Goal: Task Accomplishment & Management: Manage account settings

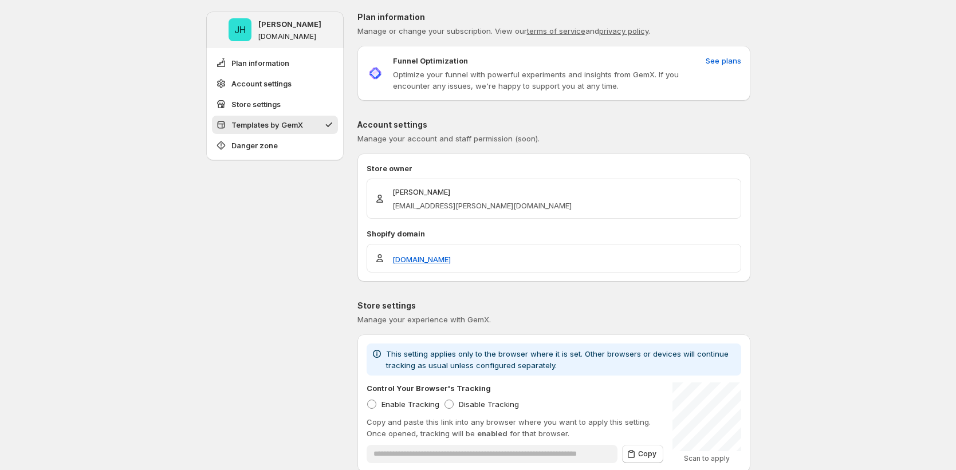
scroll to position [408, 0]
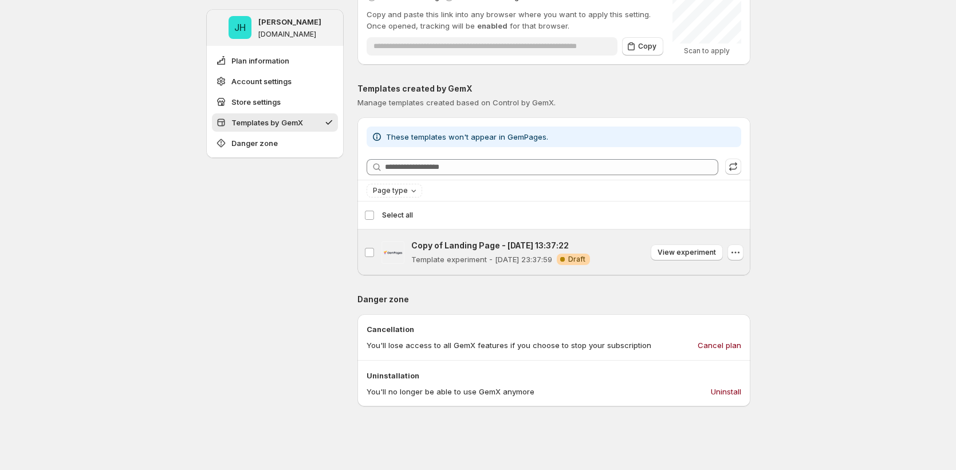
click at [467, 254] on p "Template experiment - Sep 15, 23:37:59" at bounding box center [481, 259] width 141 height 11
click at [727, 215] on span "Delete template" at bounding box center [708, 215] width 55 height 9
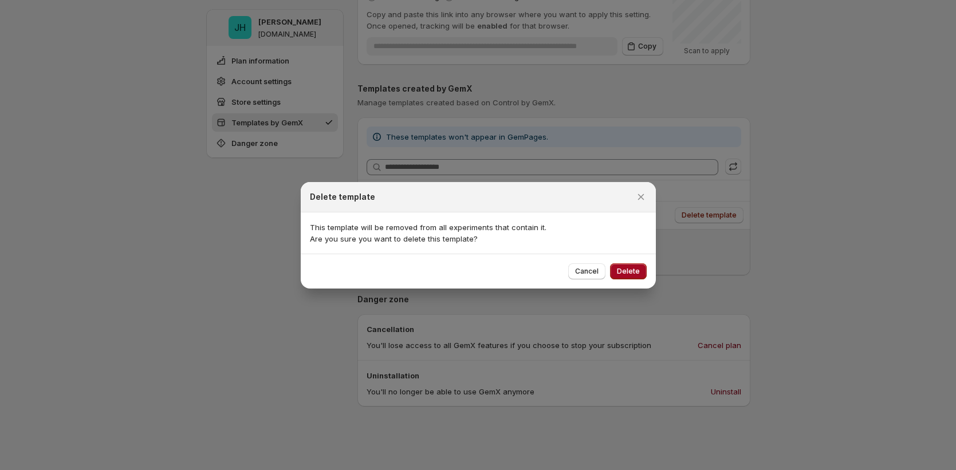
click at [636, 270] on span "Delete" at bounding box center [628, 271] width 23 height 9
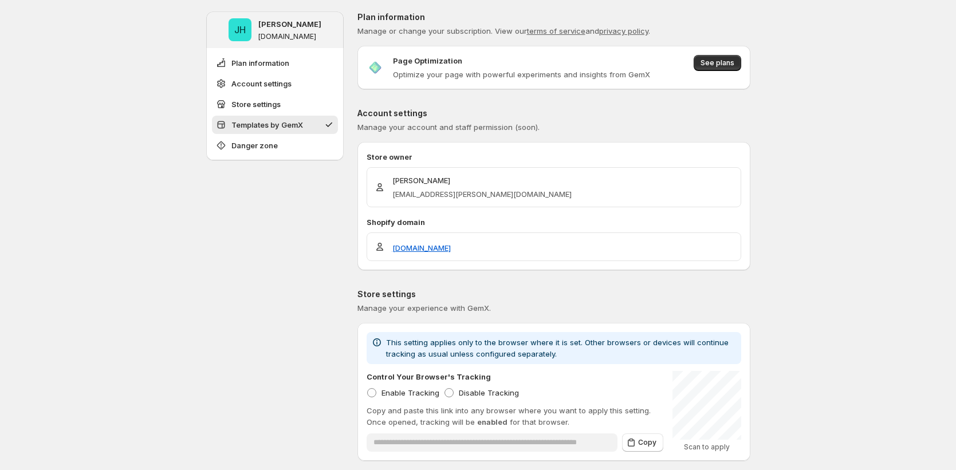
scroll to position [534, 0]
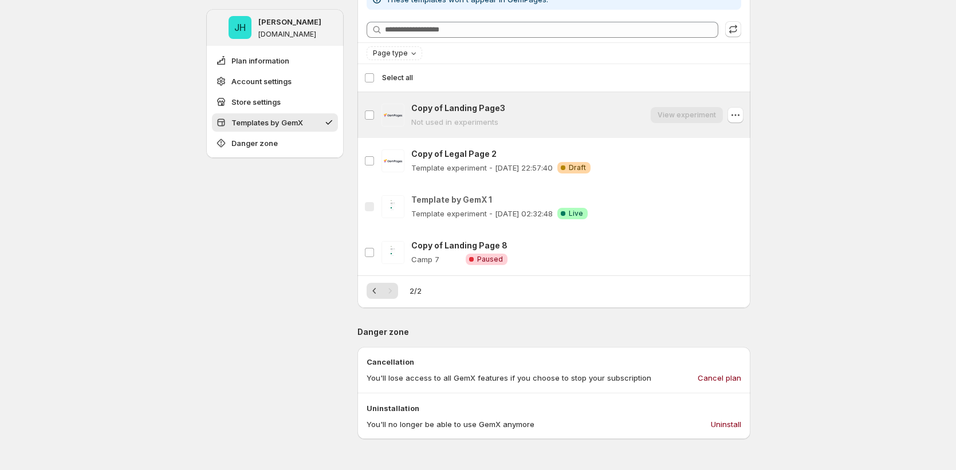
click at [464, 123] on p "Not used in experiments" at bounding box center [458, 121] width 94 height 11
click at [373, 290] on icon "Previous" at bounding box center [374, 290] width 11 height 11
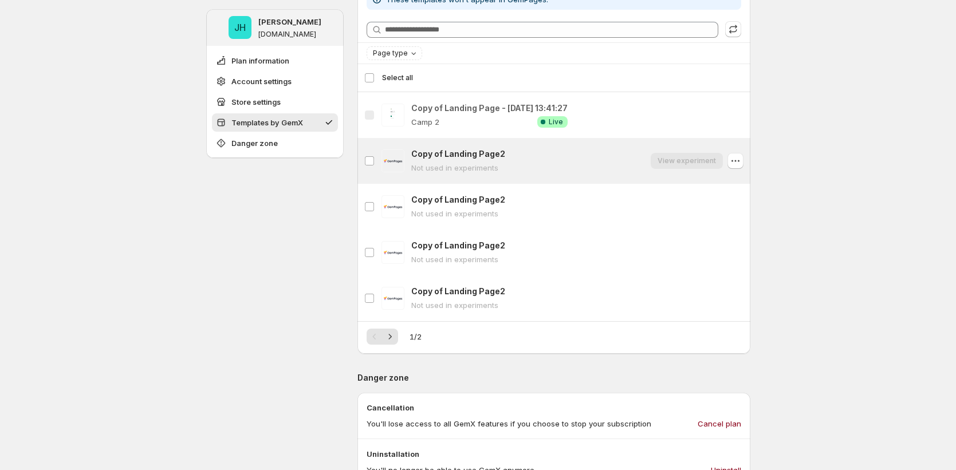
click at [477, 167] on p "Not used in experiments" at bounding box center [458, 167] width 94 height 11
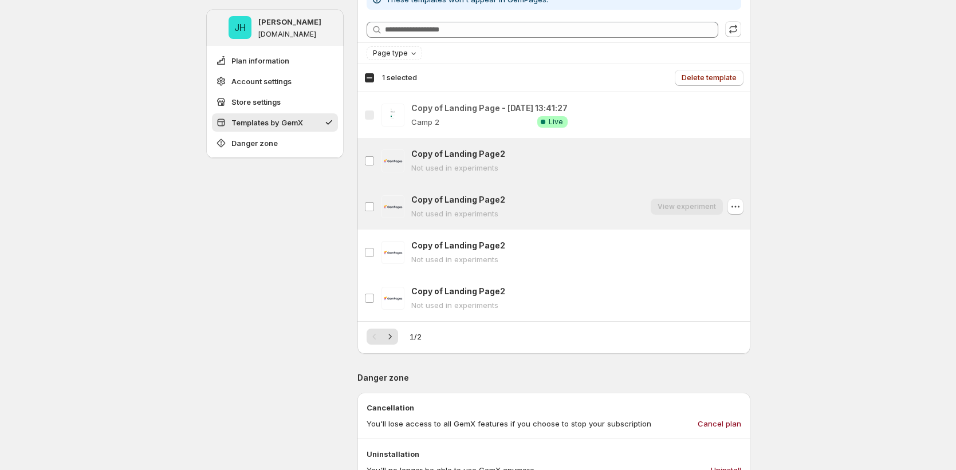
click at [467, 206] on div "Copy of Landing Page2 Not used in experiments" at bounding box center [458, 206] width 94 height 25
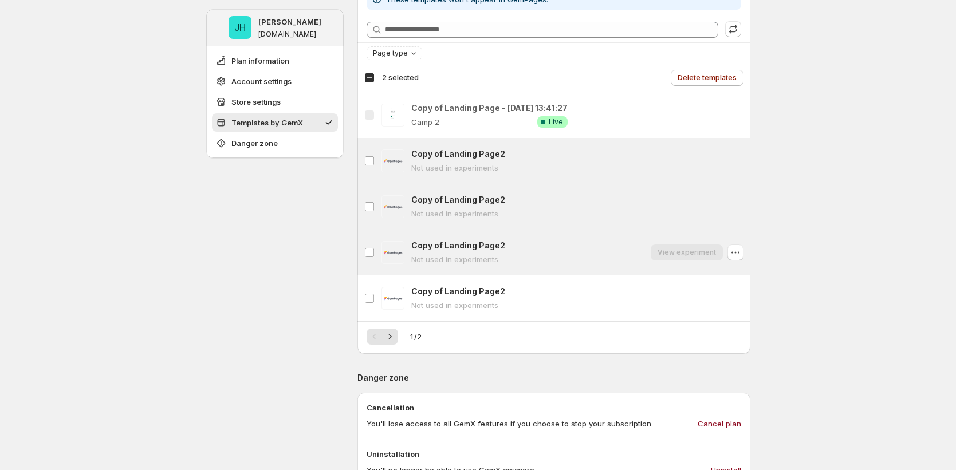
click at [463, 252] on div "Copy of Landing Page2 Not used in experiments" at bounding box center [458, 252] width 94 height 25
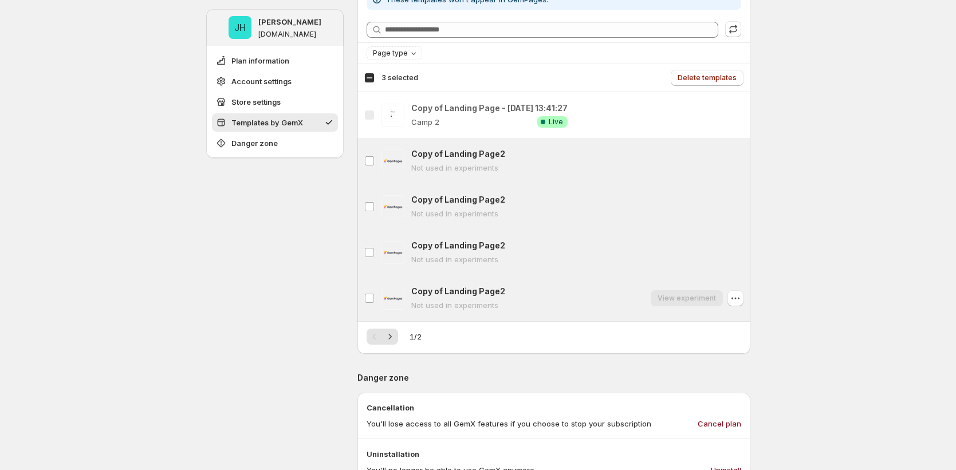
click at [460, 280] on div "Copy of Landing Page2 Copy of Landing Page2 Not used in experiments View experi…" at bounding box center [553, 298] width 393 height 46
click at [366, 164] on span at bounding box center [369, 161] width 10 height 10
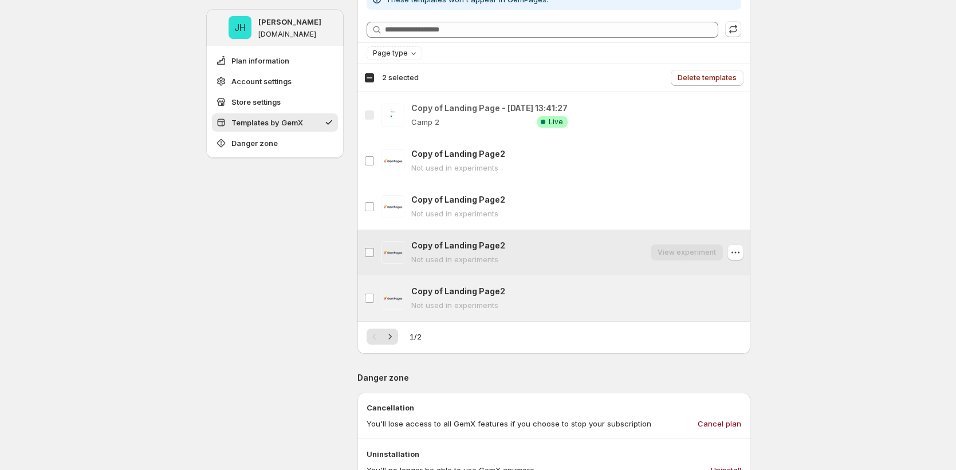
click at [374, 262] on label "Copy of Landing Page2" at bounding box center [369, 253] width 24 height 46
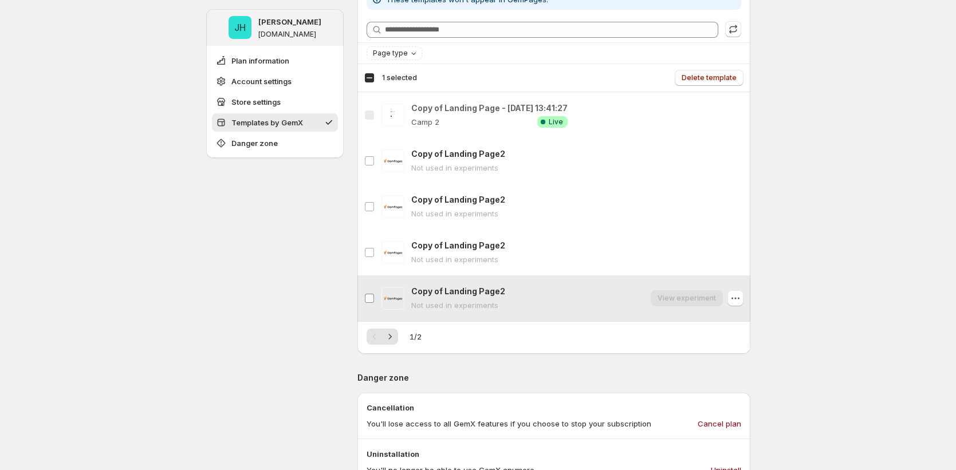
click at [376, 292] on label "Copy of Landing Page2" at bounding box center [369, 298] width 24 height 46
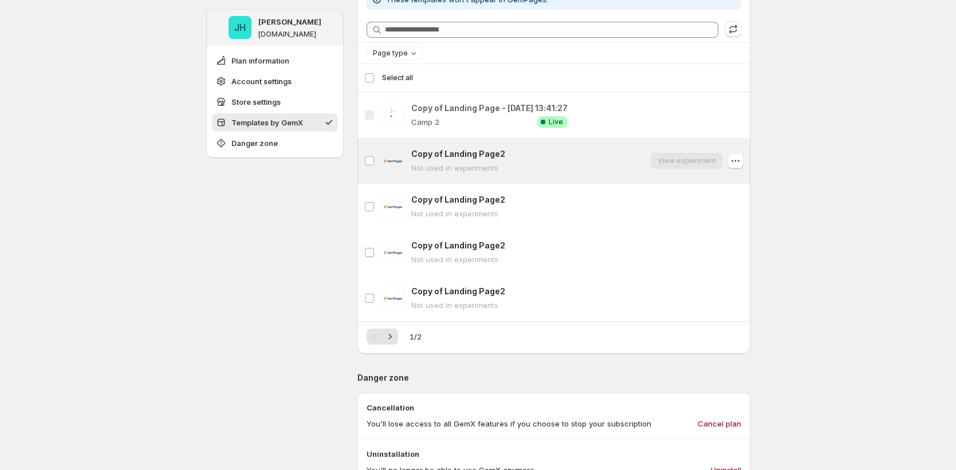
click at [639, 162] on div "Copy of Landing Page2 Not used in experiments View experiment" at bounding box center [577, 160] width 332 height 25
click at [739, 164] on icon "button" at bounding box center [734, 160] width 11 height 11
click at [741, 163] on icon "button" at bounding box center [734, 160] width 11 height 11
click at [785, 166] on div "**********" at bounding box center [478, 154] width 956 height 1376
click at [739, 116] on icon "button" at bounding box center [734, 114] width 11 height 11
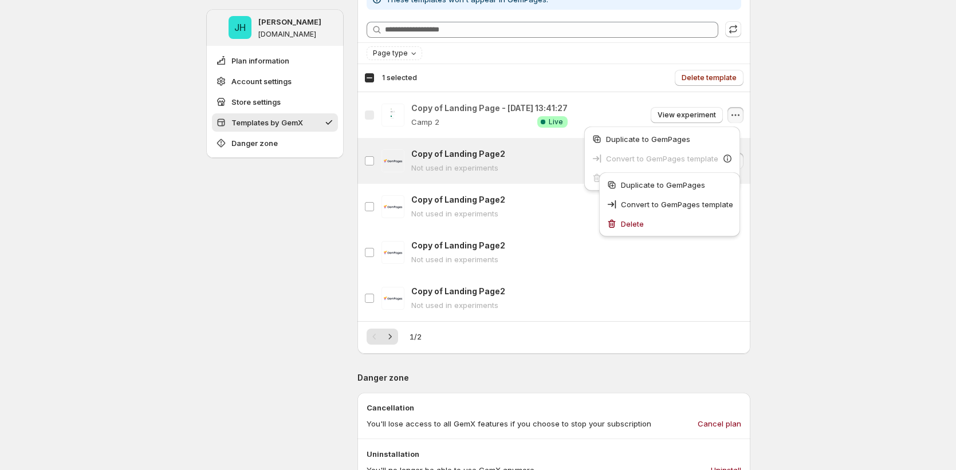
click at [739, 116] on icon "button" at bounding box center [734, 114] width 11 height 11
click at [841, 263] on div "**********" at bounding box center [478, 154] width 956 height 1376
click at [826, 218] on div "**********" at bounding box center [478, 154] width 956 height 1376
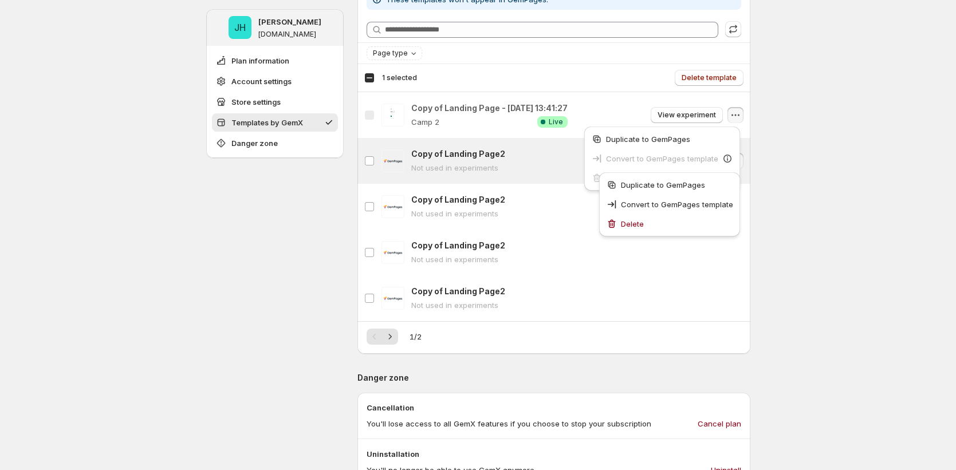
click at [788, 168] on div "**********" at bounding box center [478, 154] width 956 height 1376
click at [741, 116] on icon "button" at bounding box center [734, 114] width 11 height 11
click at [741, 160] on icon "button" at bounding box center [734, 160] width 11 height 11
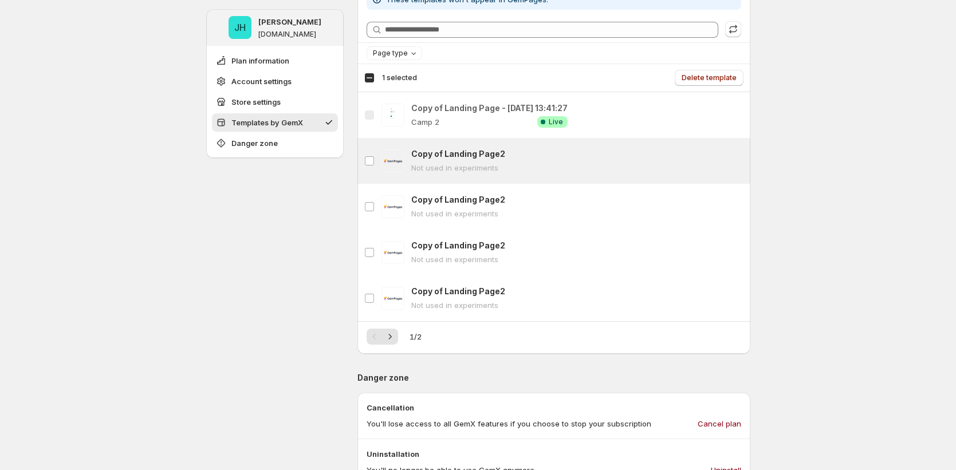
click at [818, 231] on div "**********" at bounding box center [478, 154] width 956 height 1376
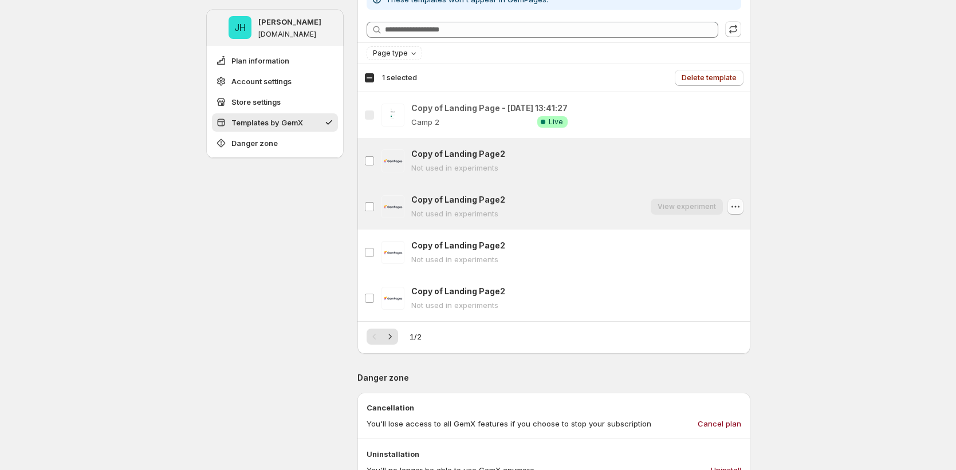
click at [740, 213] on button "button" at bounding box center [735, 207] width 16 height 16
click at [734, 204] on icon "button" at bounding box center [734, 206] width 11 height 11
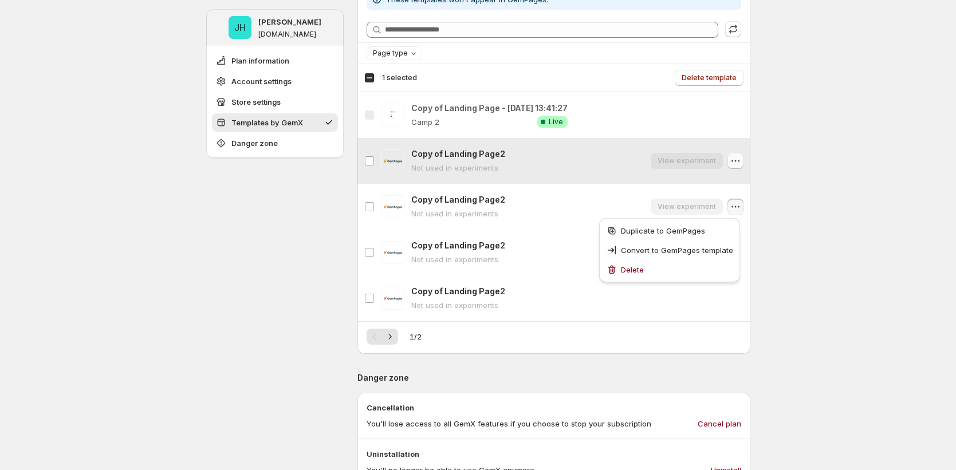
click at [735, 163] on icon "button" at bounding box center [734, 160] width 11 height 11
click at [735, 117] on icon "button" at bounding box center [734, 114] width 11 height 11
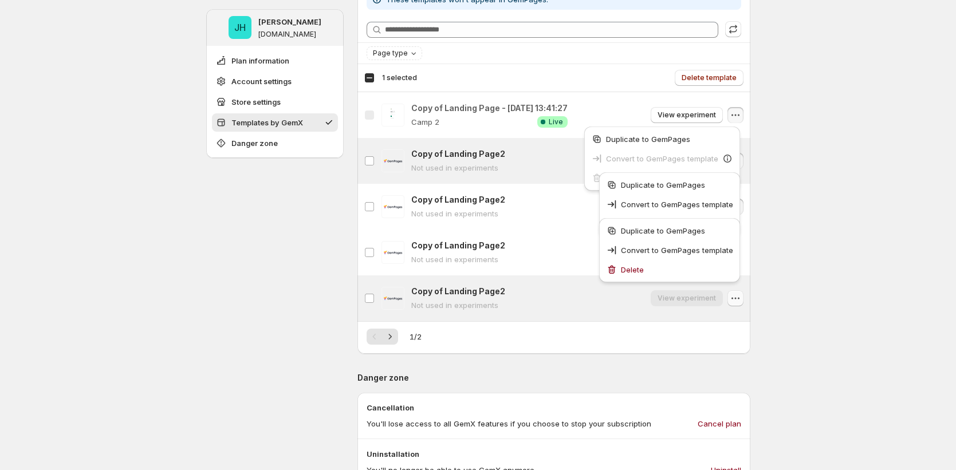
click at [736, 295] on icon "button" at bounding box center [734, 298] width 11 height 11
click at [733, 300] on icon "button" at bounding box center [734, 298] width 11 height 11
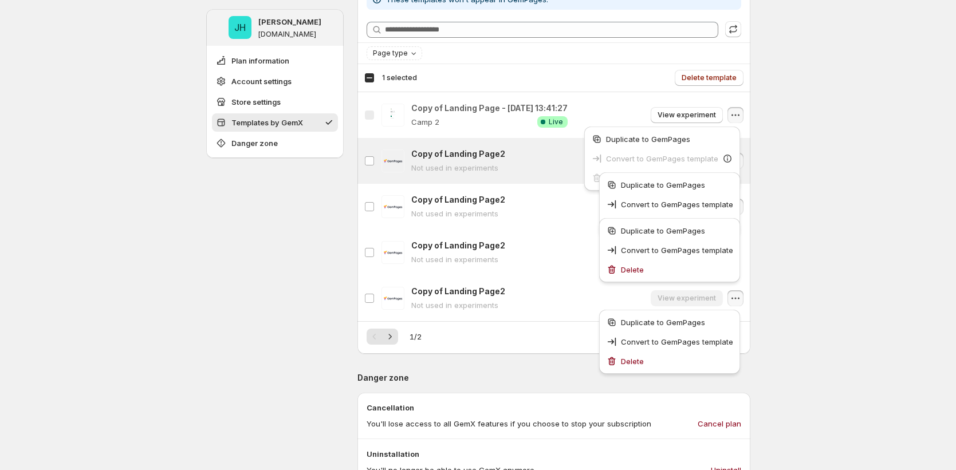
click at [909, 158] on div "**********" at bounding box center [478, 154] width 956 height 1376
click at [906, 150] on div "**********" at bounding box center [478, 154] width 956 height 1376
click at [740, 118] on icon "button" at bounding box center [734, 114] width 11 height 11
click at [741, 165] on icon "button" at bounding box center [734, 160] width 11 height 11
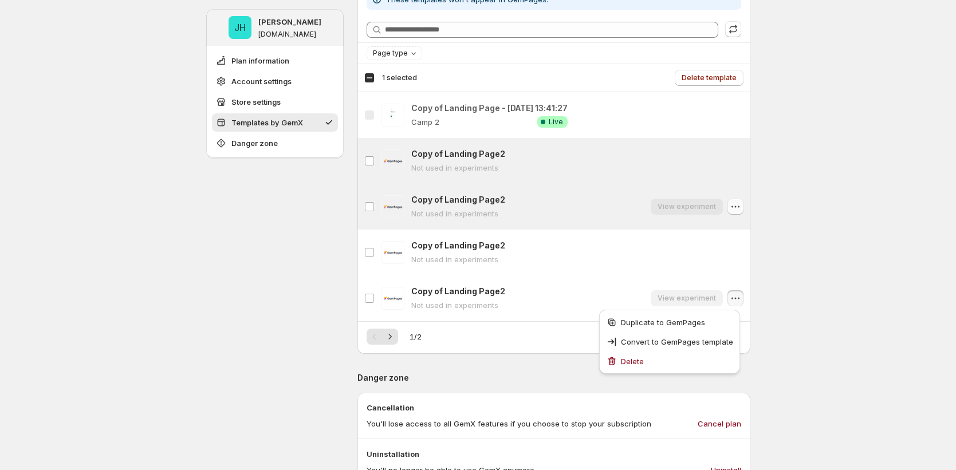
click at [736, 209] on icon "button" at bounding box center [734, 206] width 11 height 11
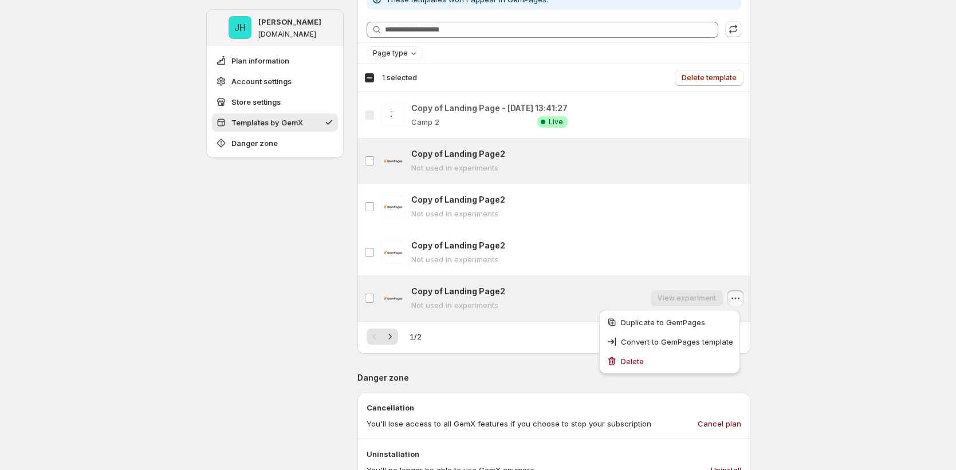
click at [741, 300] on icon "button" at bounding box center [734, 298] width 11 height 11
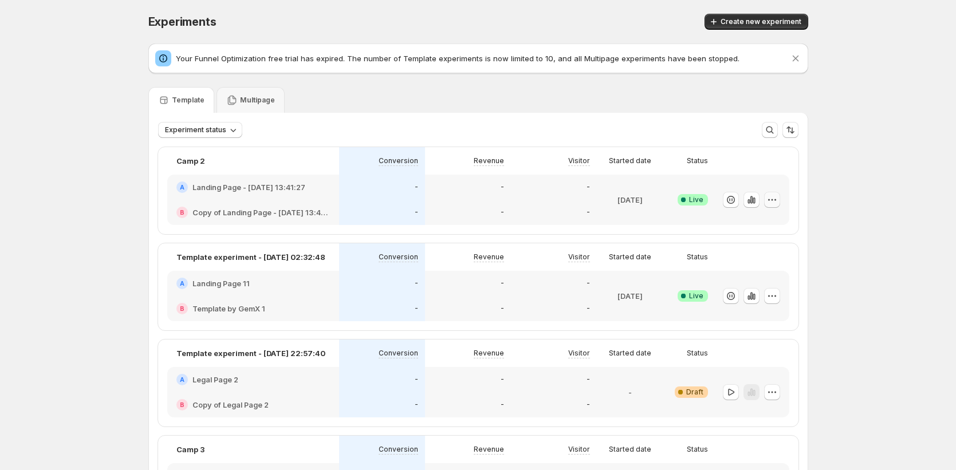
click at [778, 202] on icon "button" at bounding box center [771, 199] width 11 height 11
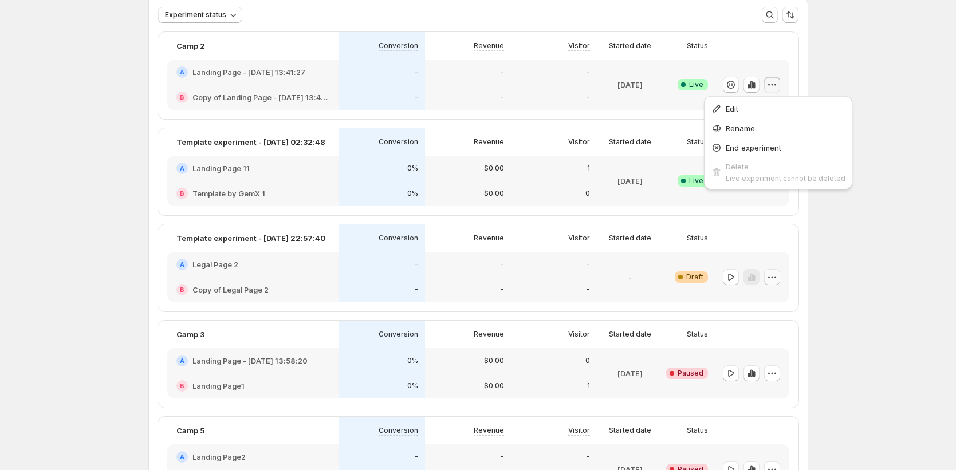
click at [778, 277] on icon "button" at bounding box center [771, 276] width 11 height 11
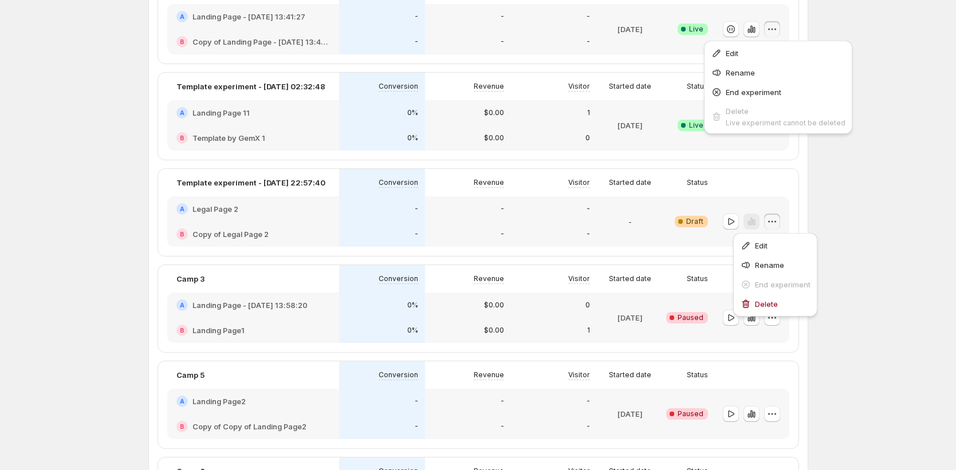
scroll to position [173, 0]
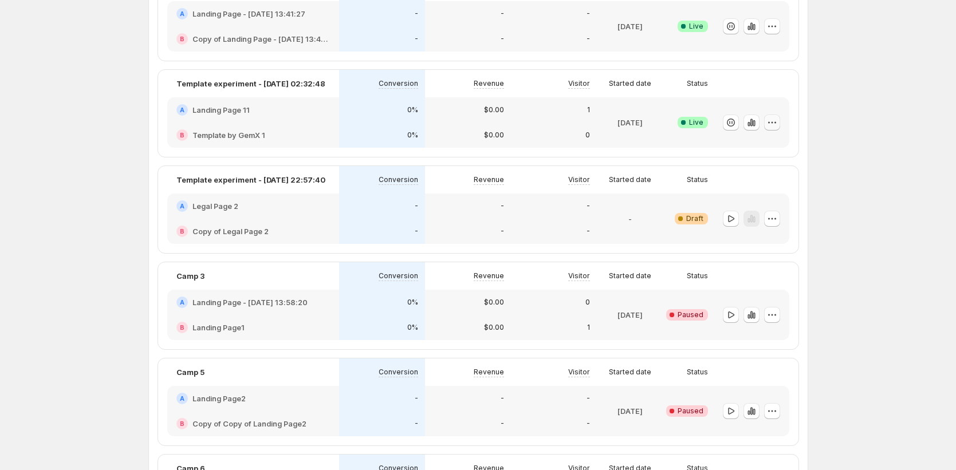
click at [778, 121] on icon "button" at bounding box center [771, 122] width 11 height 11
click at [775, 23] on icon "button" at bounding box center [771, 26] width 11 height 11
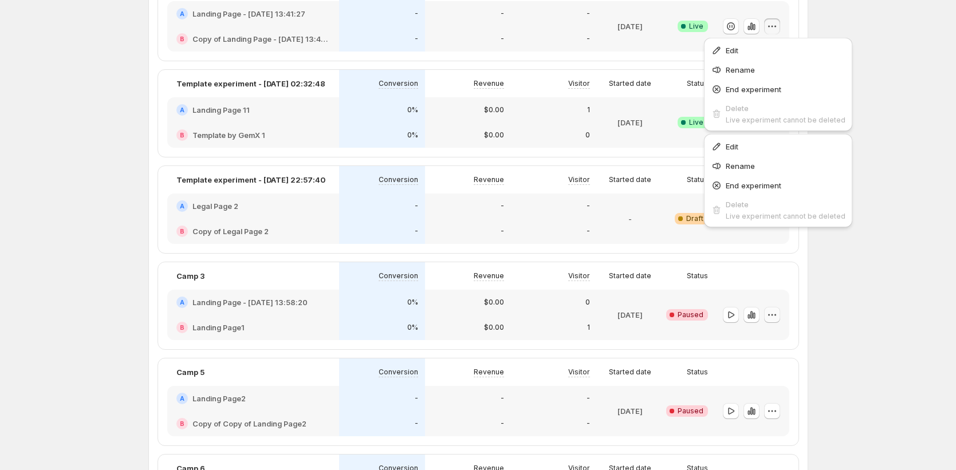
click at [769, 315] on icon "button" at bounding box center [771, 314] width 11 height 11
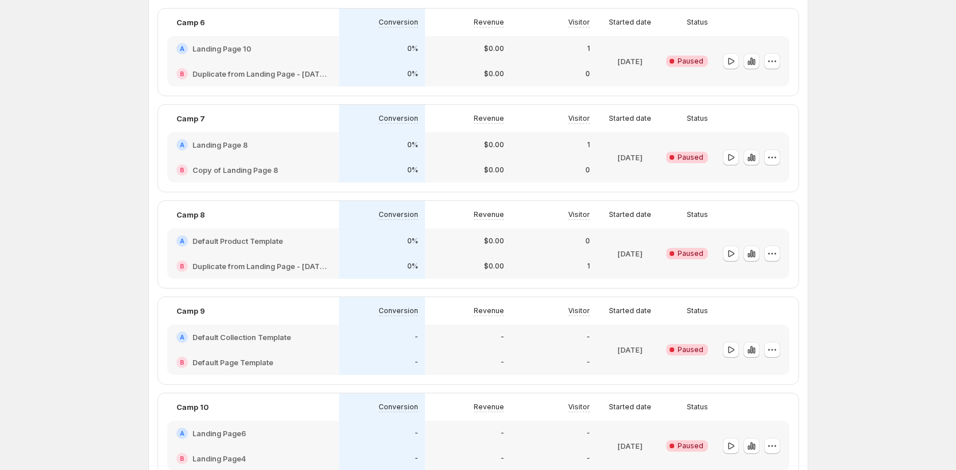
scroll to position [464, 0]
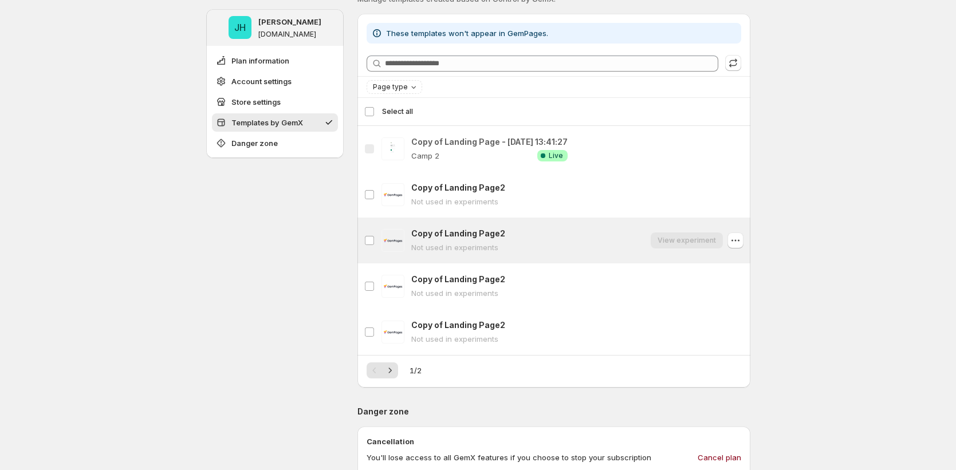
scroll to position [507, 0]
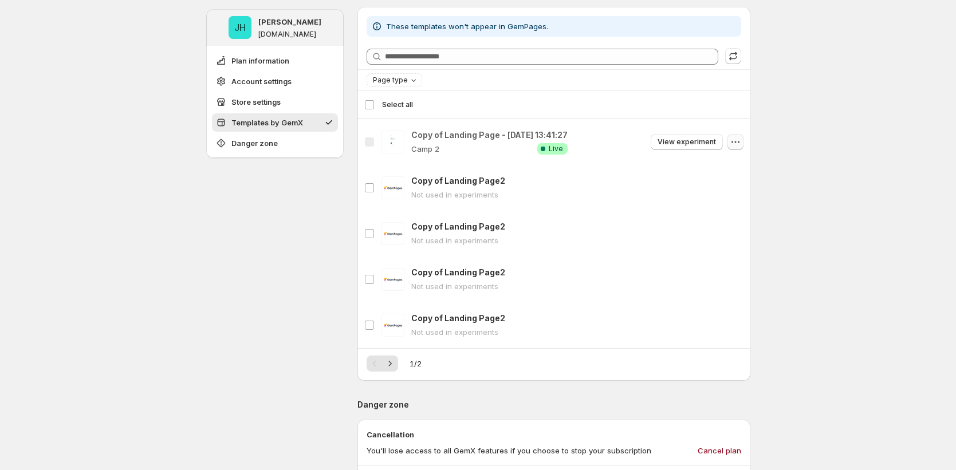
click at [736, 140] on icon "button" at bounding box center [734, 141] width 11 height 11
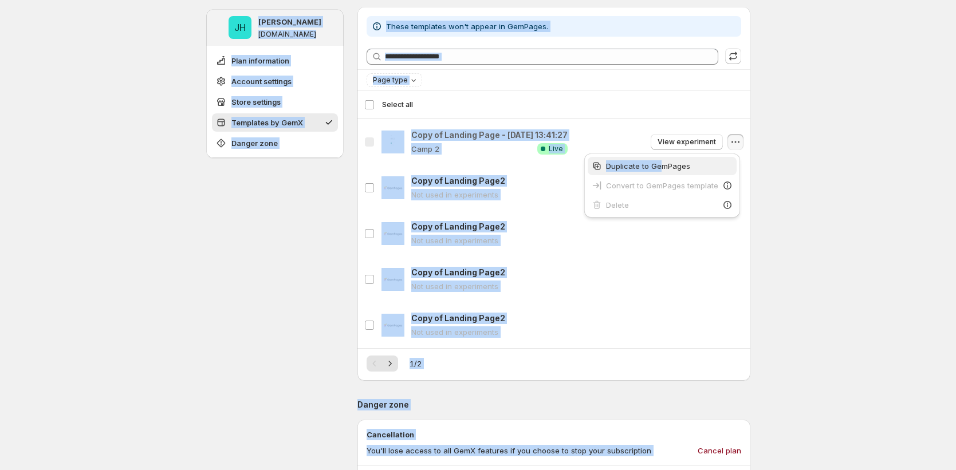
drag, startPoint x: 732, startPoint y: 181, endPoint x: 664, endPoint y: 165, distance: 70.6
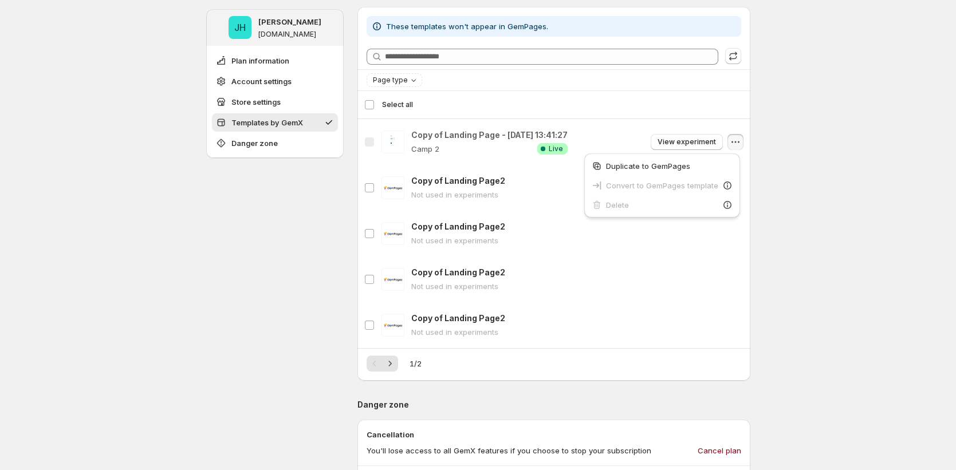
click at [792, 225] on div "**********" at bounding box center [478, 181] width 956 height 1376
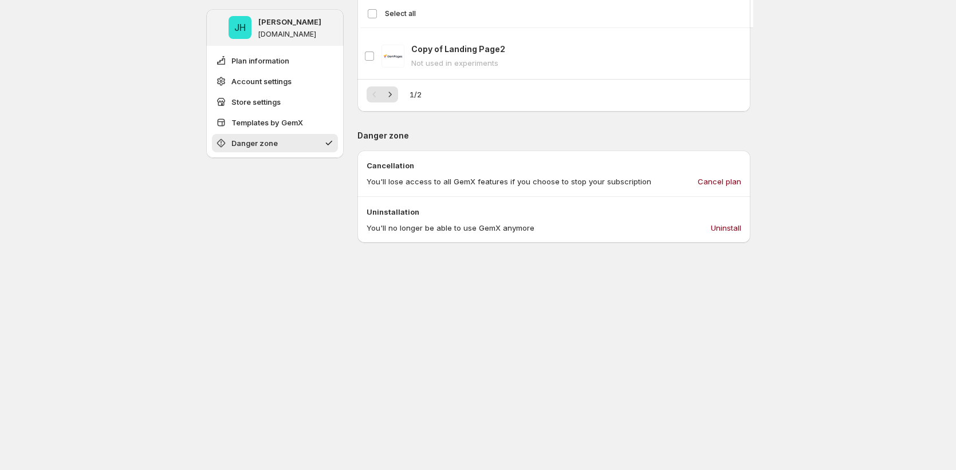
scroll to position [774, 0]
click at [372, 14] on div "Select all 5 templates Select all" at bounding box center [556, 13] width 379 height 27
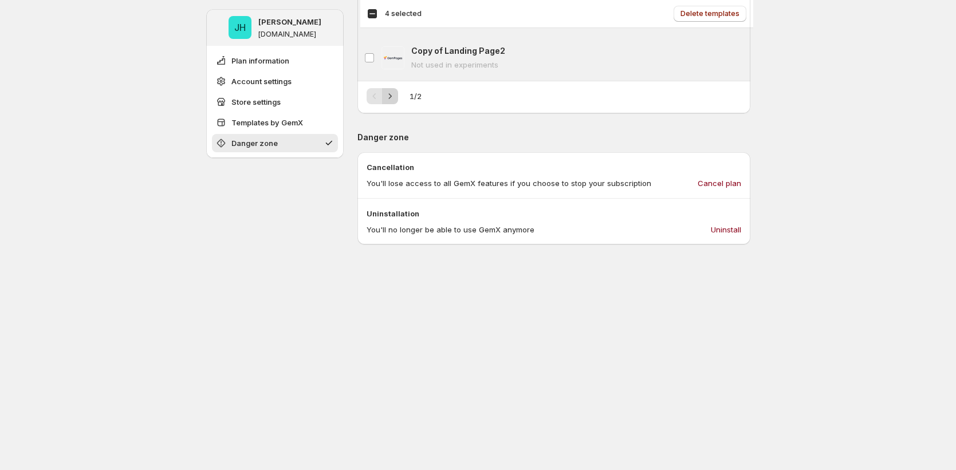
click at [394, 97] on icon "Next" at bounding box center [389, 95] width 11 height 11
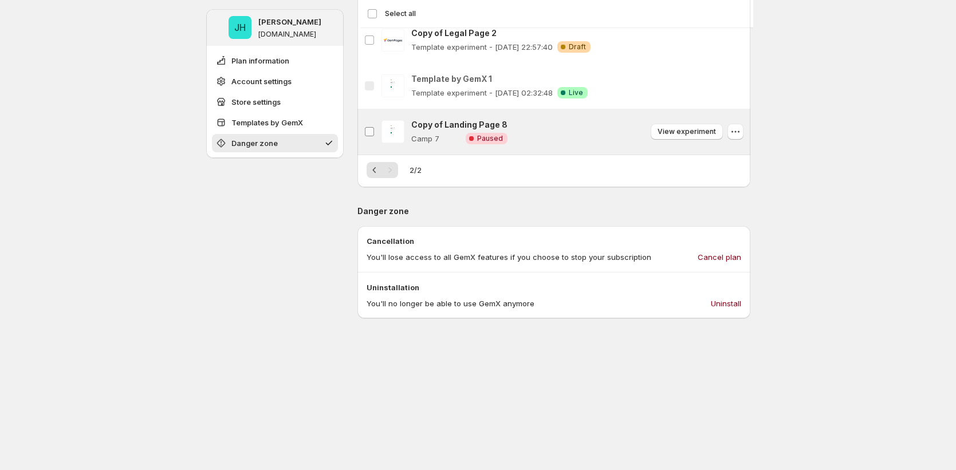
scroll to position [784, 0]
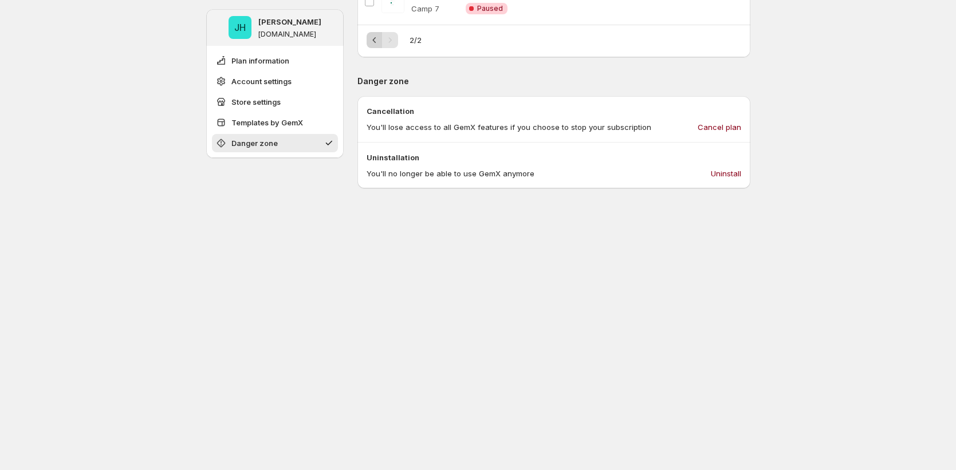
click at [380, 41] on icon "Previous" at bounding box center [374, 39] width 11 height 11
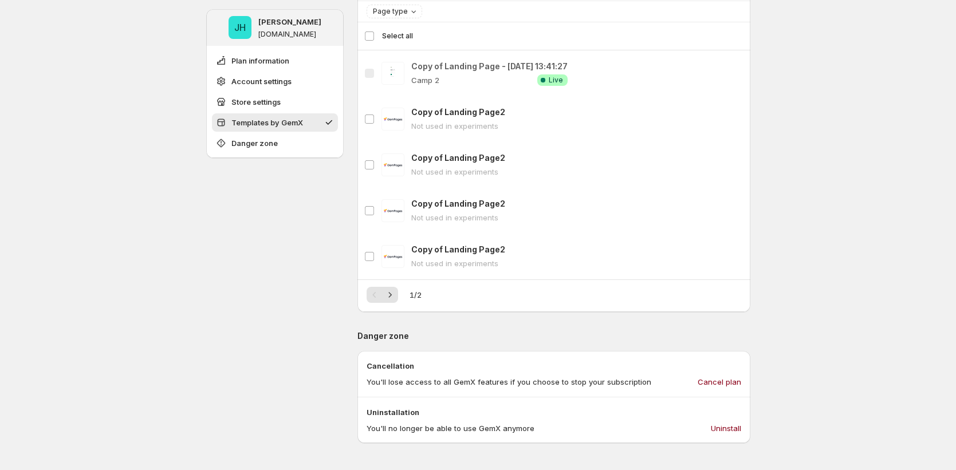
scroll to position [575, 0]
click at [417, 37] on span "Select all" at bounding box center [562, 36] width 361 height 10
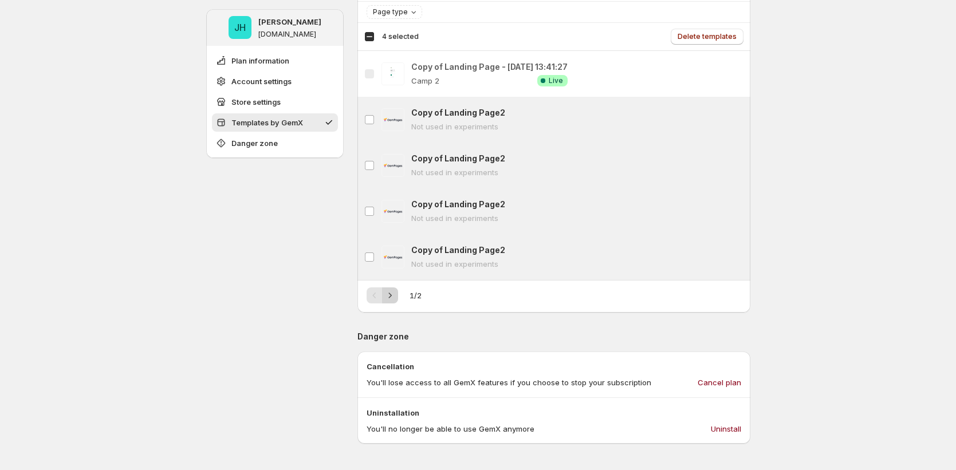
click at [392, 295] on icon "Next" at bounding box center [389, 295] width 11 height 11
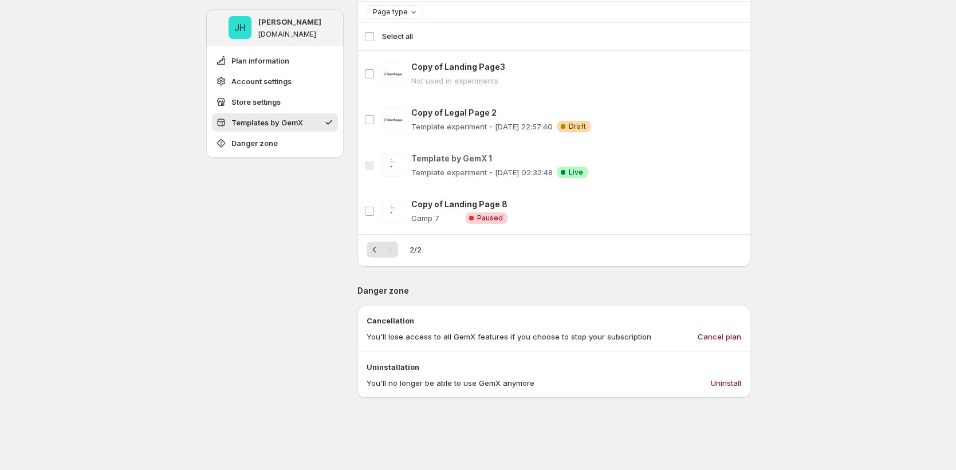
click at [368, 31] on div "Select all 4 templates Select all" at bounding box center [553, 36] width 379 height 27
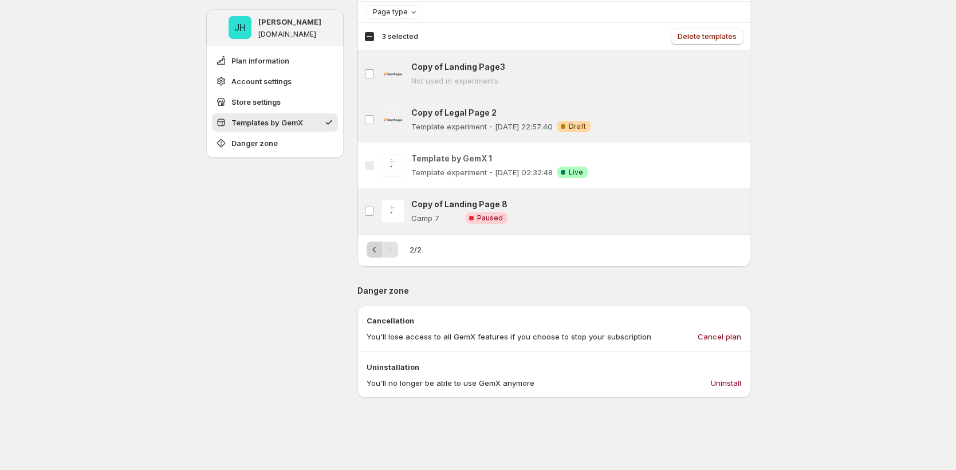
click at [373, 244] on icon "Previous" at bounding box center [374, 249] width 11 height 11
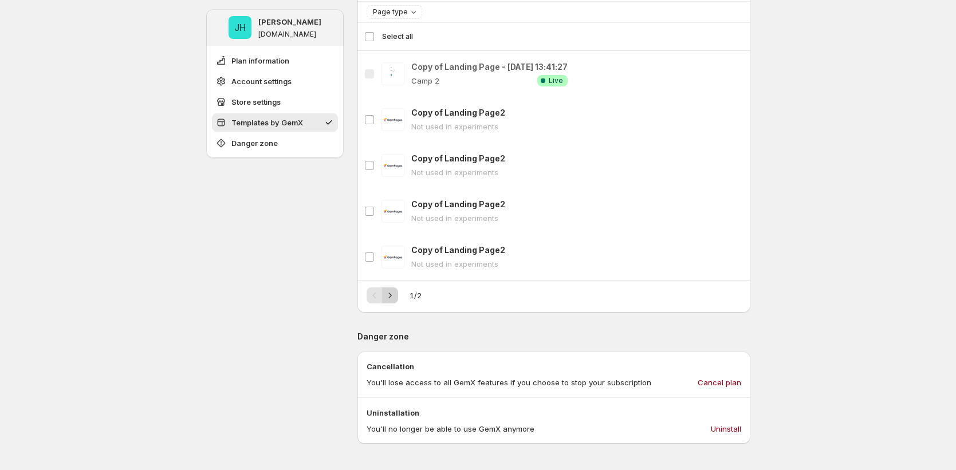
click at [393, 297] on icon "Next" at bounding box center [389, 295] width 11 height 11
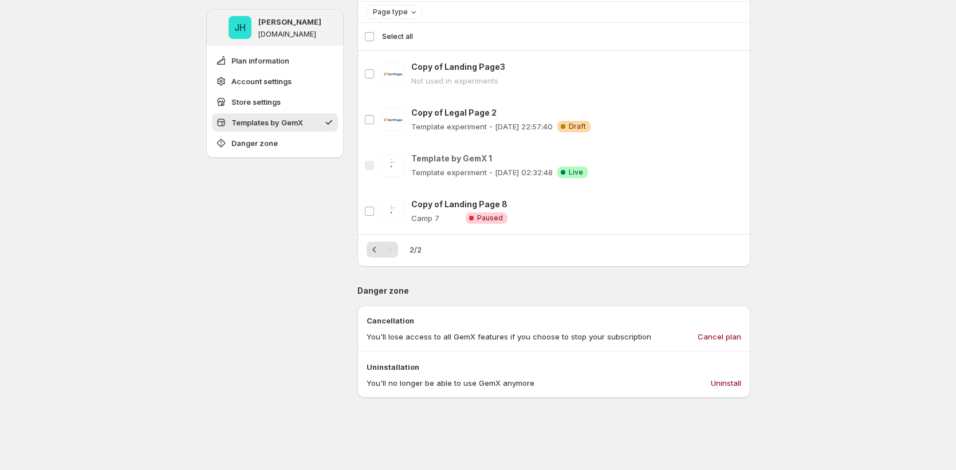
click at [374, 239] on div "2 / 2" at bounding box center [553, 245] width 393 height 23
click at [376, 246] on icon "Previous" at bounding box center [374, 249] width 11 height 11
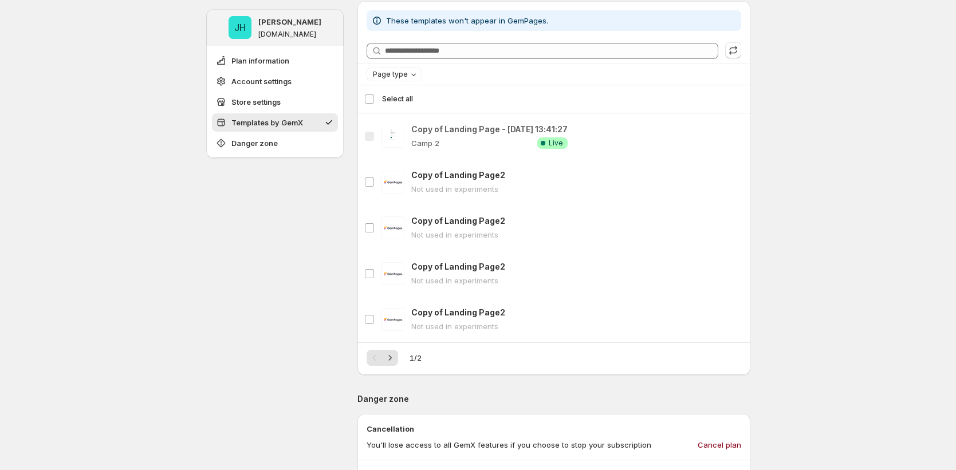
scroll to position [393, 0]
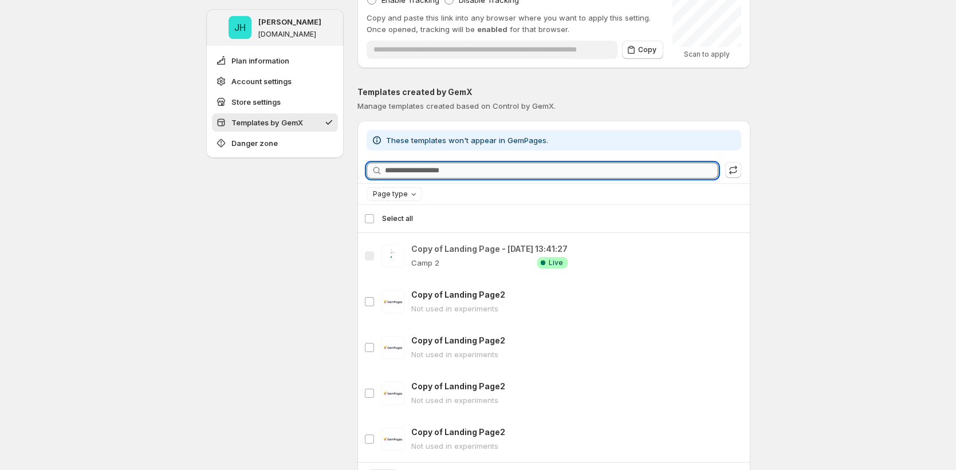
click at [470, 174] on input "Searching templates" at bounding box center [551, 171] width 333 height 16
type input "*"
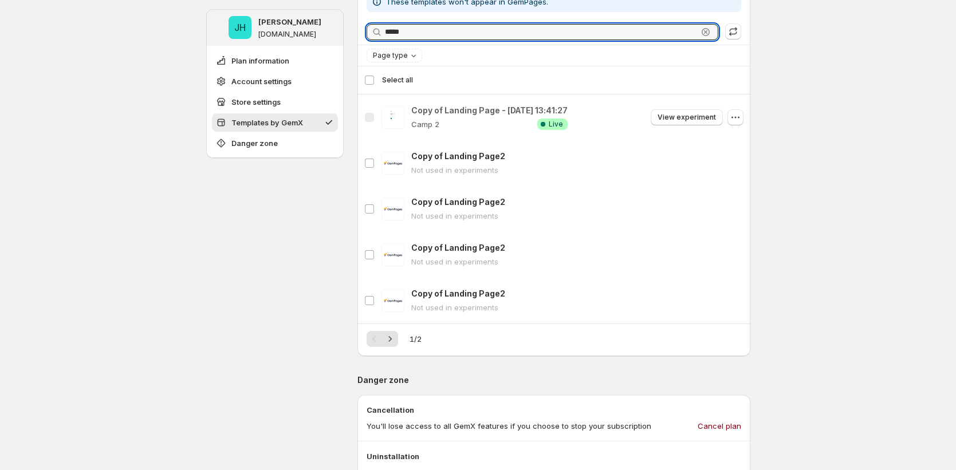
scroll to position [532, 0]
type input "****"
click at [711, 34] on icon "button" at bounding box center [705, 31] width 11 height 11
drag, startPoint x: 724, startPoint y: 34, endPoint x: 734, endPoint y: 35, distance: 9.9
click at [725, 34] on div "Searching templates" at bounding box center [553, 31] width 374 height 17
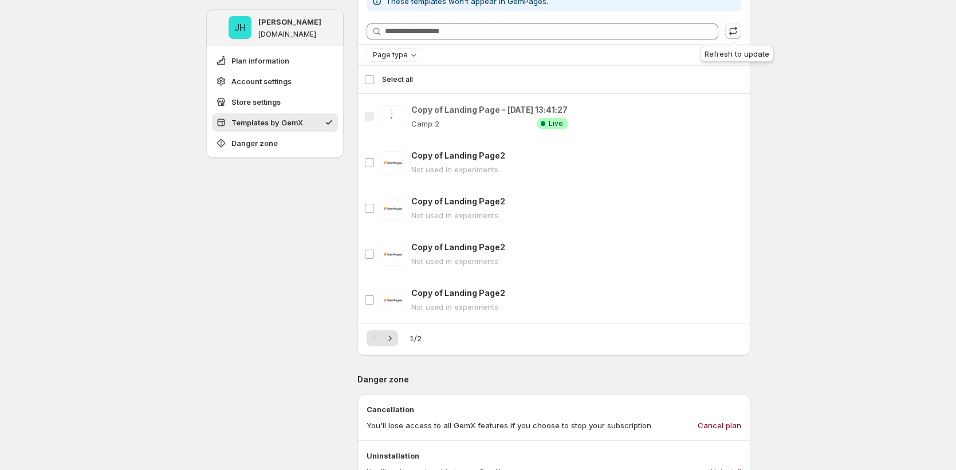
click at [737, 34] on icon "button" at bounding box center [732, 30] width 11 height 11
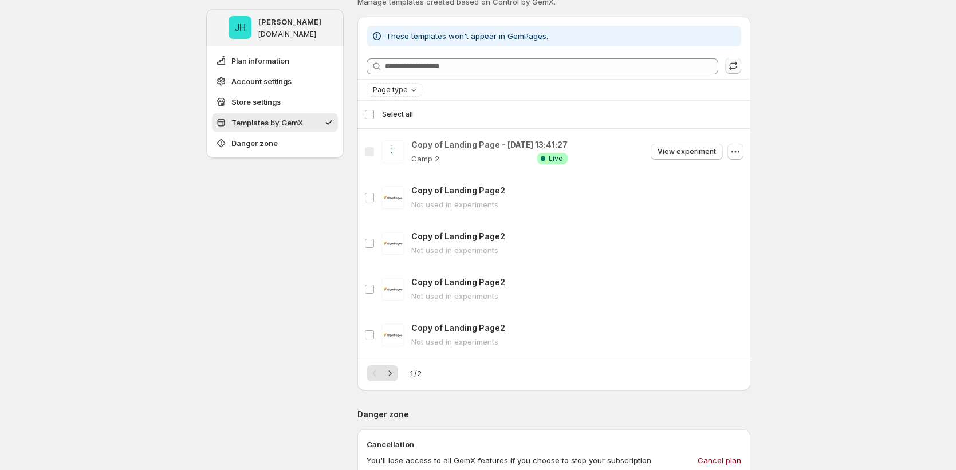
scroll to position [496, 0]
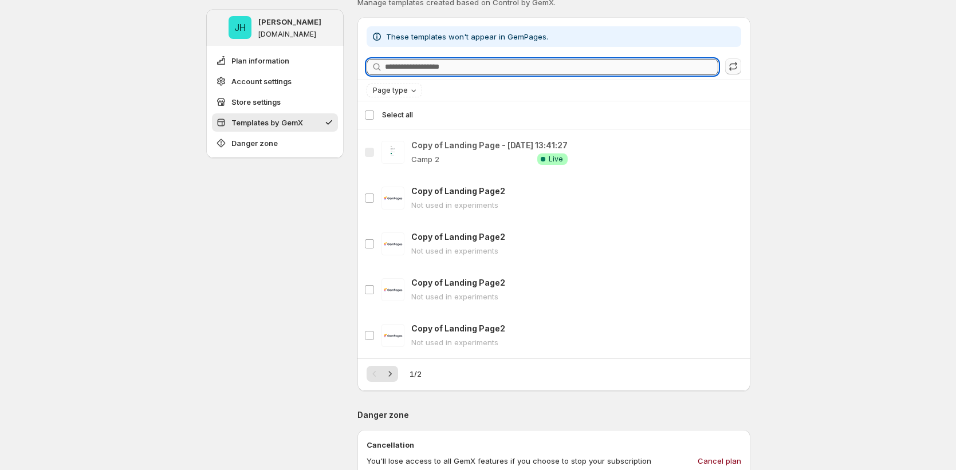
click at [471, 63] on input "Searching templates" at bounding box center [551, 67] width 333 height 16
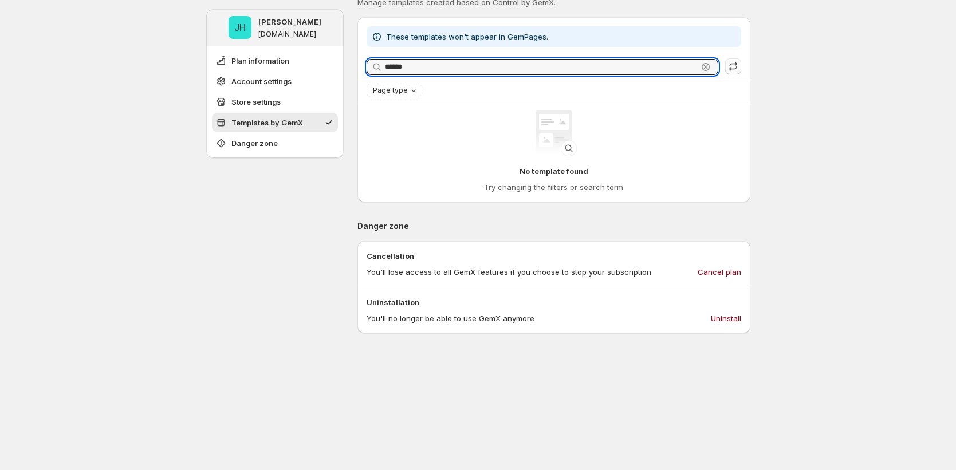
type input "******"
click at [706, 69] on icon "button" at bounding box center [705, 67] width 8 height 8
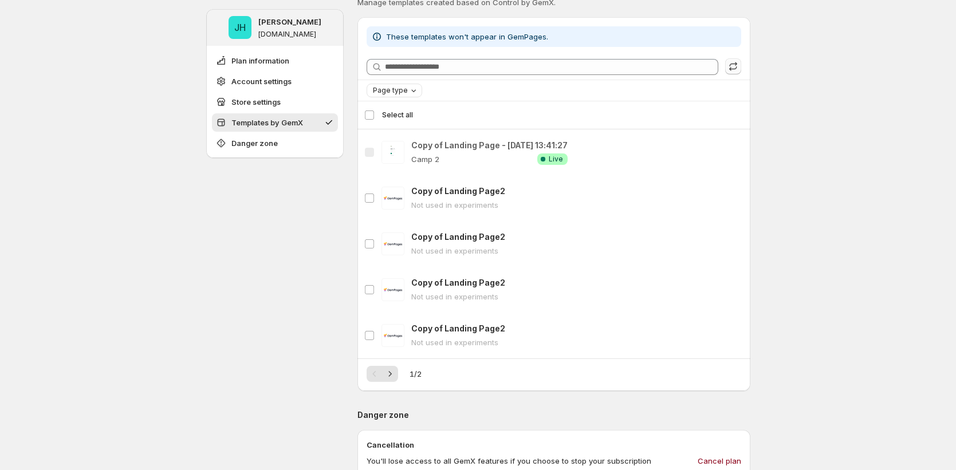
click at [388, 92] on span "Page type" at bounding box center [390, 90] width 35 height 9
click at [396, 135] on span "Product page" at bounding box center [415, 139] width 49 height 9
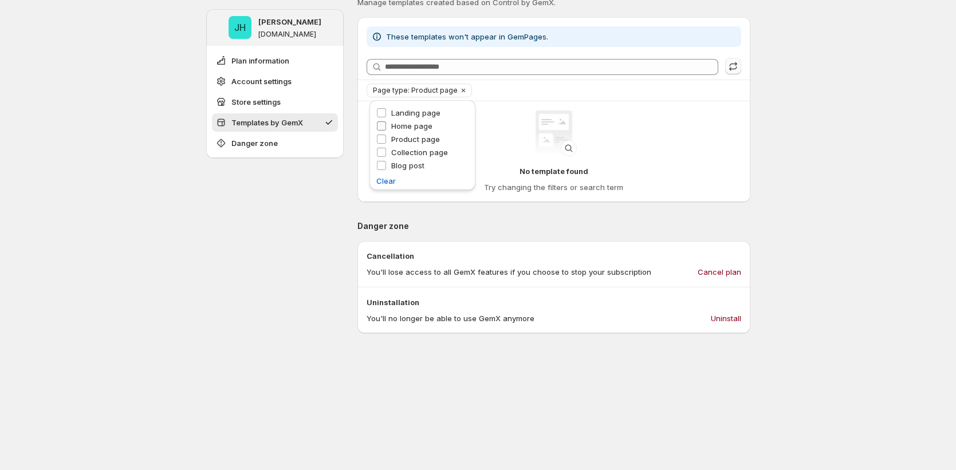
click at [400, 125] on span "Home page" at bounding box center [411, 125] width 41 height 9
click at [400, 108] on span "Landing page" at bounding box center [415, 112] width 49 height 9
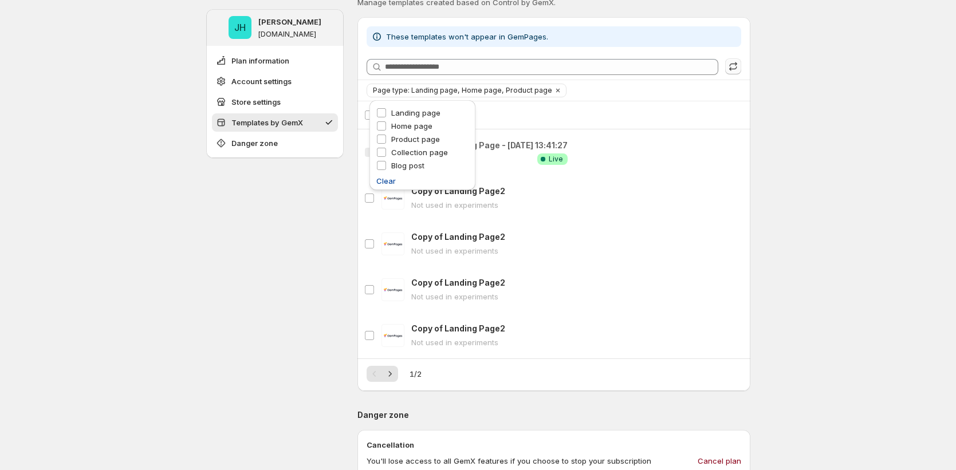
click at [386, 178] on span "Clear" at bounding box center [385, 180] width 19 height 11
click at [400, 89] on span "Page type" at bounding box center [390, 90] width 35 height 9
click at [410, 116] on span "Landing page" at bounding box center [415, 112] width 49 height 9
click at [387, 181] on span "Clear" at bounding box center [385, 180] width 19 height 11
click at [396, 92] on span "Page type" at bounding box center [390, 90] width 35 height 9
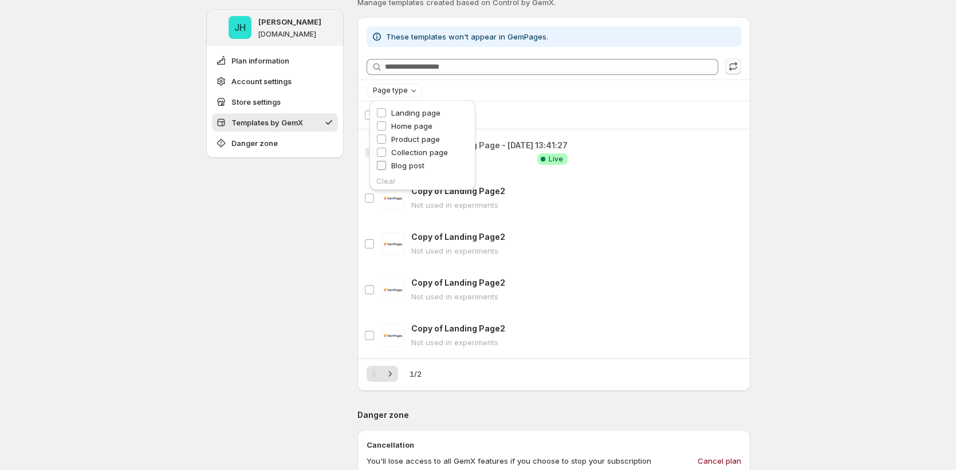
click at [408, 168] on span "Blog post" at bounding box center [407, 165] width 33 height 9
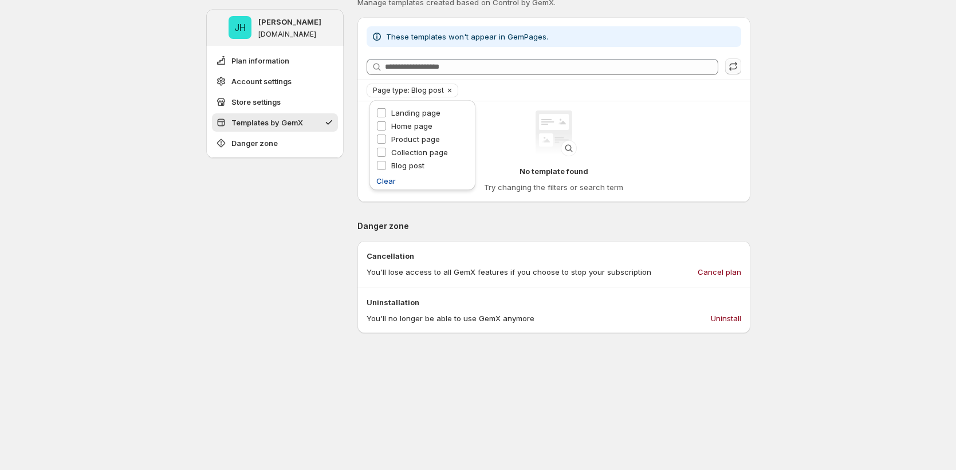
click at [391, 177] on span "Clear" at bounding box center [385, 180] width 19 height 11
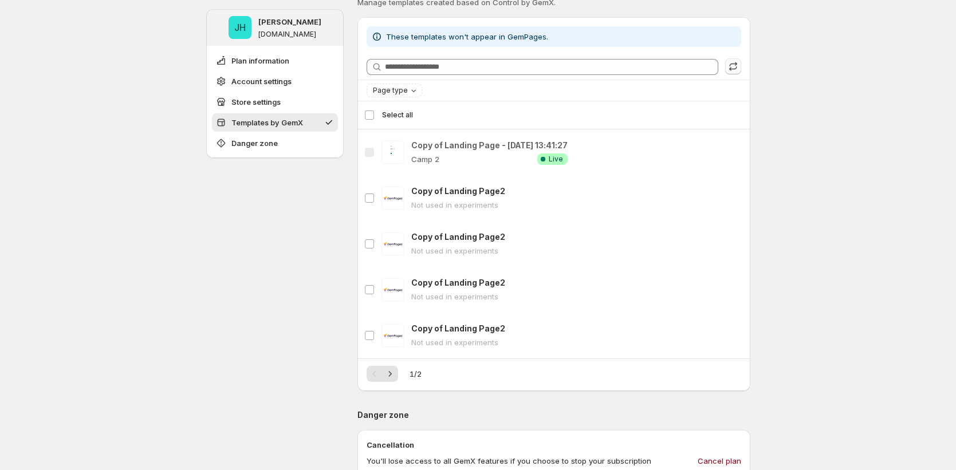
click at [396, 374] on icon "Next" at bounding box center [389, 373] width 11 height 11
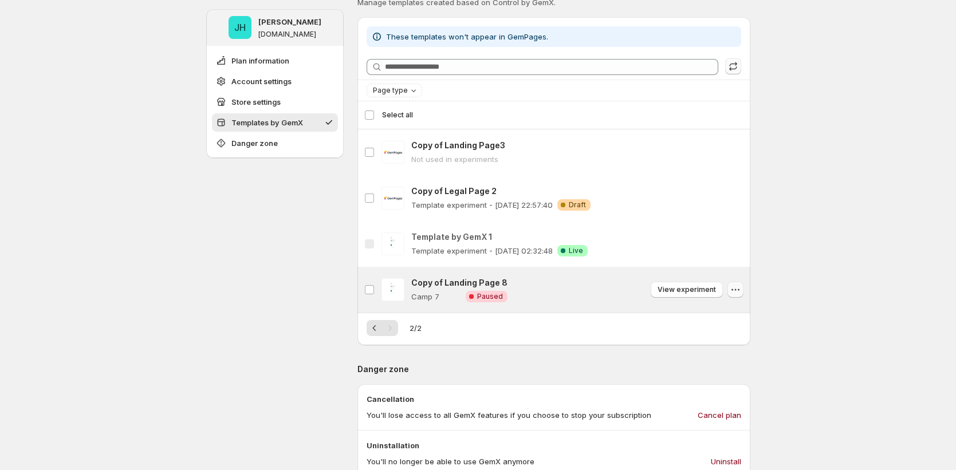
click at [735, 291] on icon "button" at bounding box center [734, 289] width 11 height 11
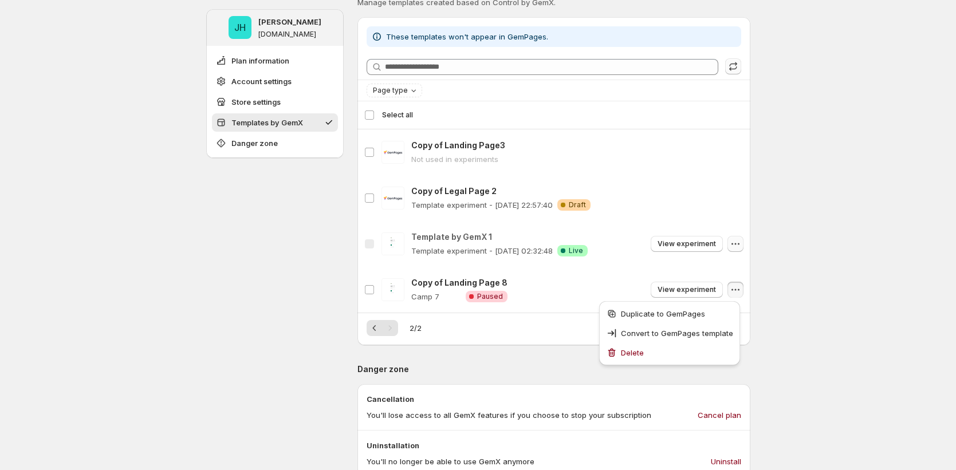
click at [739, 240] on icon "button" at bounding box center [734, 243] width 11 height 11
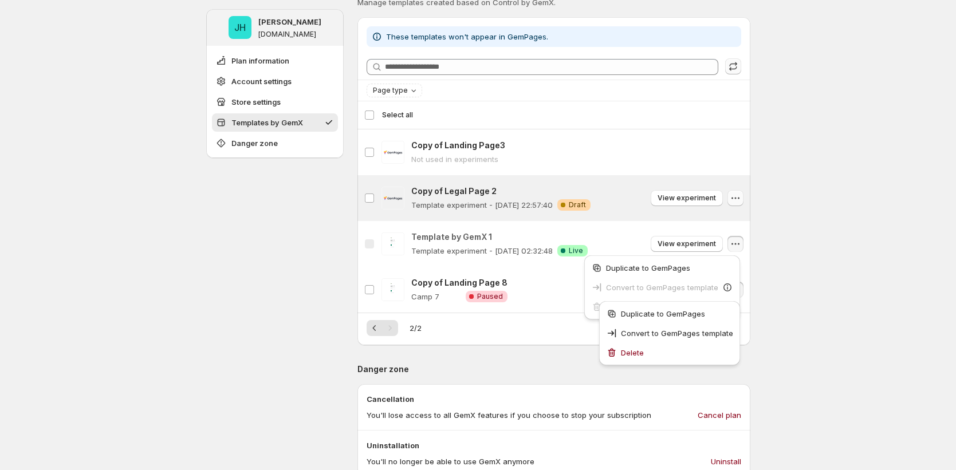
click at [736, 201] on icon "button" at bounding box center [734, 197] width 11 height 11
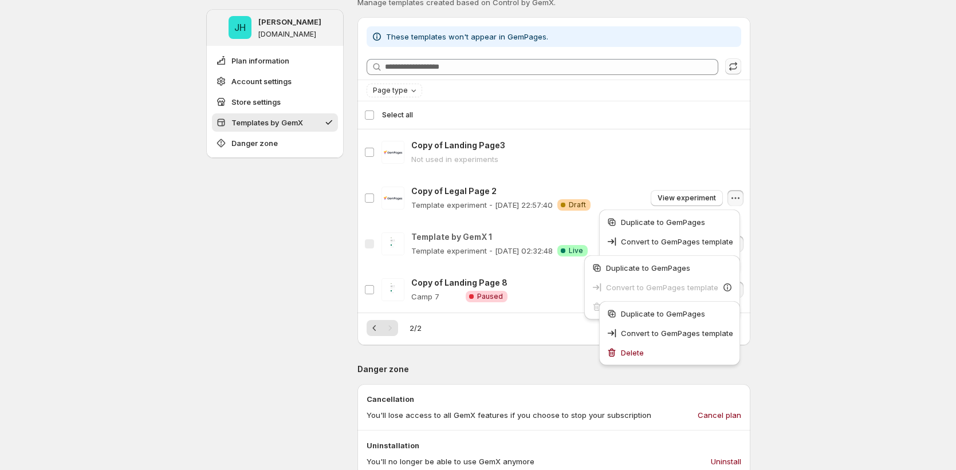
click at [897, 310] on div "**********" at bounding box center [478, 169] width 956 height 1330
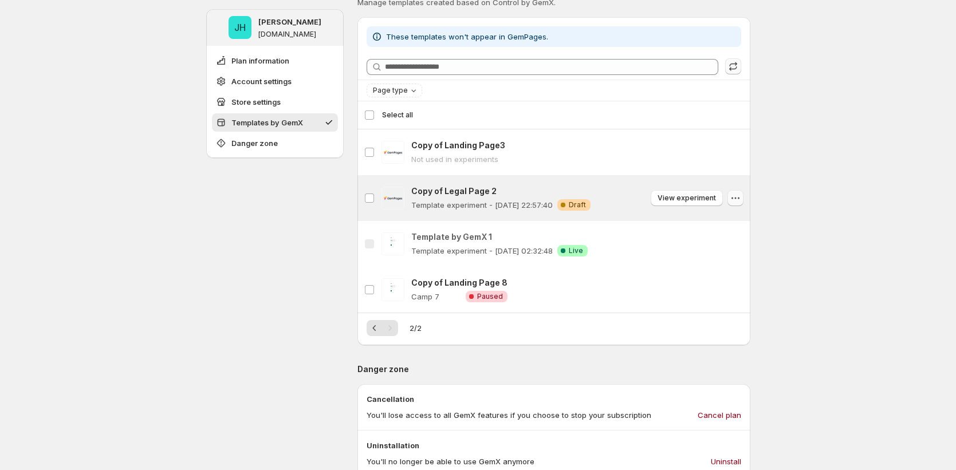
click at [733, 199] on icon "button" at bounding box center [734, 197] width 11 height 11
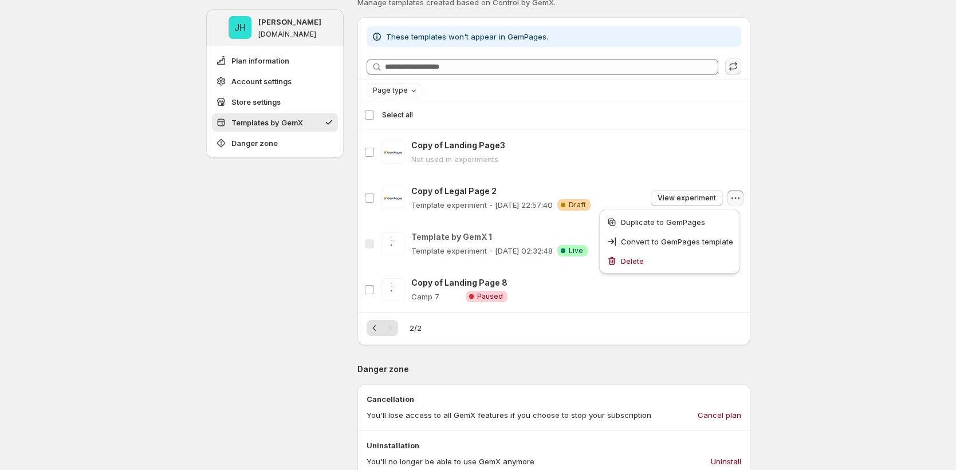
click at [824, 252] on div "**********" at bounding box center [478, 169] width 956 height 1330
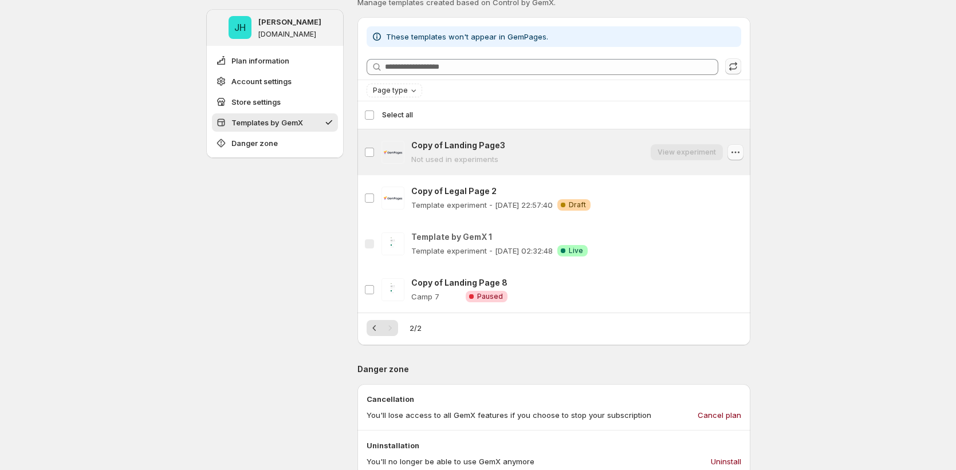
click at [733, 152] on icon "button" at bounding box center [734, 152] width 11 height 11
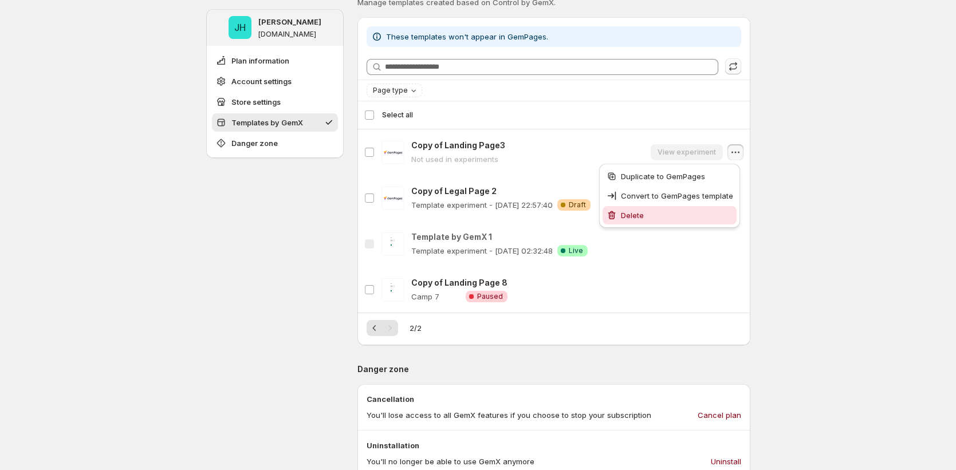
click at [701, 219] on span "Delete" at bounding box center [677, 215] width 112 height 11
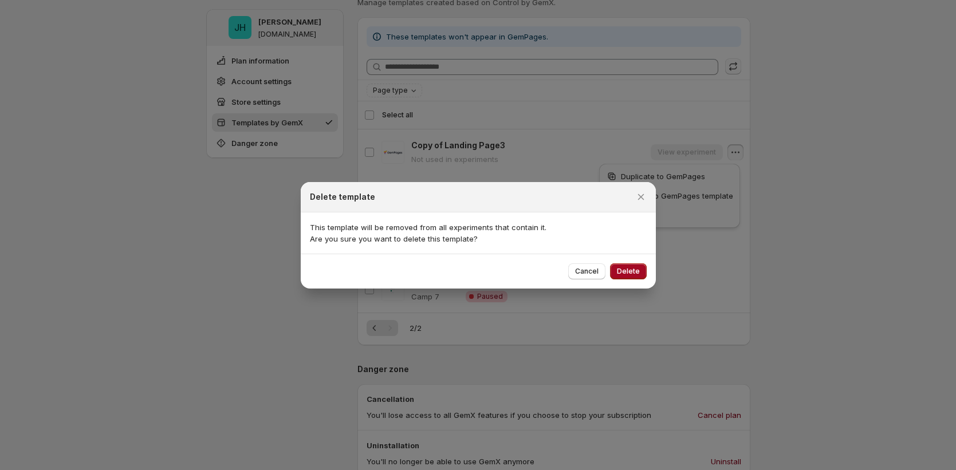
click at [630, 274] on span "Delete" at bounding box center [628, 271] width 23 height 9
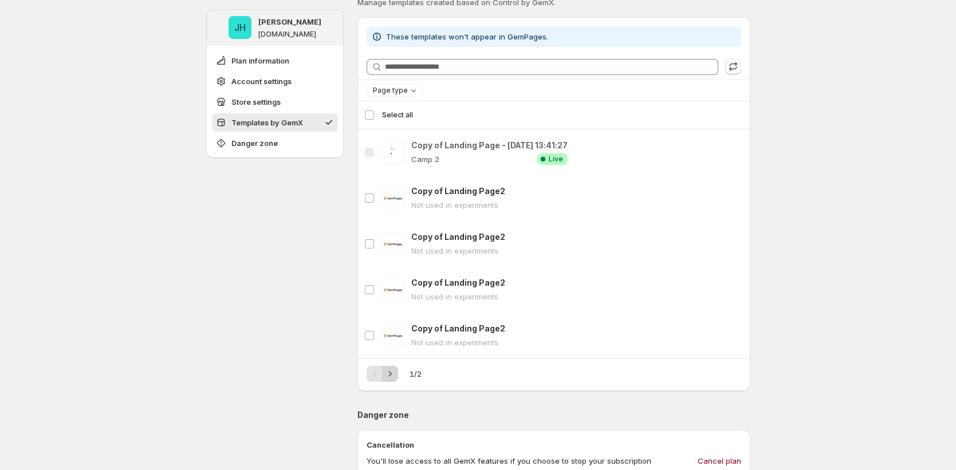
click at [395, 373] on icon "Next" at bounding box center [389, 373] width 11 height 11
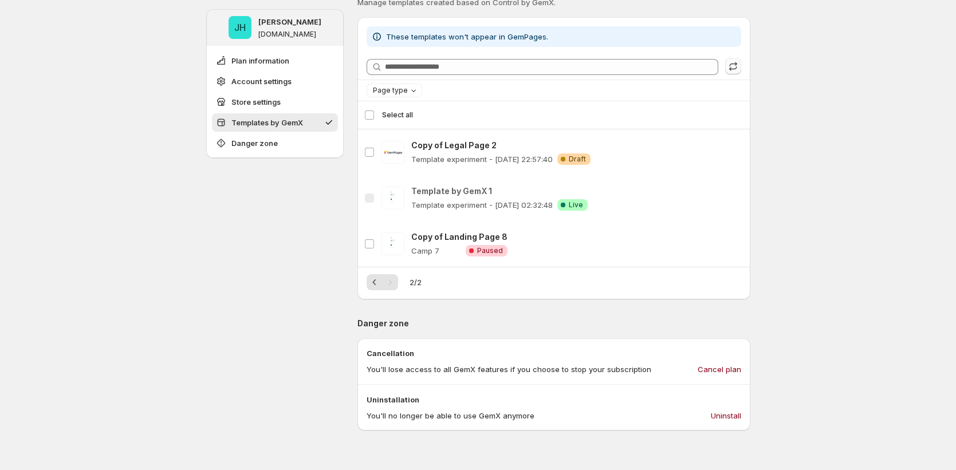
click at [384, 272] on div "2 / 2" at bounding box center [553, 278] width 393 height 23
click at [376, 287] on icon "Previous" at bounding box center [374, 282] width 11 height 11
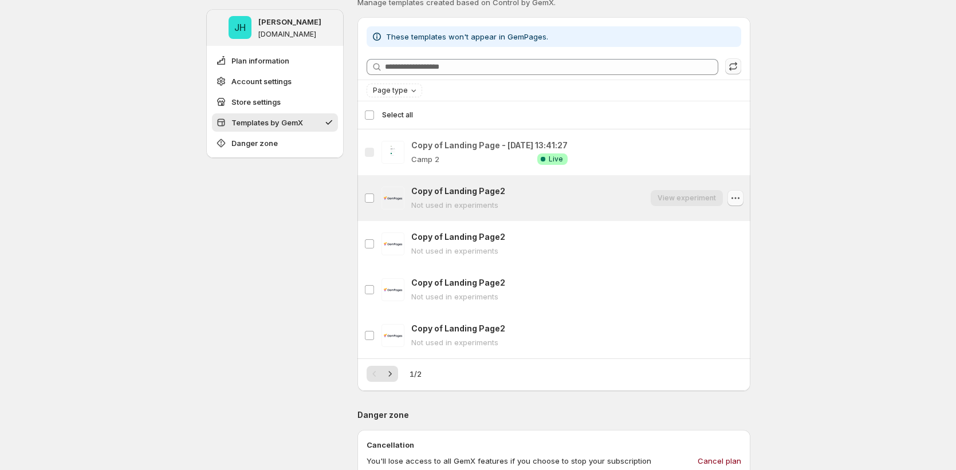
click at [739, 192] on button "button" at bounding box center [735, 198] width 16 height 16
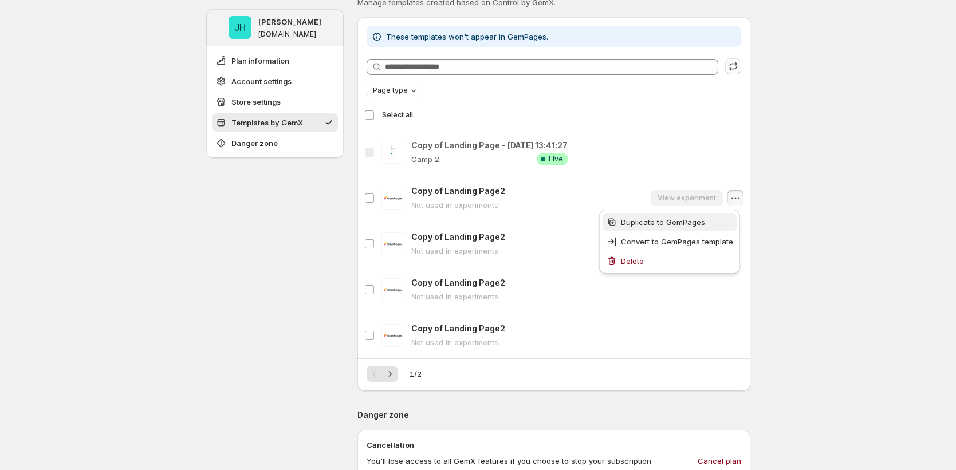
click at [717, 224] on span "Duplicate to GemPages" at bounding box center [677, 221] width 112 height 11
click at [829, 126] on div "**********" at bounding box center [478, 192] width 956 height 1376
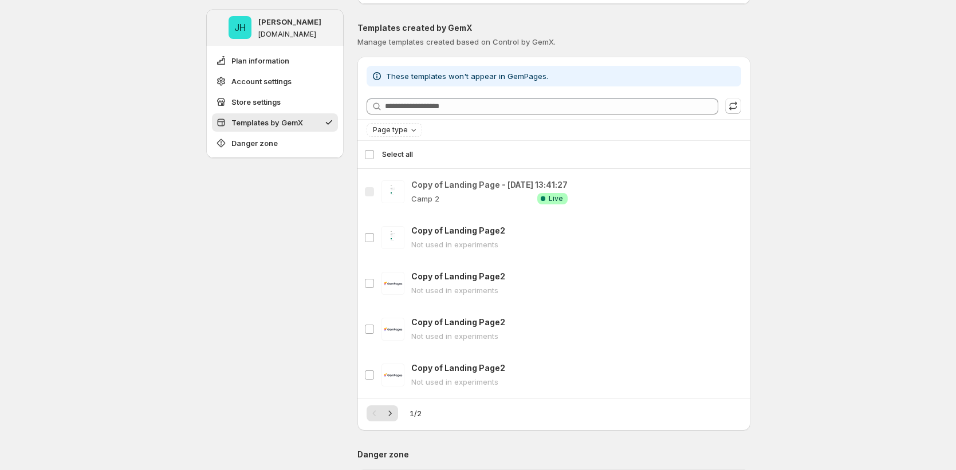
scroll to position [466, 0]
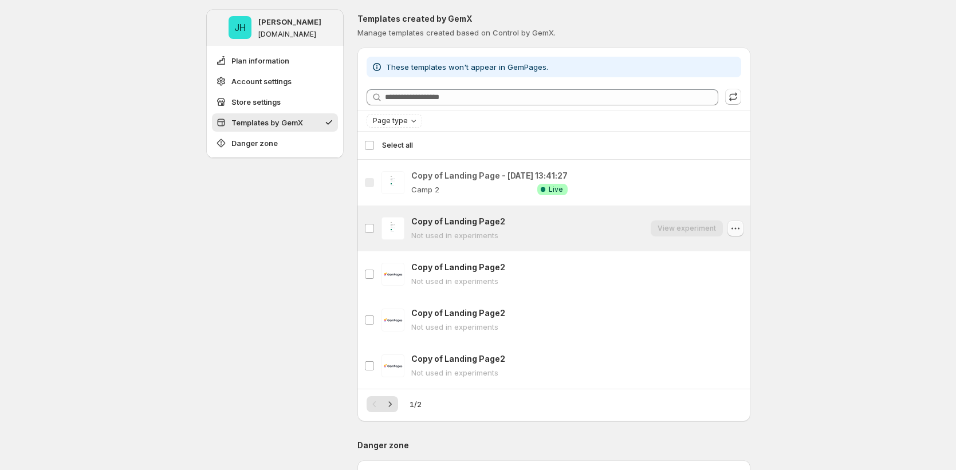
click at [741, 233] on icon "button" at bounding box center [734, 228] width 11 height 11
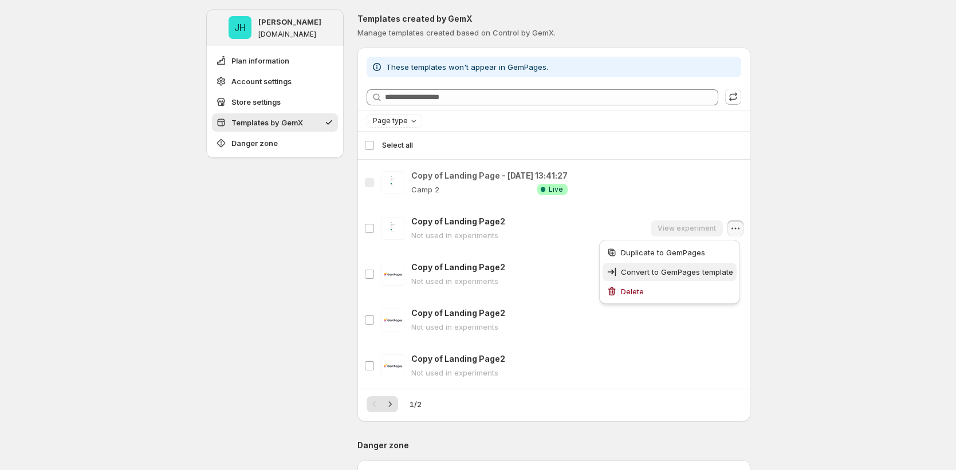
click at [692, 269] on span "Convert to GemPages template" at bounding box center [677, 271] width 112 height 9
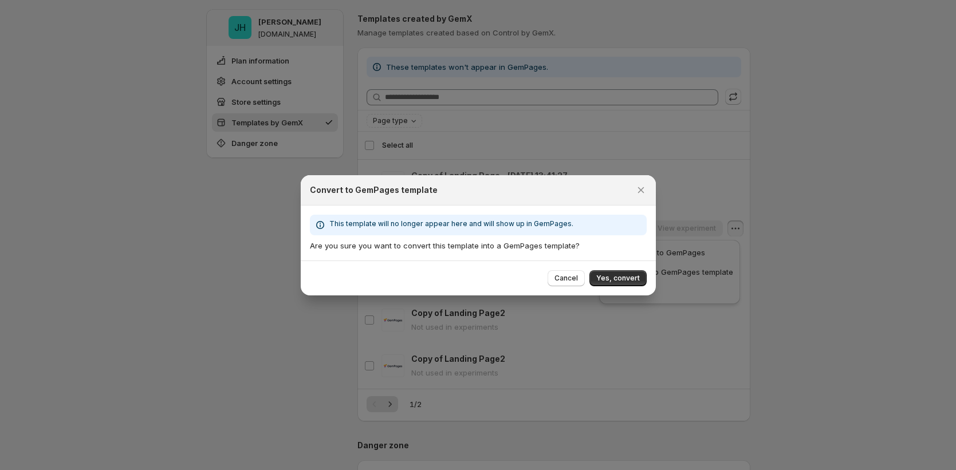
click at [429, 242] on p "Are you sure you want to convert this template into a GemPages template?" at bounding box center [478, 245] width 337 height 11
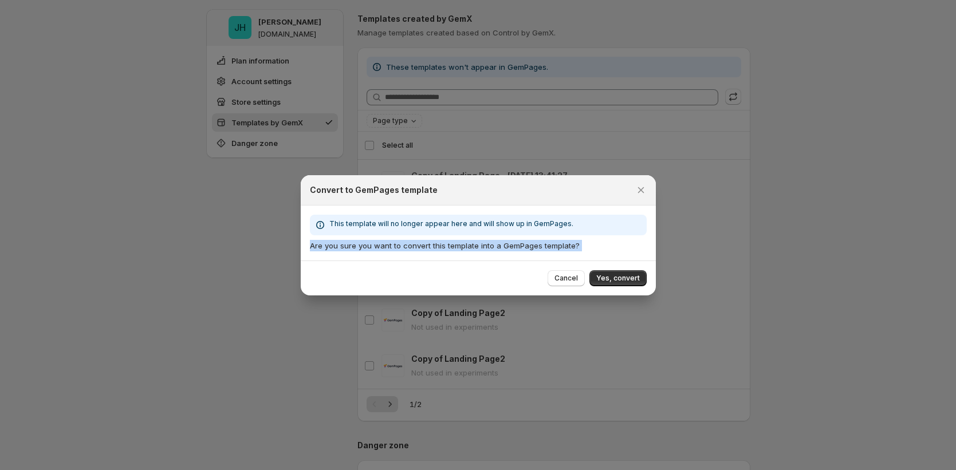
click at [429, 242] on p "Are you sure you want to convert this template into a GemPages template?" at bounding box center [478, 245] width 337 height 11
copy div "Are you sure you want to convert this template into a GemPages template? Cancel…"
click at [612, 277] on span "Yes, convert" at bounding box center [618, 278] width 44 height 9
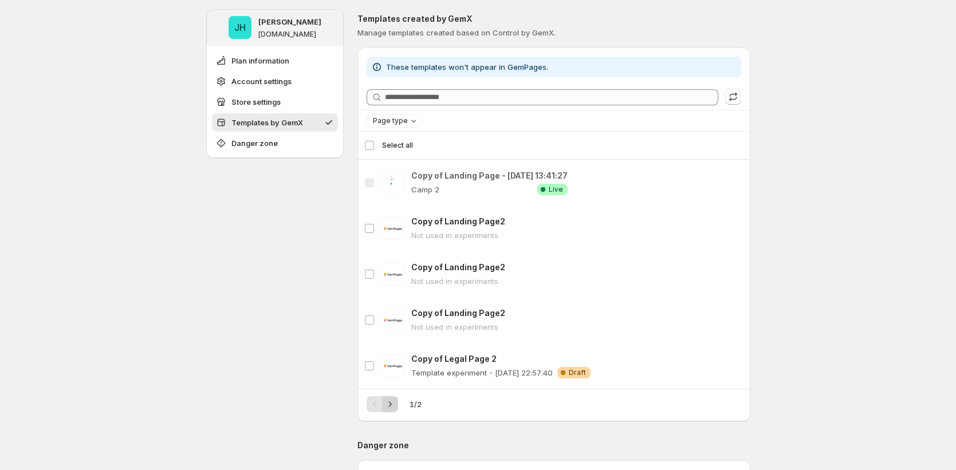
click at [393, 404] on icon "Next" at bounding box center [389, 404] width 11 height 11
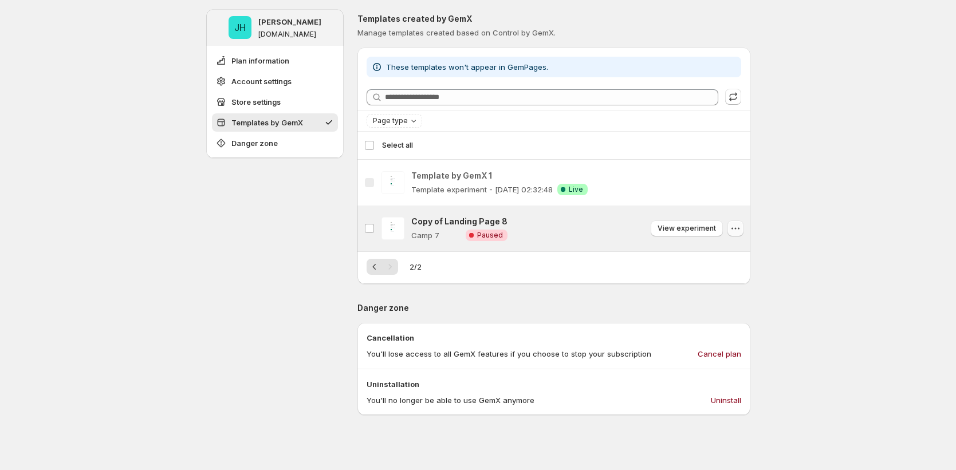
click at [736, 230] on icon "button" at bounding box center [734, 228] width 11 height 11
click at [270, 277] on div "JH [PERSON_NAME] [DOMAIN_NAME] Plan information Account settings Store settings…" at bounding box center [274, 127] width 137 height 1165
click at [735, 229] on icon "button" at bounding box center [734, 228] width 11 height 11
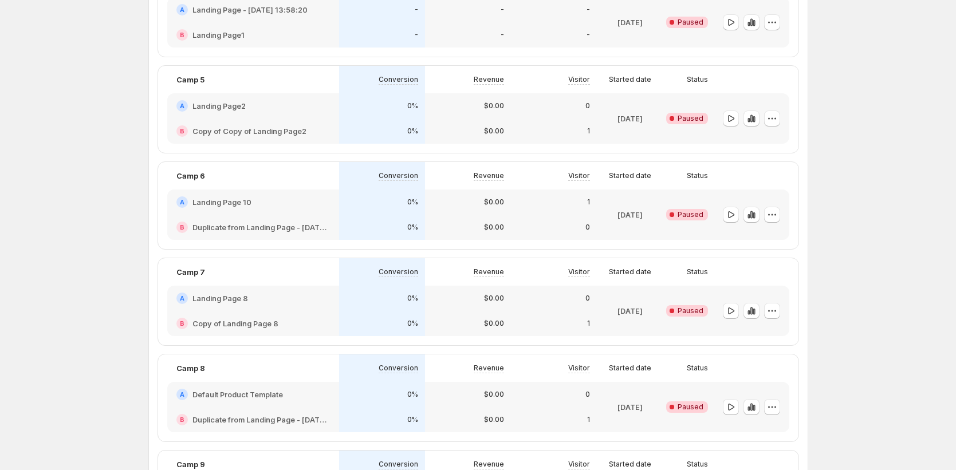
click at [423, 215] on div "0%" at bounding box center [382, 227] width 86 height 25
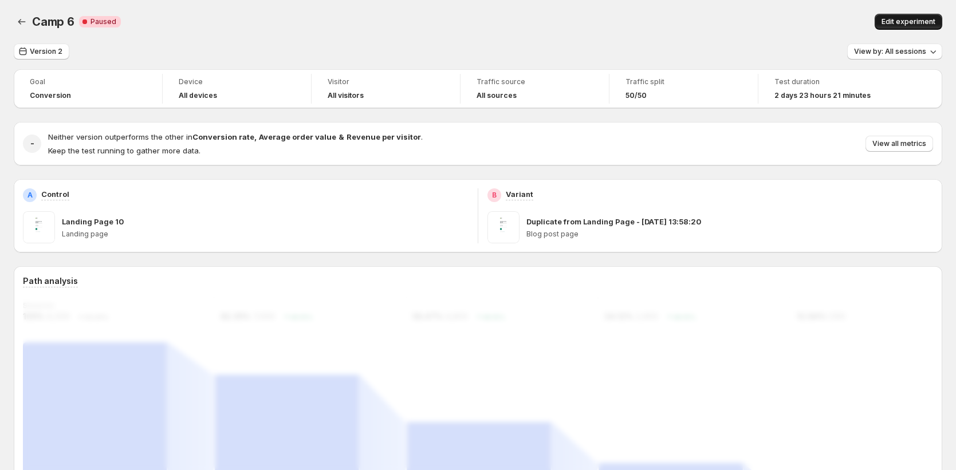
click at [912, 21] on span "Edit experiment" at bounding box center [908, 21] width 54 height 9
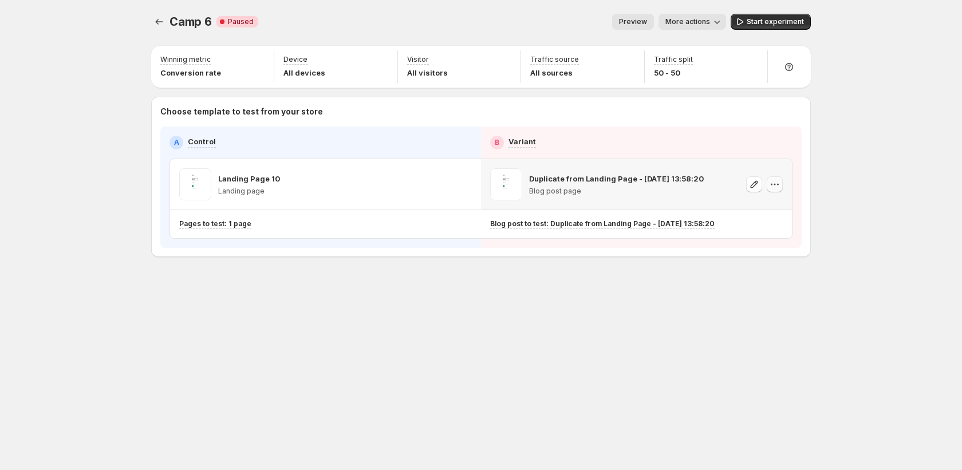
click at [777, 186] on icon "button" at bounding box center [774, 184] width 11 height 11
click at [752, 255] on span "Remove template" at bounding box center [776, 257] width 62 height 9
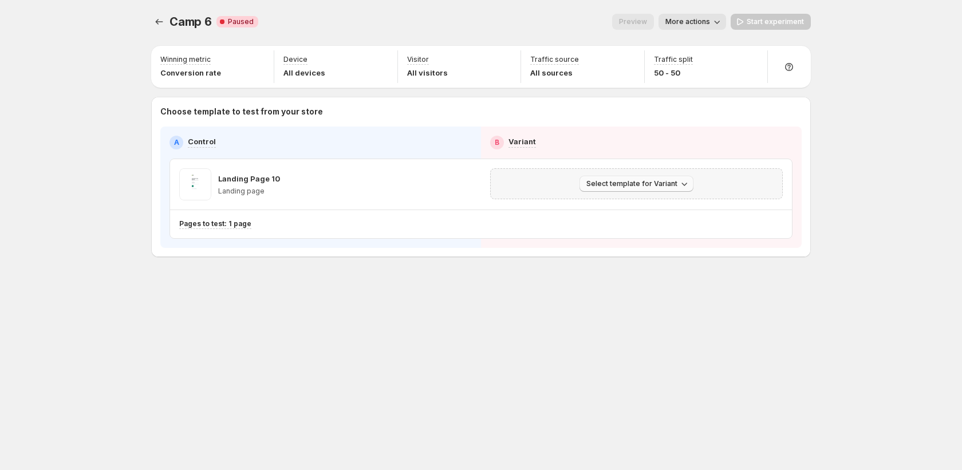
click at [674, 185] on span "Select template for Variant" at bounding box center [631, 183] width 91 height 9
click at [647, 233] on button "Create Variant based on Control" at bounding box center [639, 227] width 124 height 18
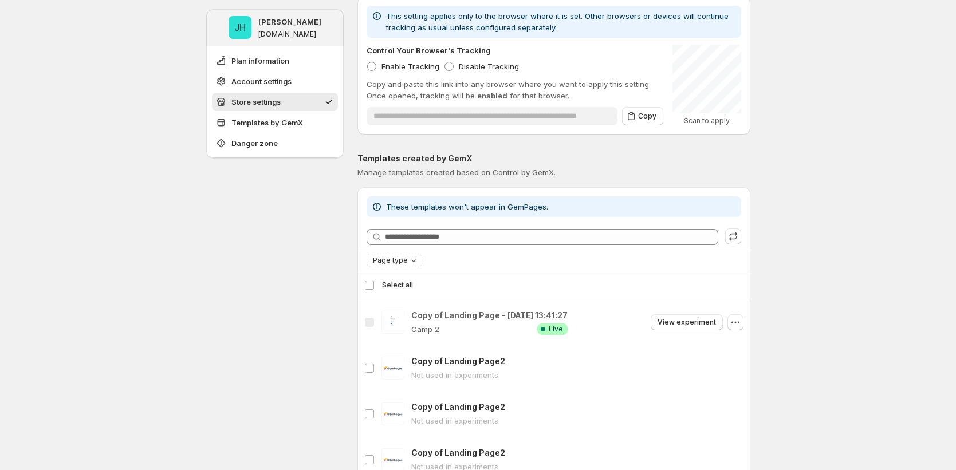
scroll to position [392, 0]
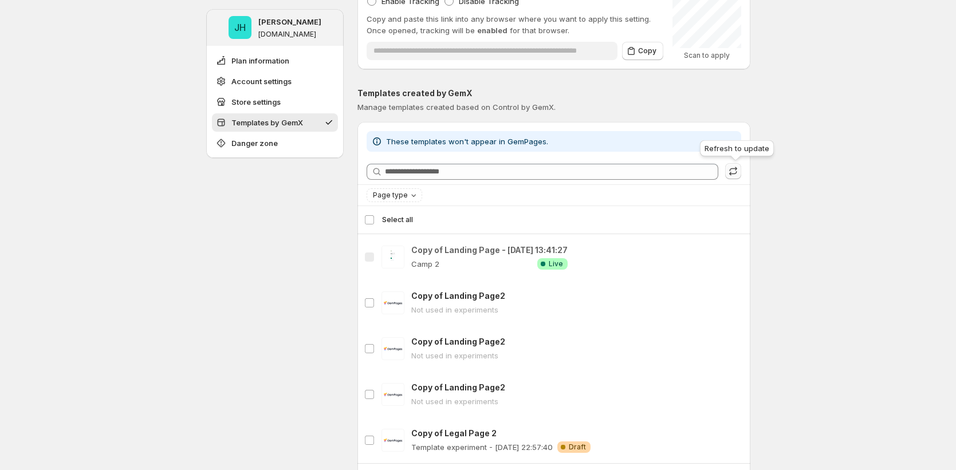
click at [741, 172] on button "button" at bounding box center [733, 171] width 16 height 16
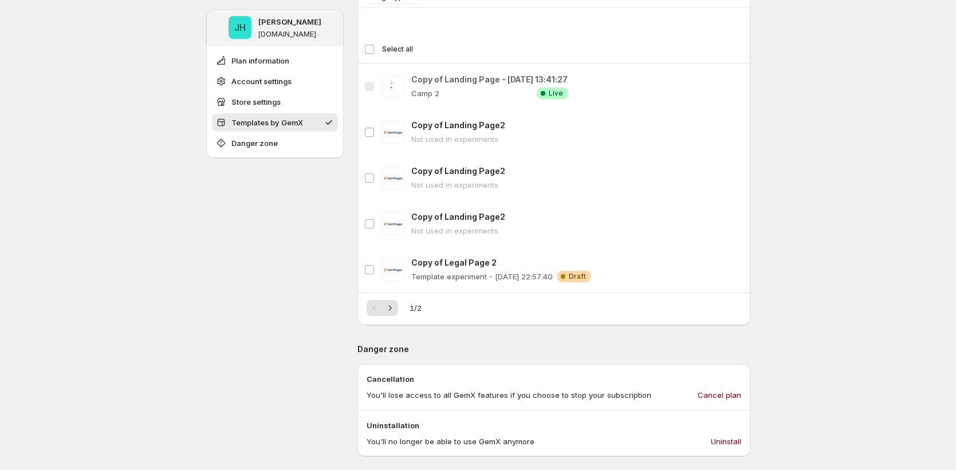
scroll to position [606, 0]
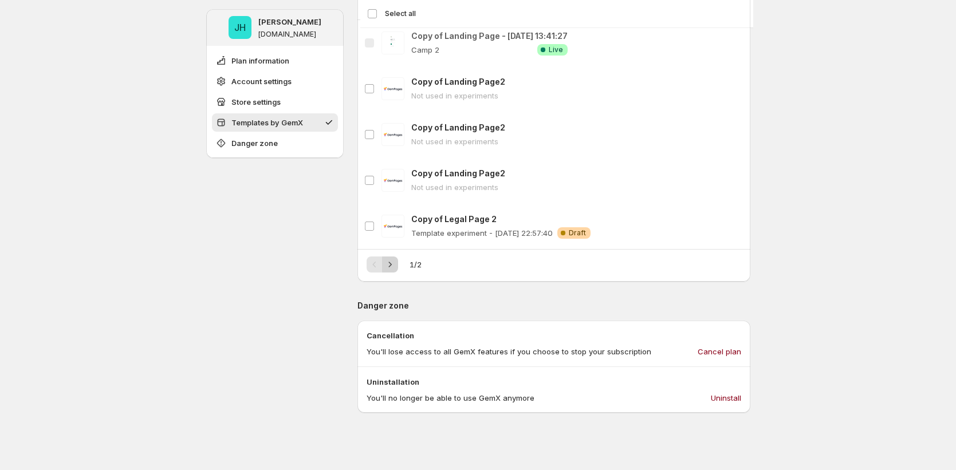
click at [389, 268] on icon "Next" at bounding box center [389, 264] width 11 height 11
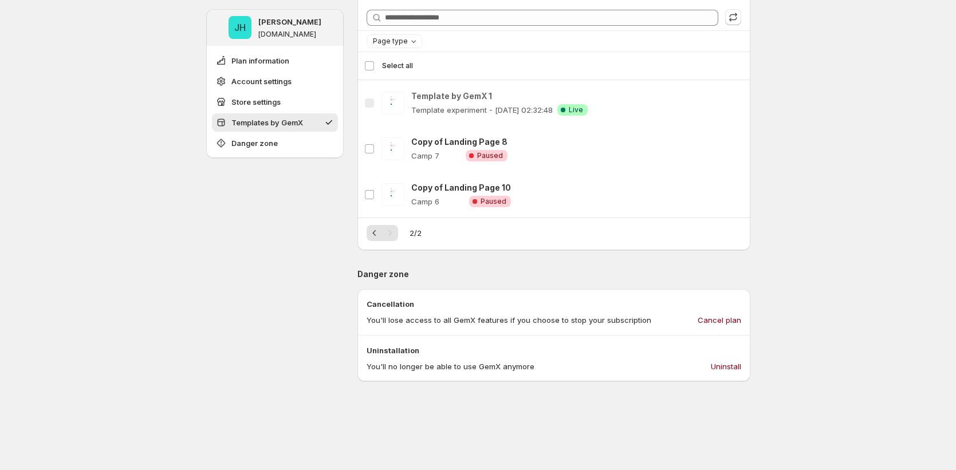
scroll to position [542, 0]
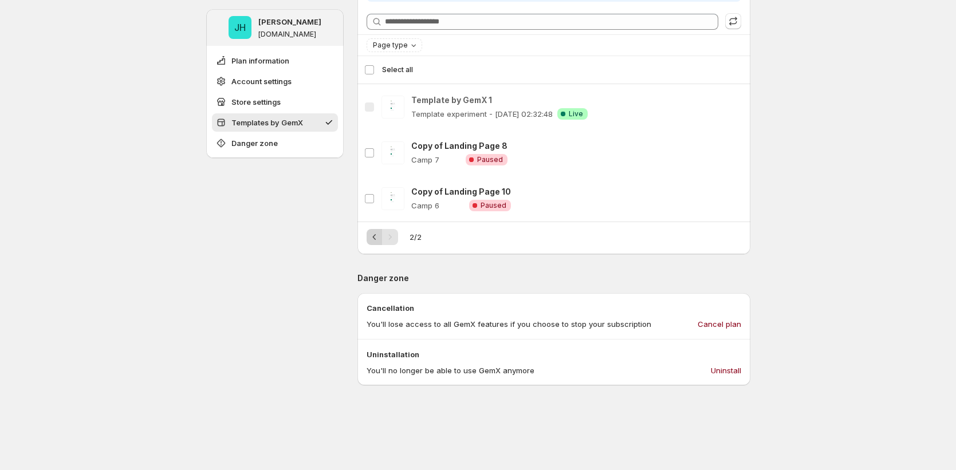
click at [374, 235] on icon "Previous" at bounding box center [374, 236] width 11 height 11
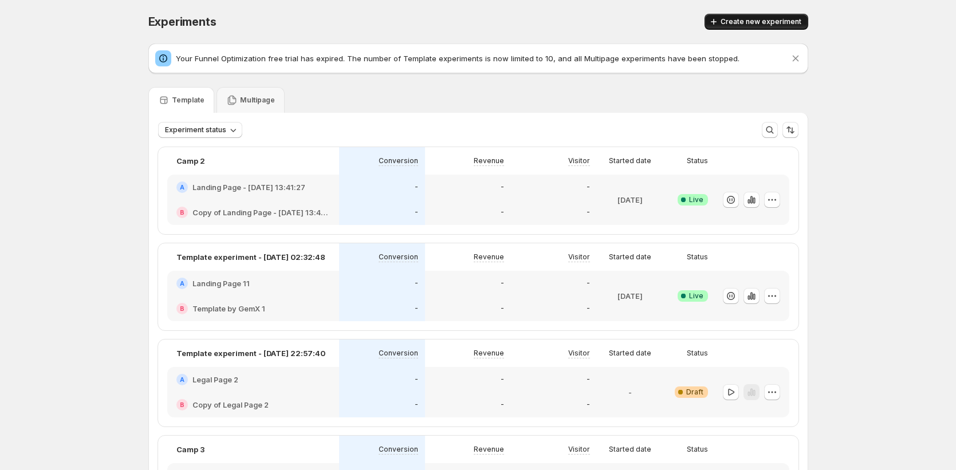
click at [784, 21] on span "Create new experiment" at bounding box center [760, 21] width 81 height 9
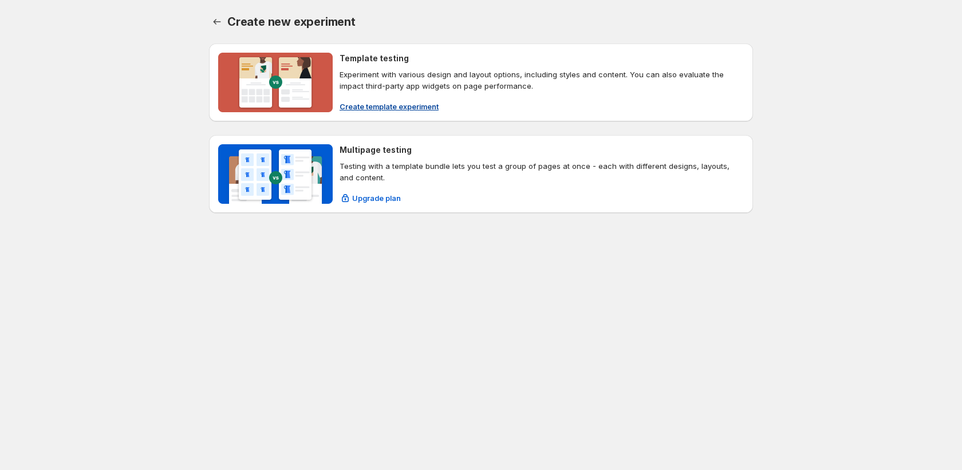
click at [404, 106] on span "Create template experiment" at bounding box center [389, 106] width 99 height 11
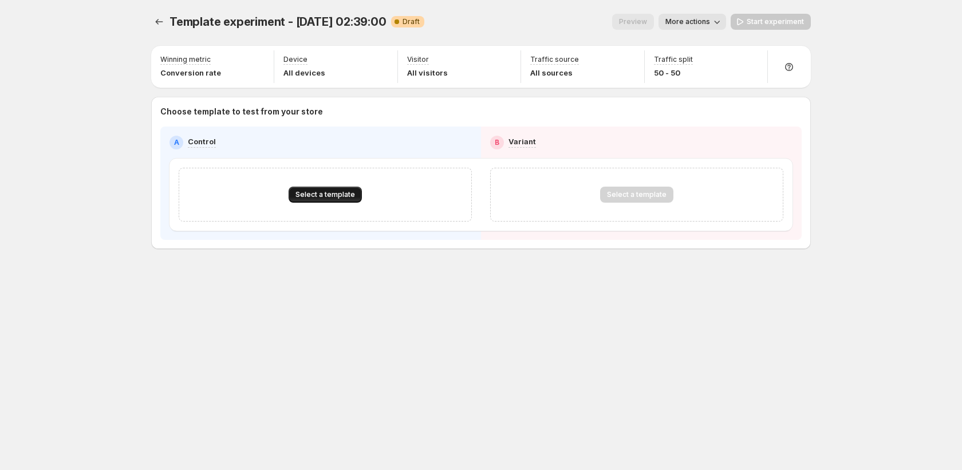
click at [314, 199] on span "Select a template" at bounding box center [325, 194] width 60 height 9
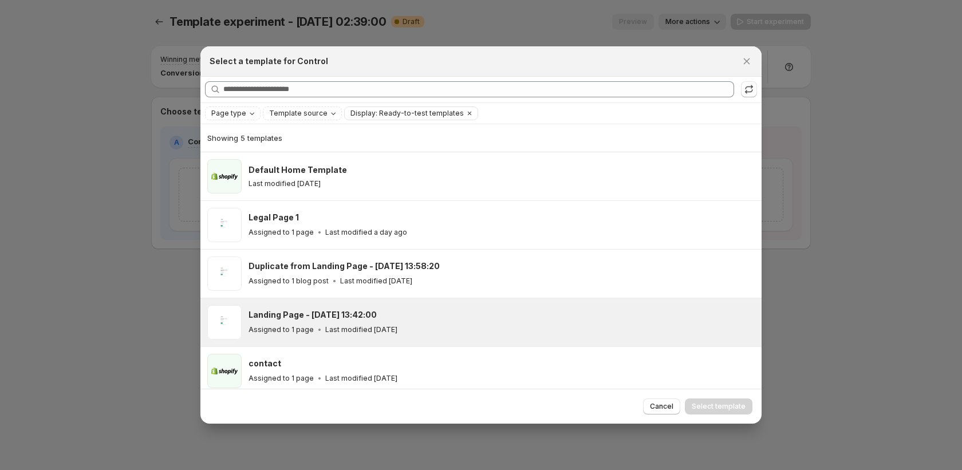
drag, startPoint x: 306, startPoint y: 283, endPoint x: 372, endPoint y: 300, distance: 68.6
click at [305, 283] on p "Assigned to 1 blog post" at bounding box center [288, 281] width 80 height 9
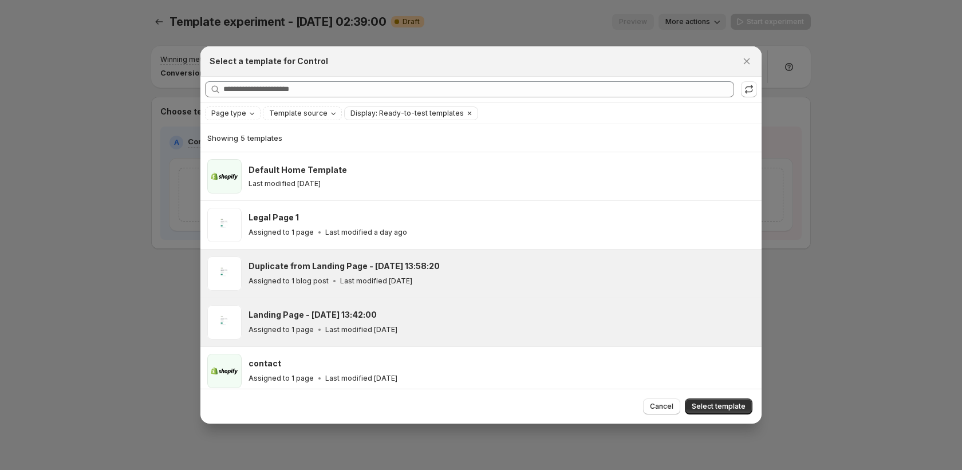
scroll to position [6, 0]
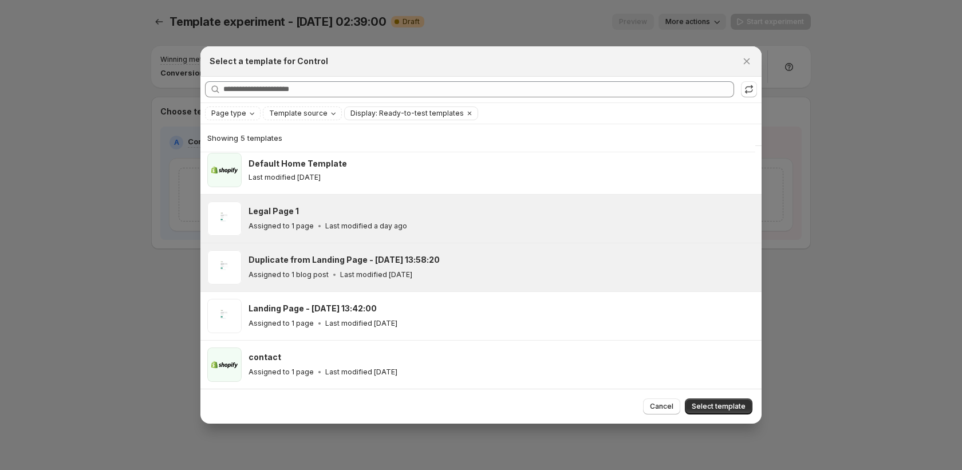
click at [428, 225] on div "Assigned to 1 page Last modified a day ago" at bounding box center [499, 225] width 503 height 11
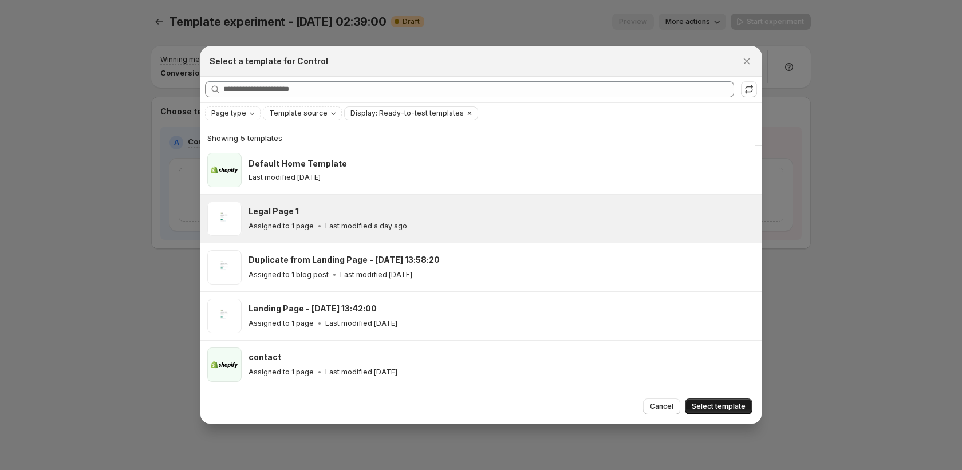
click at [712, 408] on span "Select template" at bounding box center [719, 406] width 54 height 9
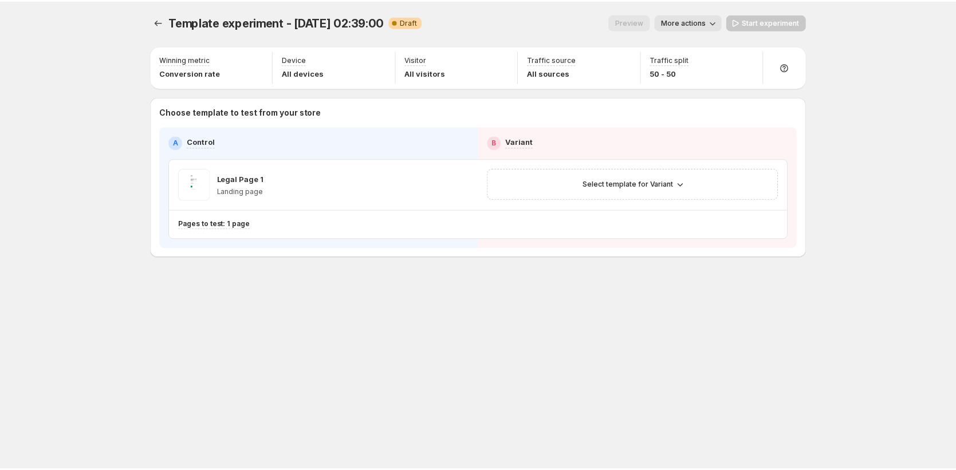
scroll to position [0, 0]
click at [628, 190] on button "Select template for Variant" at bounding box center [636, 184] width 114 height 16
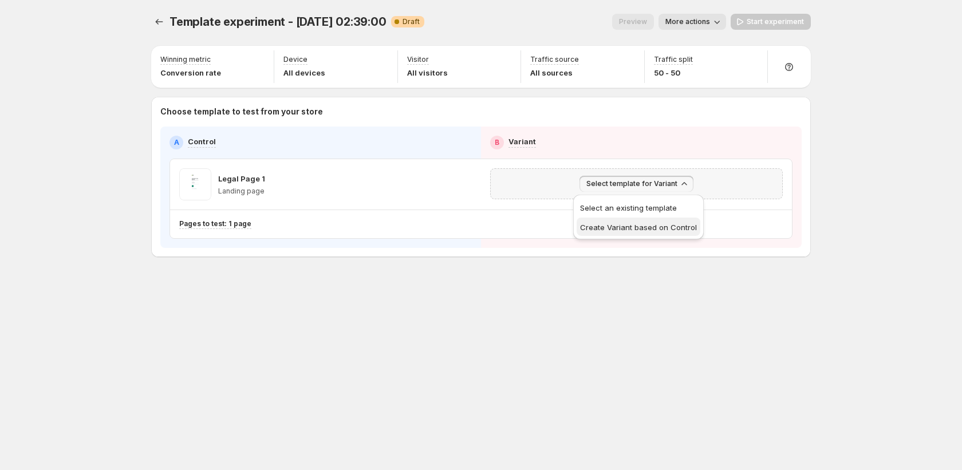
click at [627, 232] on span "Create Variant based on Control" at bounding box center [638, 227] width 117 height 11
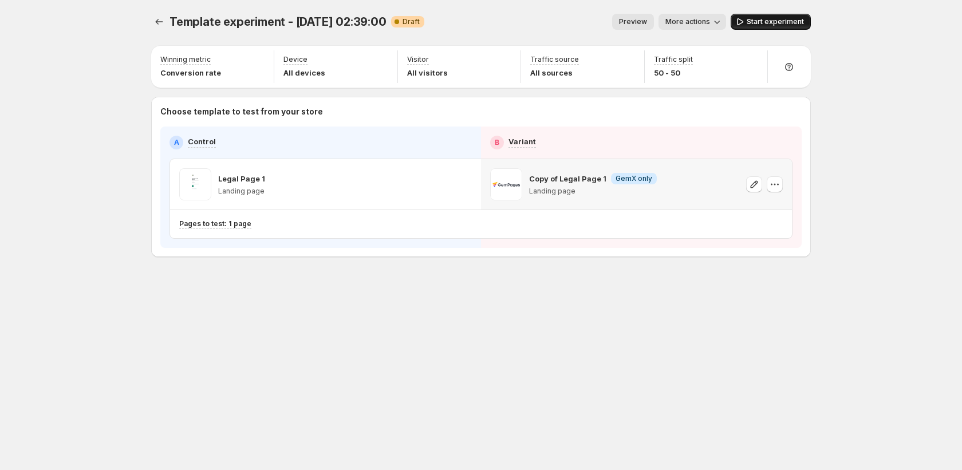
click at [762, 25] on span "Start experiment" at bounding box center [775, 21] width 57 height 9
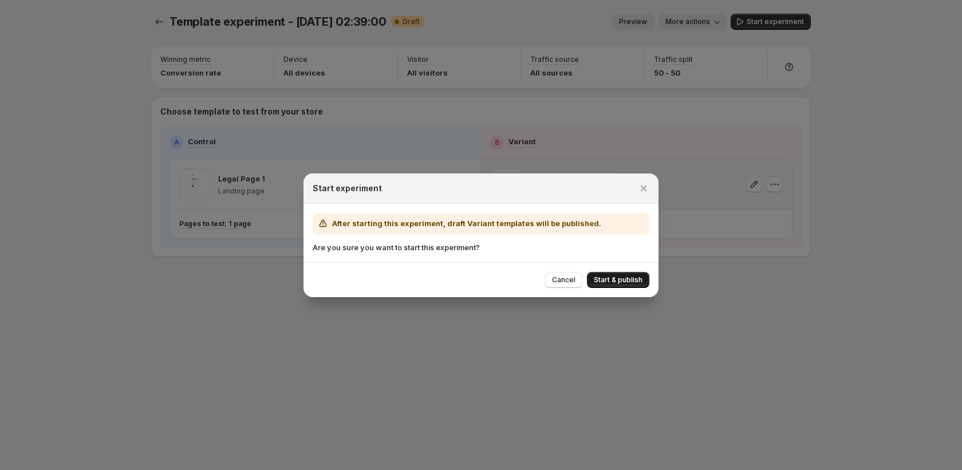
click at [624, 280] on span "Start & publish" at bounding box center [618, 279] width 49 height 9
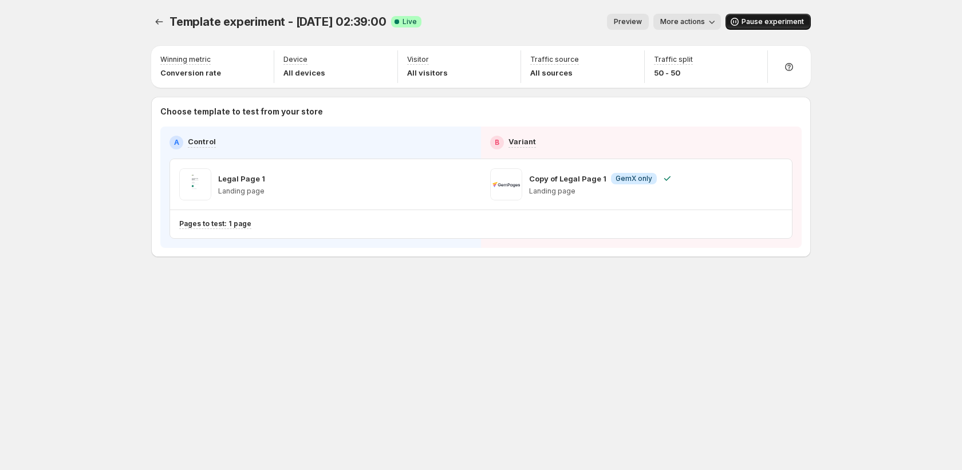
click at [754, 22] on span "Pause experiment" at bounding box center [772, 21] width 62 height 9
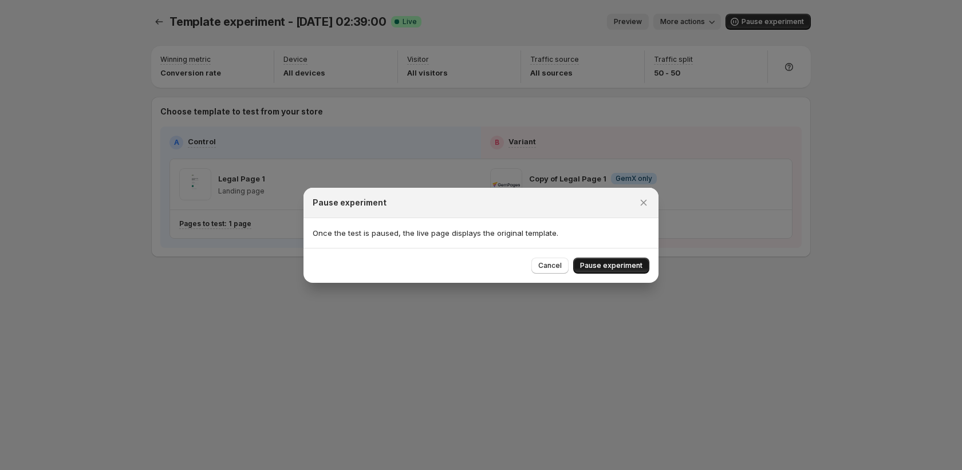
click at [627, 268] on span "Pause experiment" at bounding box center [611, 265] width 62 height 9
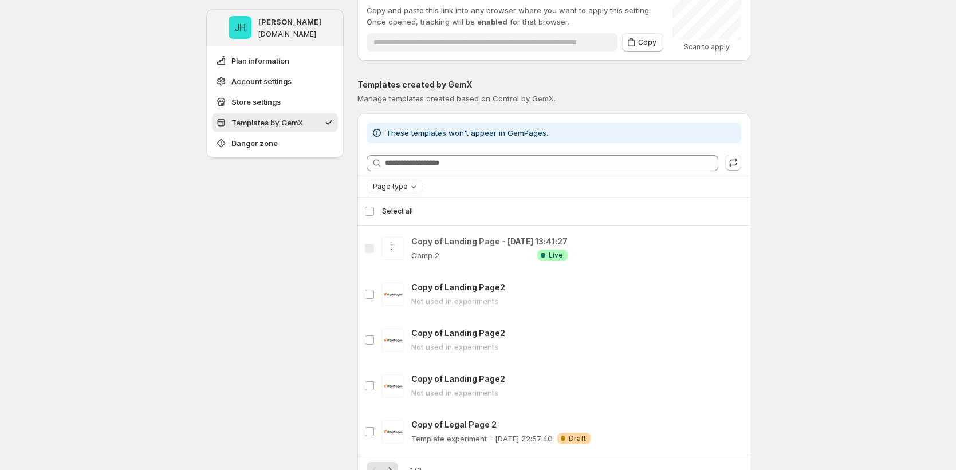
scroll to position [401, 0]
click at [738, 163] on icon "button" at bounding box center [732, 161] width 11 height 11
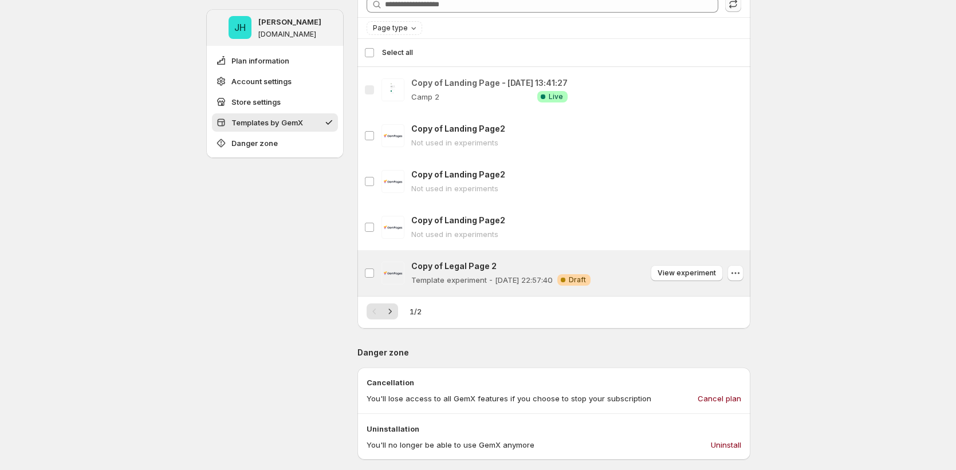
scroll to position [561, 0]
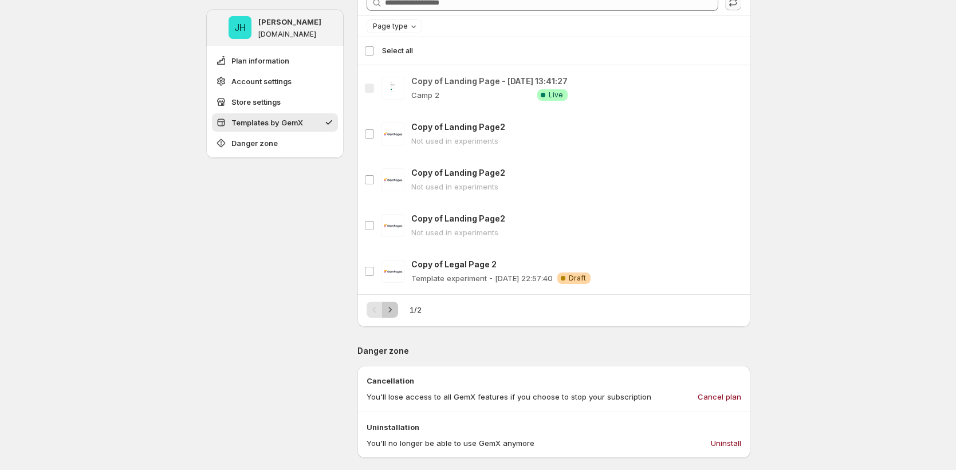
click at [396, 311] on icon "Next" at bounding box center [389, 309] width 11 height 11
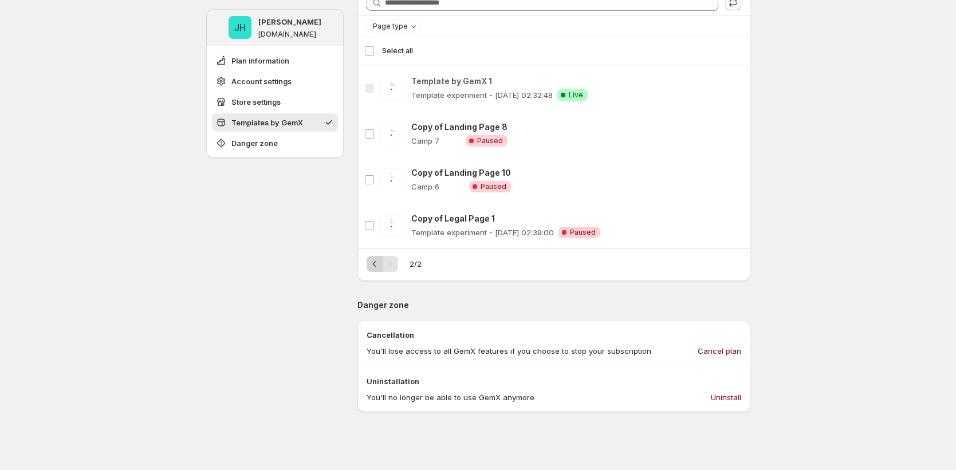
click at [374, 266] on icon "Previous" at bounding box center [374, 263] width 11 height 11
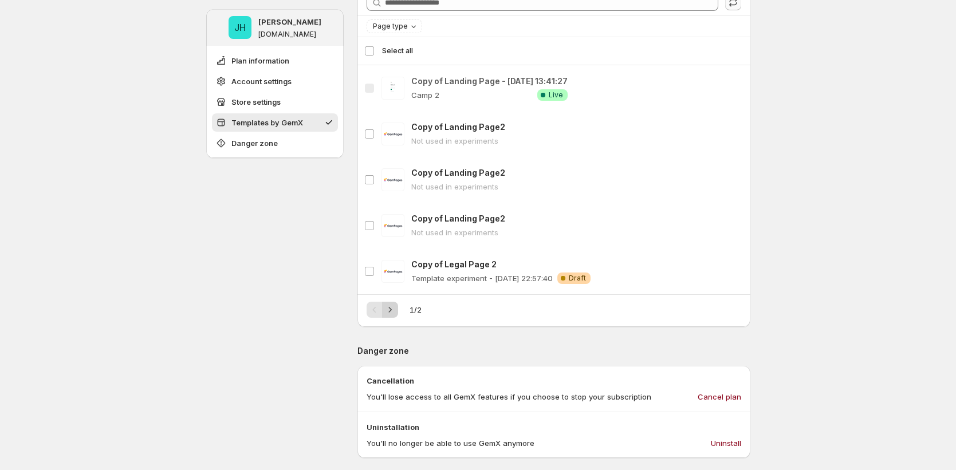
click at [394, 310] on icon "Next" at bounding box center [389, 309] width 11 height 11
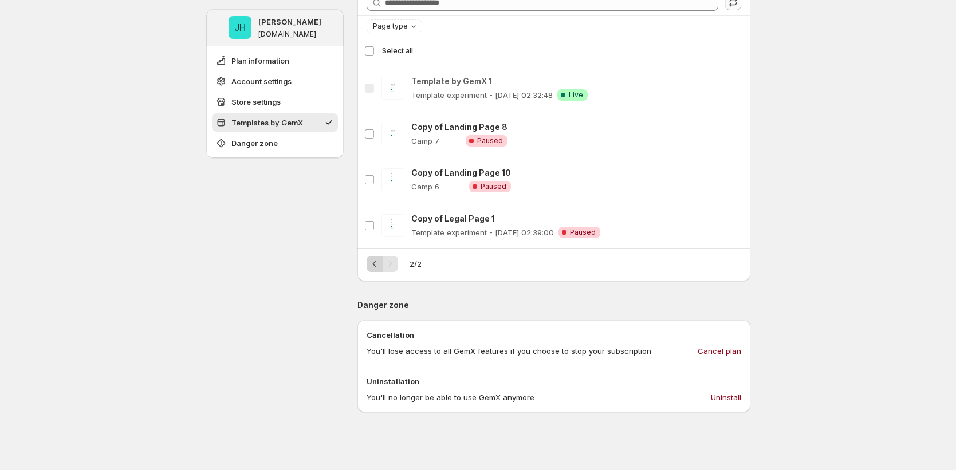
click at [374, 266] on icon "Previous" at bounding box center [374, 263] width 11 height 11
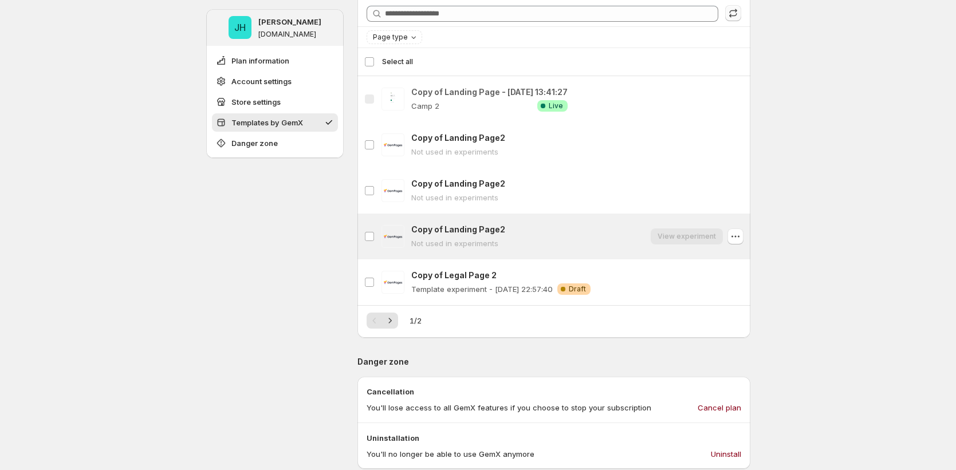
scroll to position [522, 0]
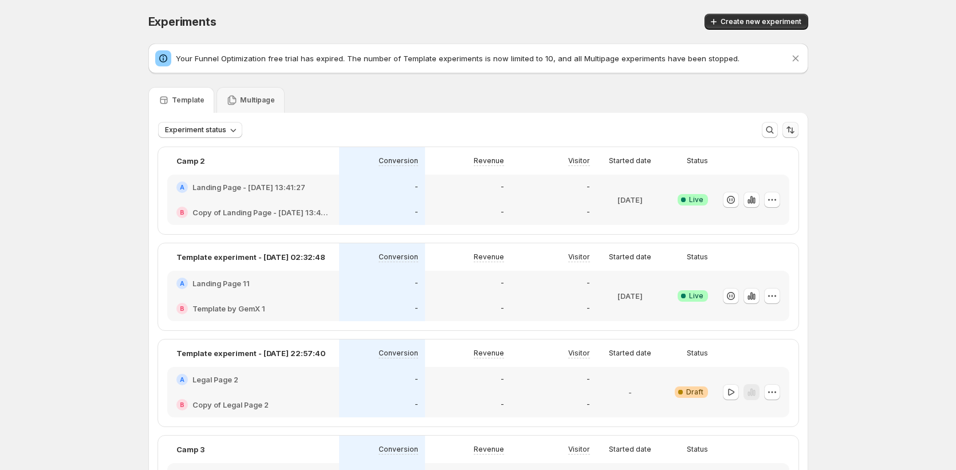
click at [794, 128] on icon "Sort the results" at bounding box center [789, 129] width 11 height 11
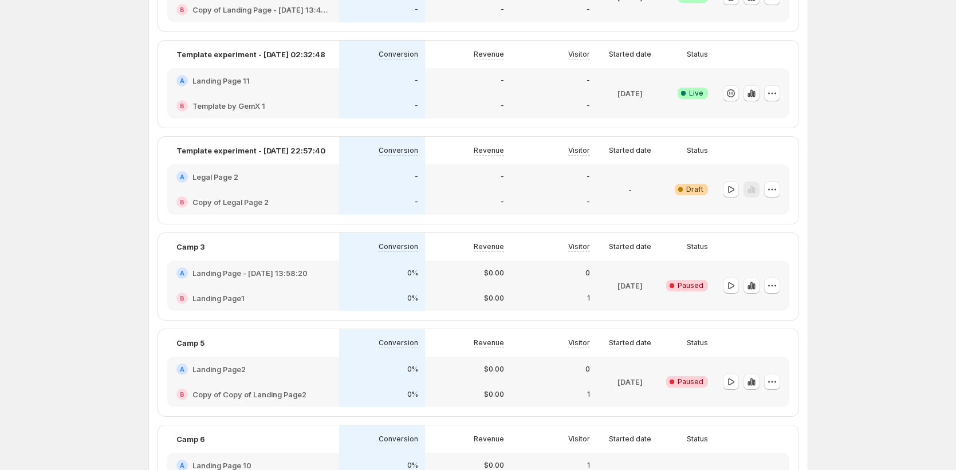
scroll to position [343, 0]
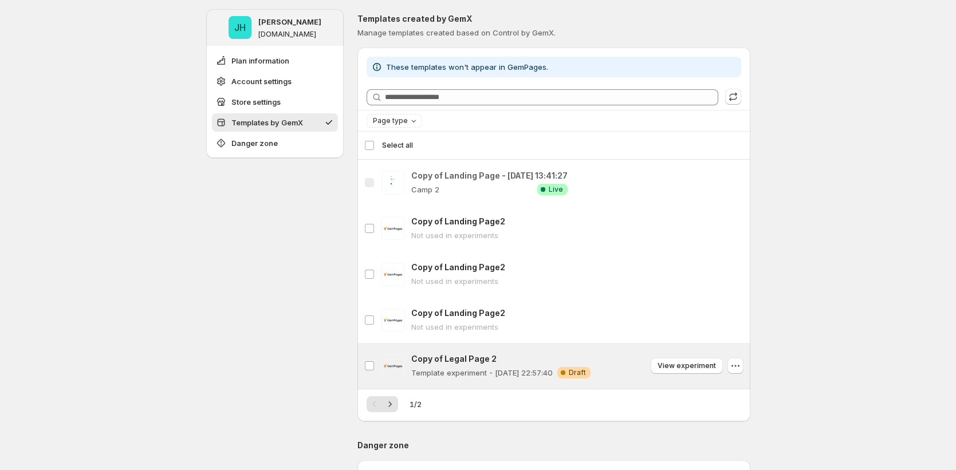
scroll to position [467, 0]
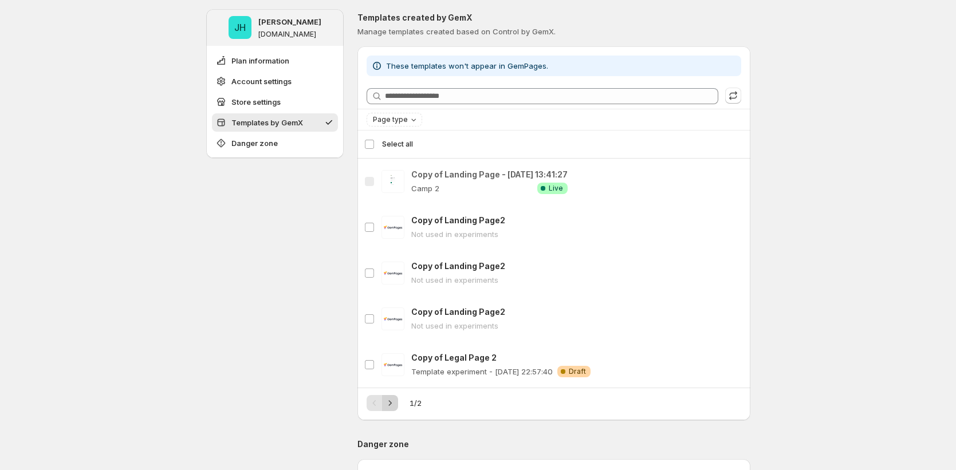
click at [391, 404] on icon "Next" at bounding box center [389, 402] width 3 height 5
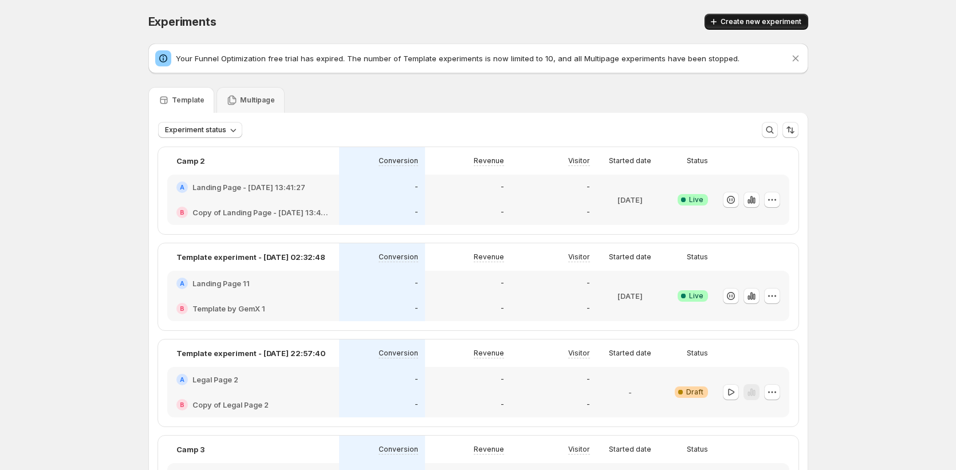
drag, startPoint x: 777, startPoint y: 20, endPoint x: 770, endPoint y: 28, distance: 10.9
click at [776, 19] on span "Create new experiment" at bounding box center [760, 21] width 81 height 9
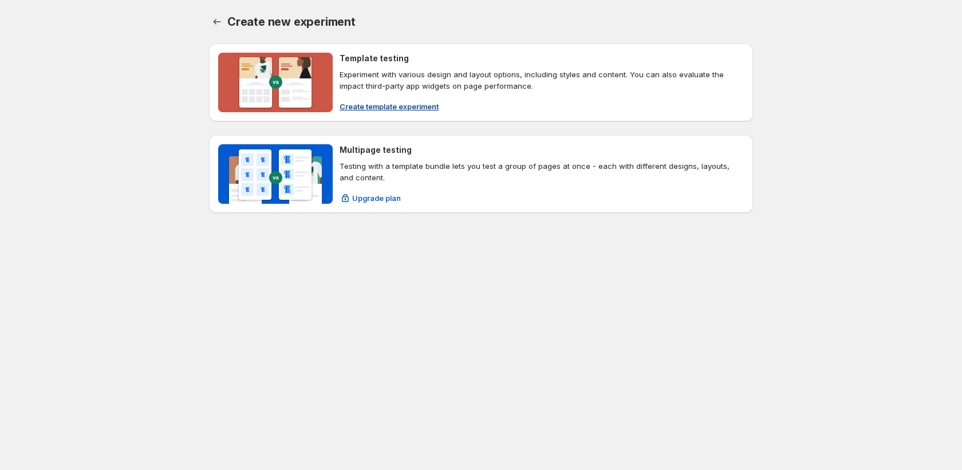
click at [413, 108] on span "Create template experiment" at bounding box center [389, 106] width 99 height 11
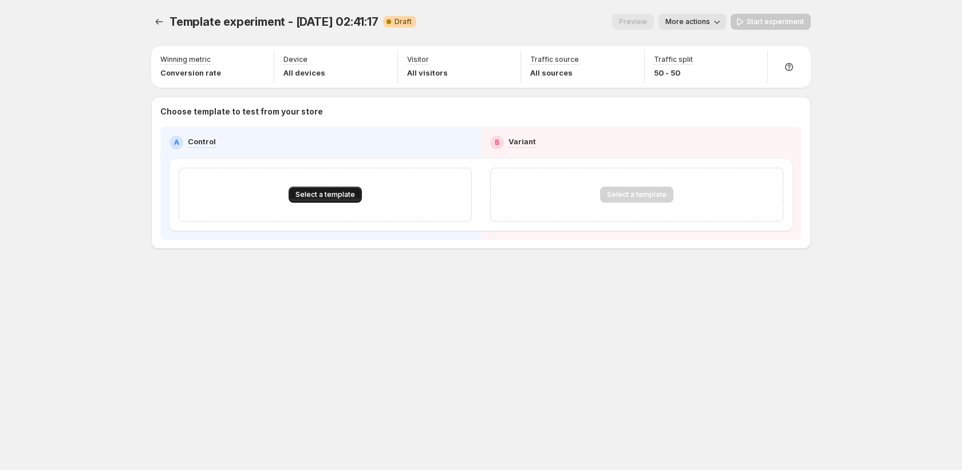
click at [305, 198] on span "Select a template" at bounding box center [325, 194] width 60 height 9
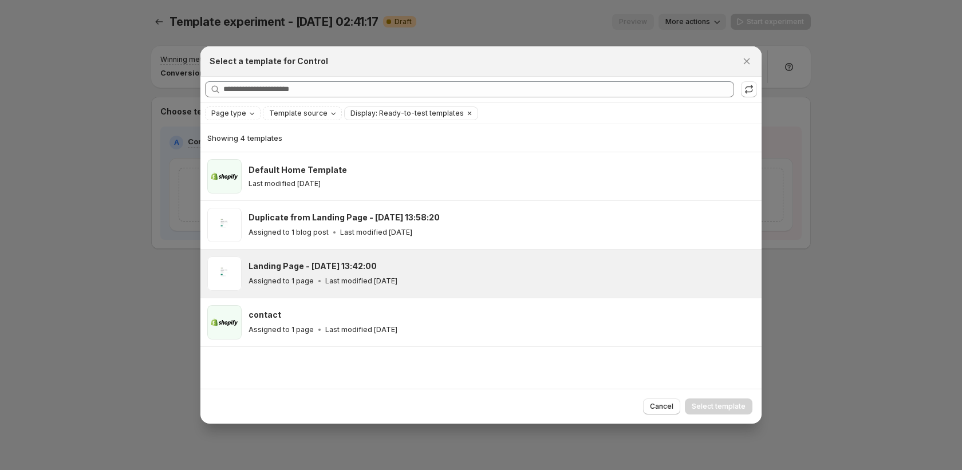
click at [314, 277] on icon ":r18s:" at bounding box center [319, 280] width 11 height 11
click at [716, 407] on span "Select template" at bounding box center [719, 406] width 54 height 9
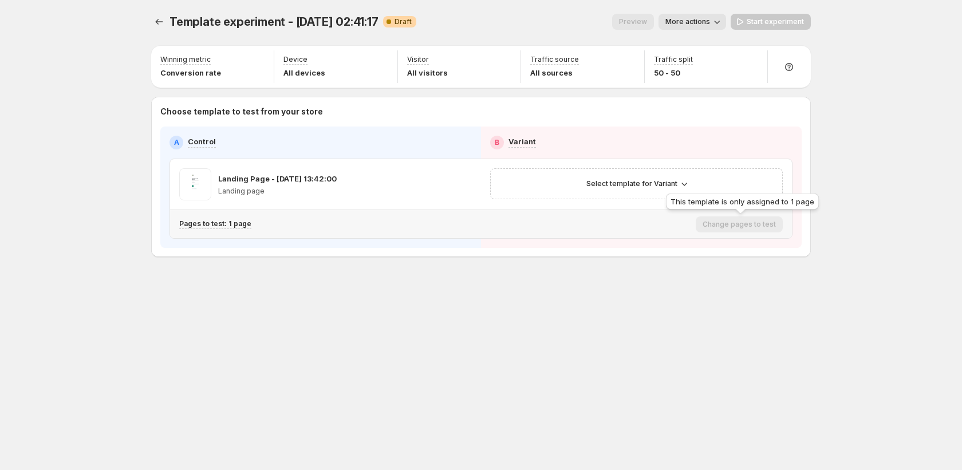
click at [689, 192] on div "This template is only assigned to 1 page" at bounding box center [742, 203] width 157 height 25
click at [634, 182] on span "Select template for Variant" at bounding box center [631, 183] width 91 height 9
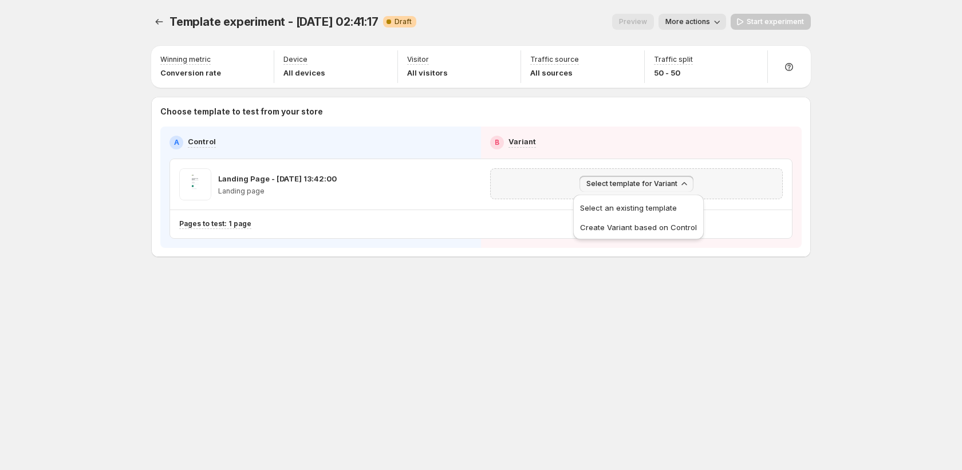
click at [639, 238] on div "Select an existing template Create Variant based on Control" at bounding box center [638, 217] width 131 height 45
click at [640, 231] on span "Create Variant based on Control" at bounding box center [638, 227] width 117 height 9
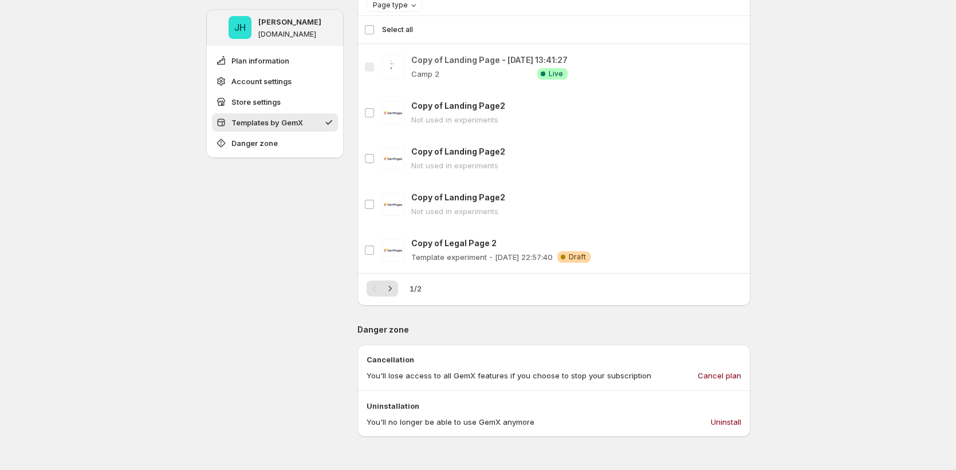
scroll to position [468, 0]
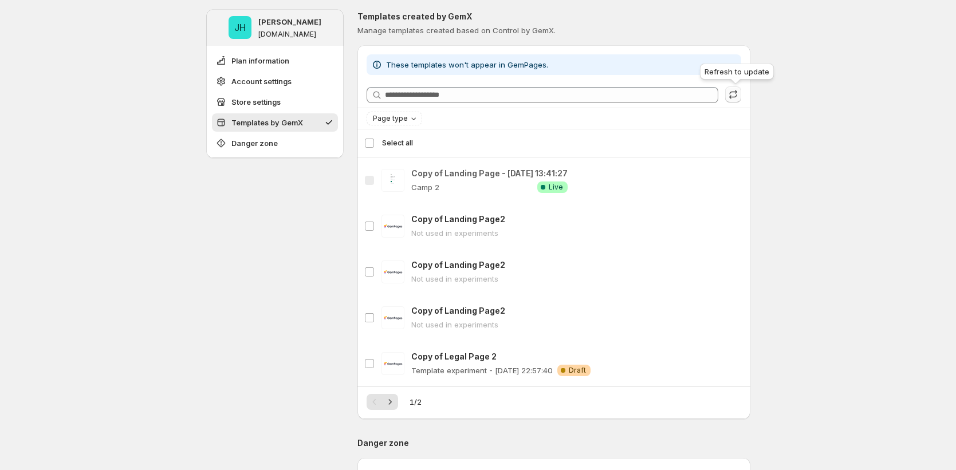
click at [733, 97] on icon "button" at bounding box center [732, 94] width 11 height 11
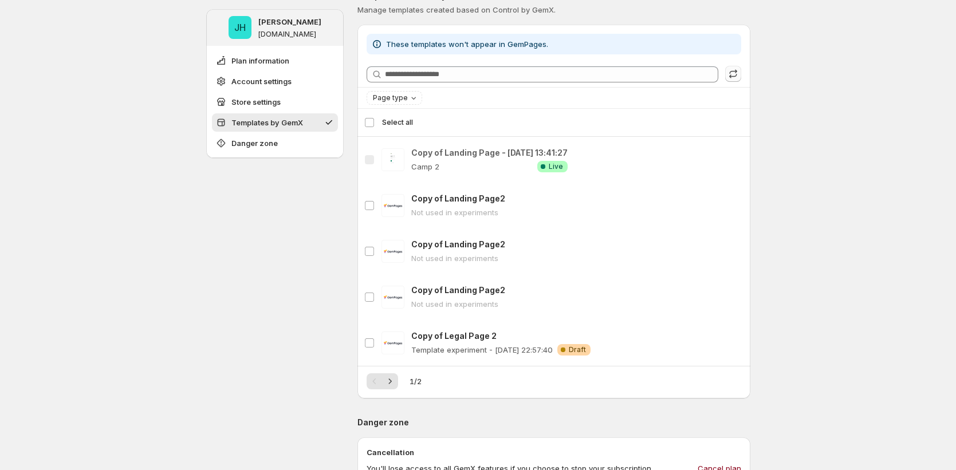
scroll to position [490, 0]
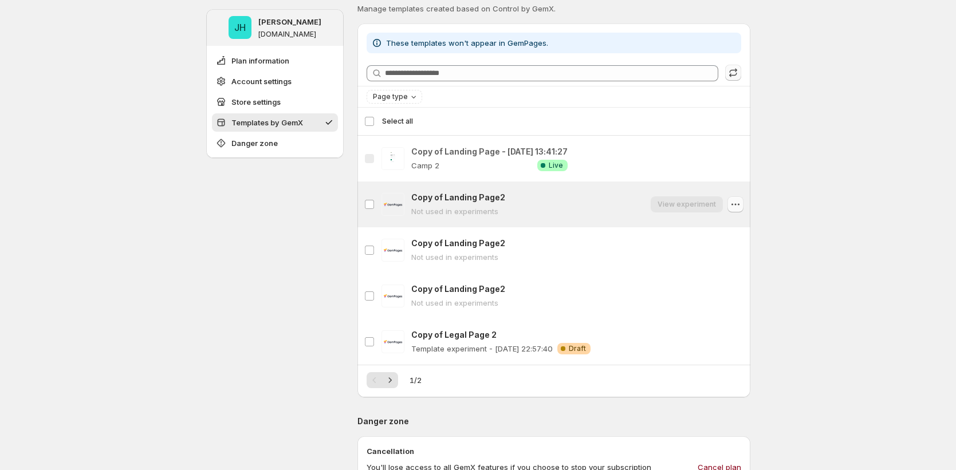
click at [743, 207] on button "button" at bounding box center [735, 204] width 16 height 16
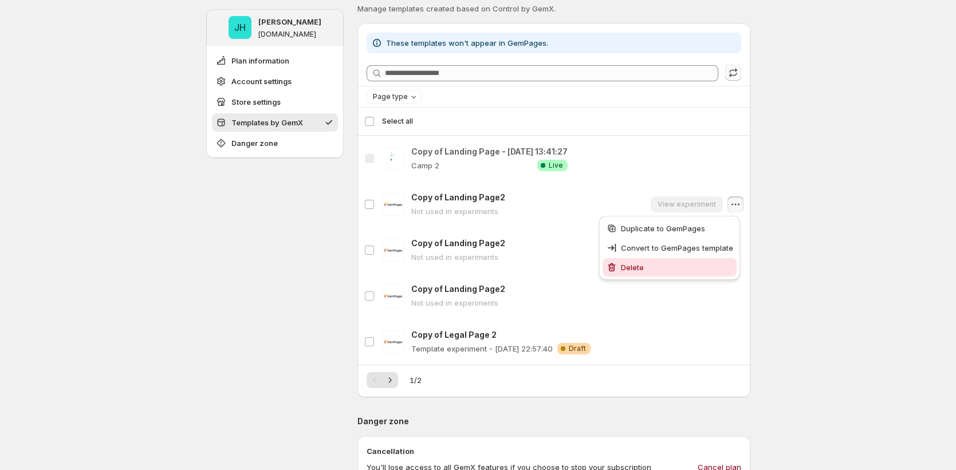
click at [691, 261] on button "Delete" at bounding box center [669, 267] width 134 height 18
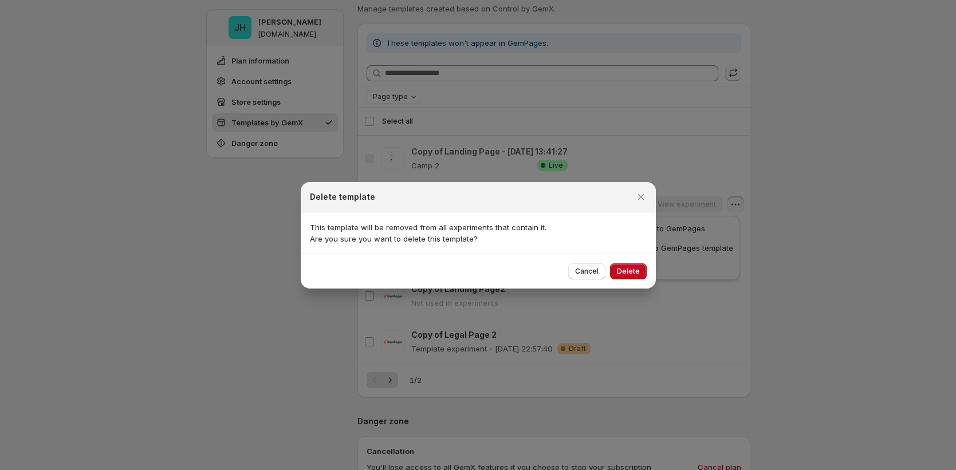
click at [634, 281] on div "Cancel Delete" at bounding box center [478, 271] width 355 height 35
click at [632, 276] on button "Delete" at bounding box center [628, 271] width 37 height 16
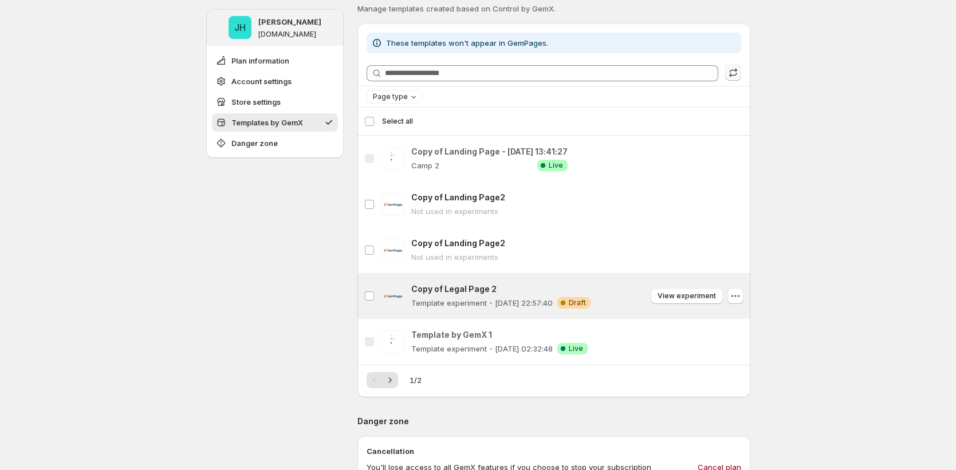
scroll to position [492, 0]
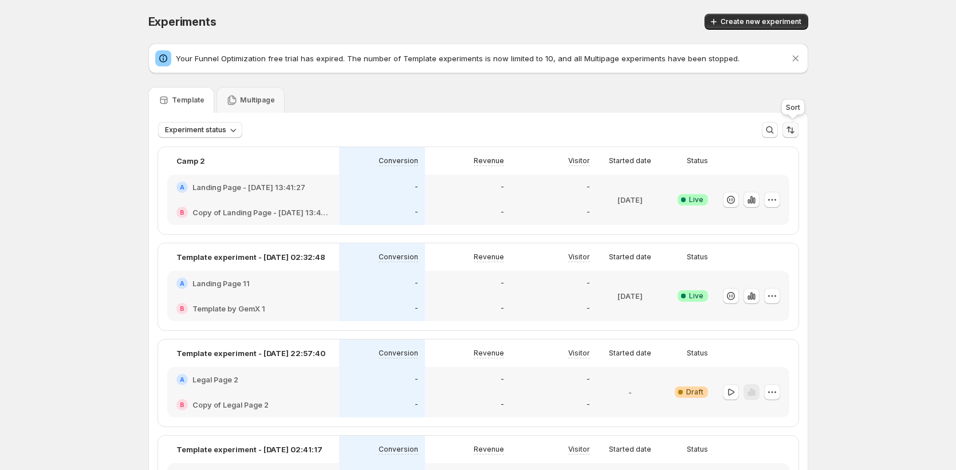
click at [790, 128] on icon "Sort the results" at bounding box center [789, 129] width 11 height 11
click at [339, 317] on div "B Template by GemX 1" at bounding box center [253, 308] width 172 height 25
click at [216, 298] on div "B Template by GemX 1" at bounding box center [253, 308] width 172 height 25
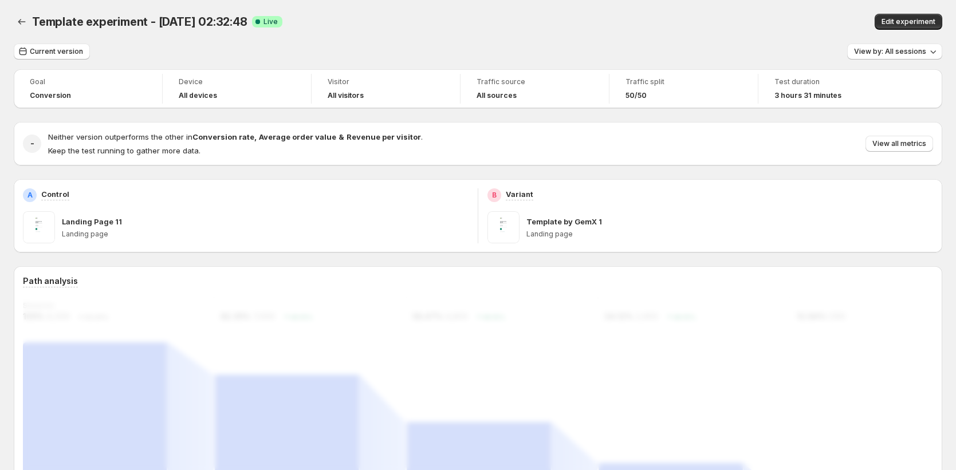
click at [923, 25] on span "Edit experiment" at bounding box center [908, 21] width 54 height 9
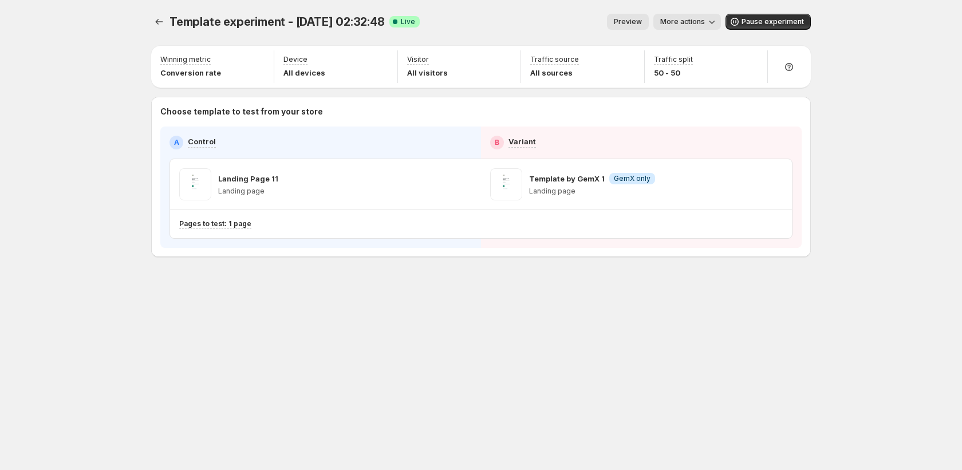
click at [705, 23] on span "More actions" at bounding box center [682, 21] width 45 height 9
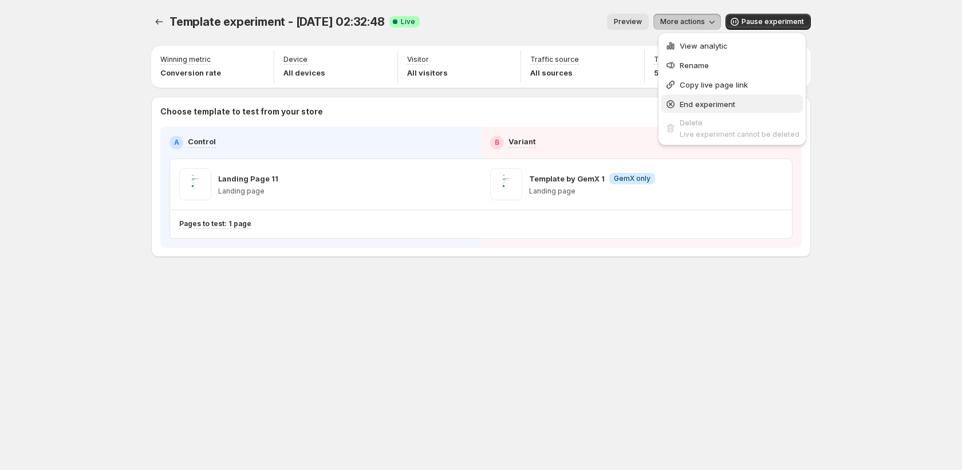
click at [687, 102] on span "End experiment" at bounding box center [708, 104] width 56 height 9
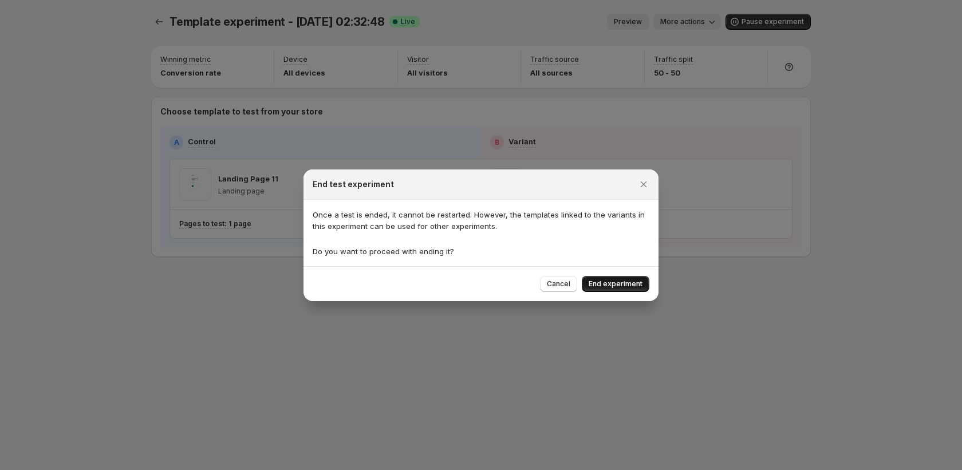
click at [613, 286] on span "End experiment" at bounding box center [616, 283] width 54 height 9
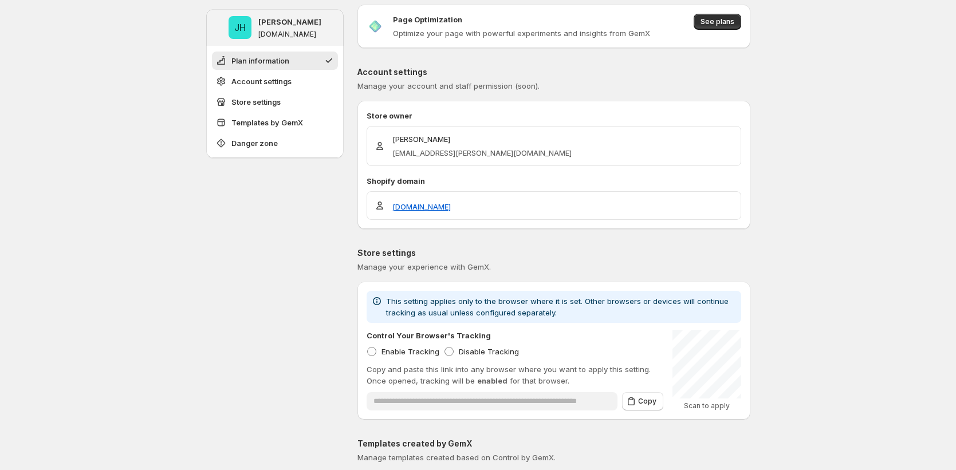
scroll to position [411, 0]
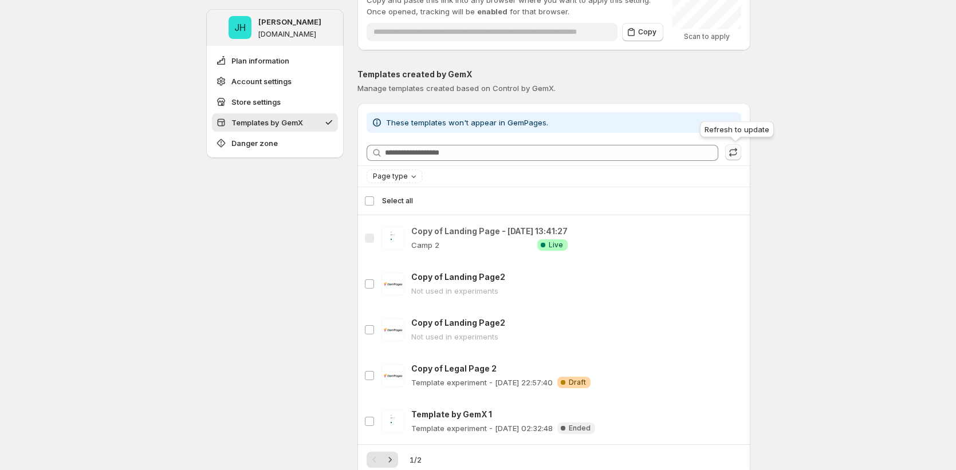
click at [739, 156] on icon "button" at bounding box center [732, 152] width 11 height 11
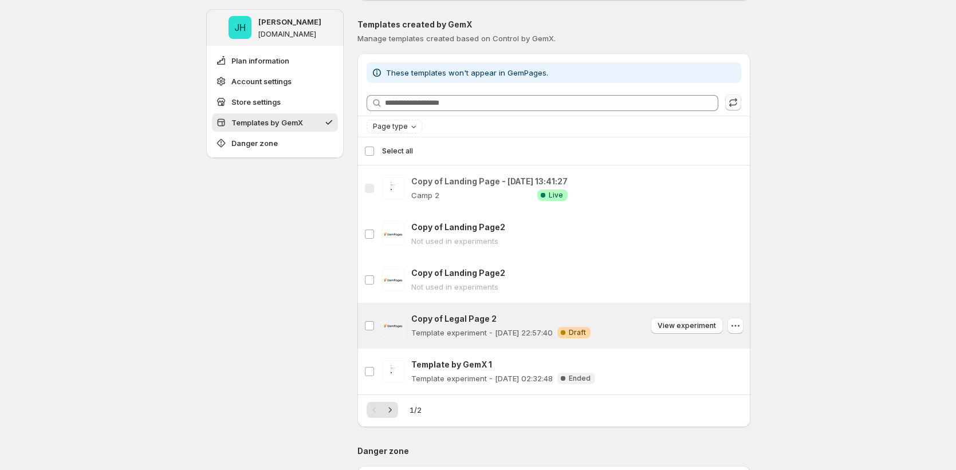
scroll to position [581, 0]
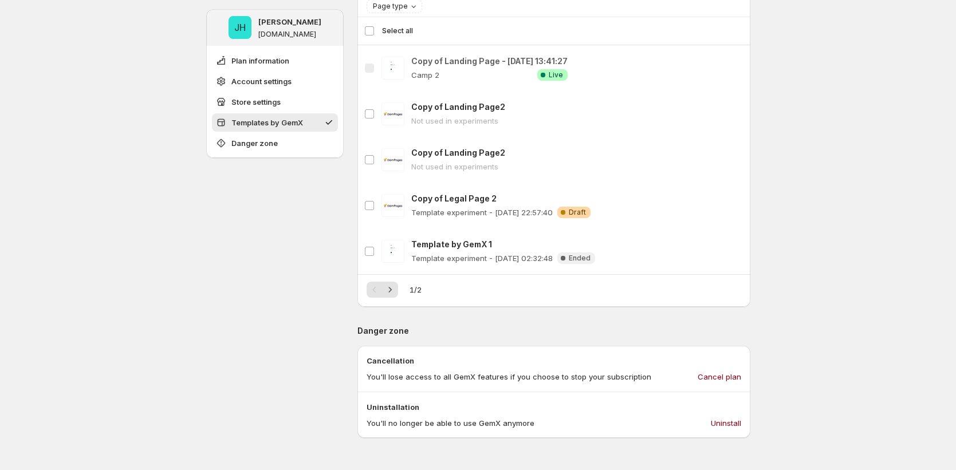
click at [401, 291] on div "1 / 2" at bounding box center [553, 290] width 374 height 16
click at [394, 290] on icon "Next" at bounding box center [389, 289] width 11 height 11
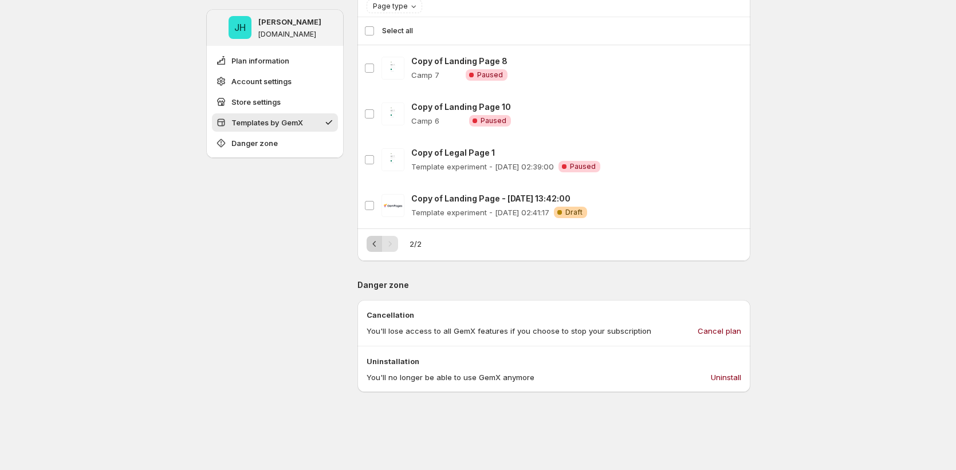
click at [373, 244] on icon "Previous" at bounding box center [374, 243] width 11 height 11
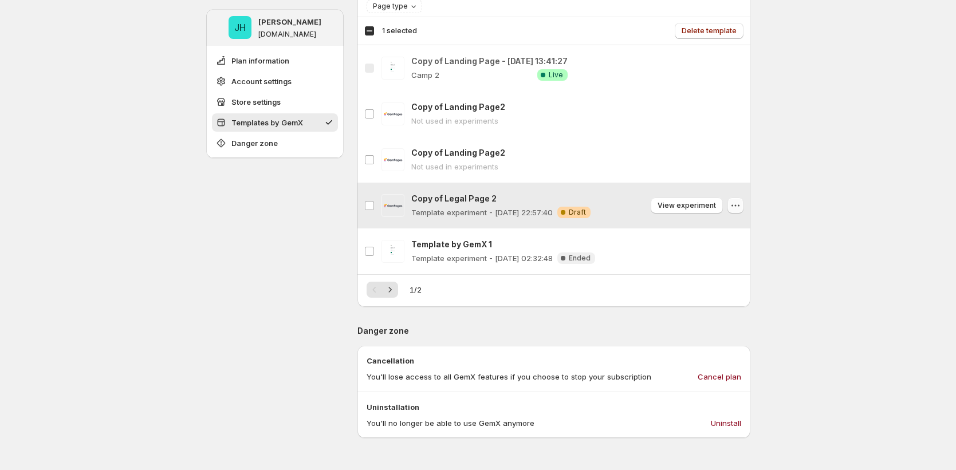
click at [741, 206] on icon "button" at bounding box center [734, 205] width 11 height 11
click at [741, 207] on icon "button" at bounding box center [734, 205] width 11 height 11
click at [740, 203] on icon "button" at bounding box center [734, 205] width 11 height 11
click at [378, 207] on label "Copy of Legal Page 2" at bounding box center [369, 206] width 24 height 46
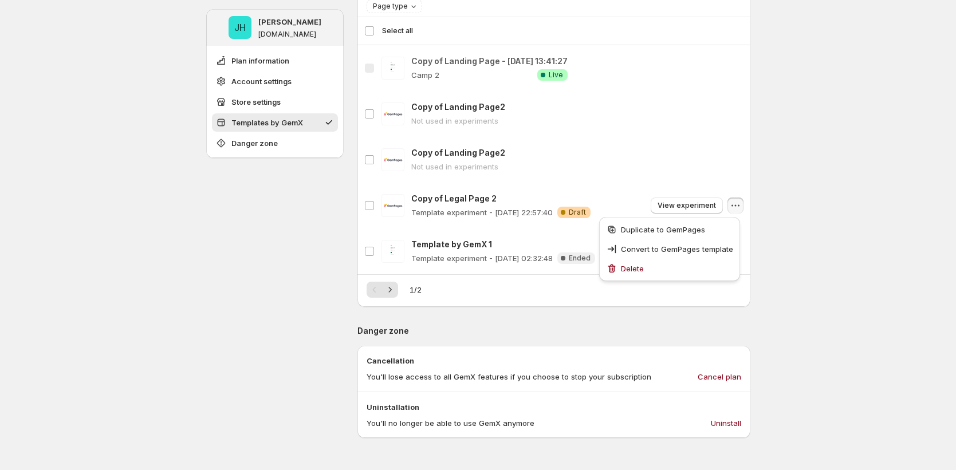
click at [798, 250] on div "**********" at bounding box center [478, 107] width 956 height 1376
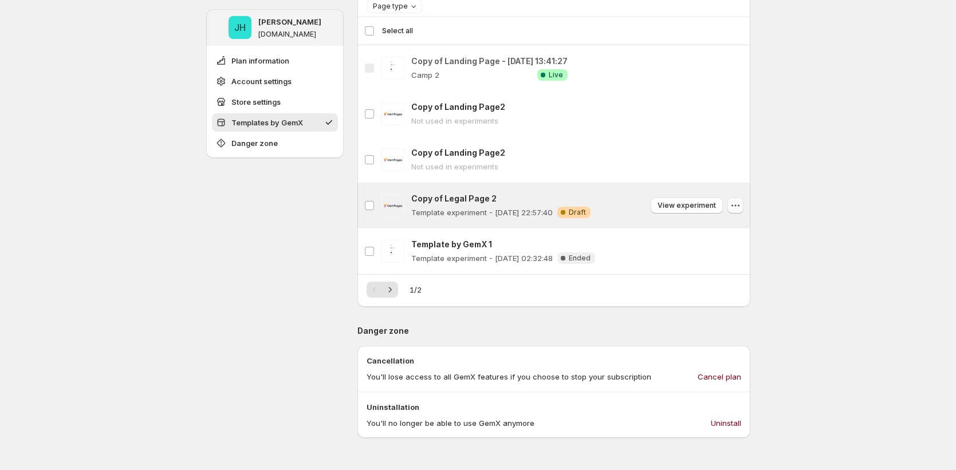
click at [741, 206] on icon "button" at bounding box center [734, 205] width 11 height 11
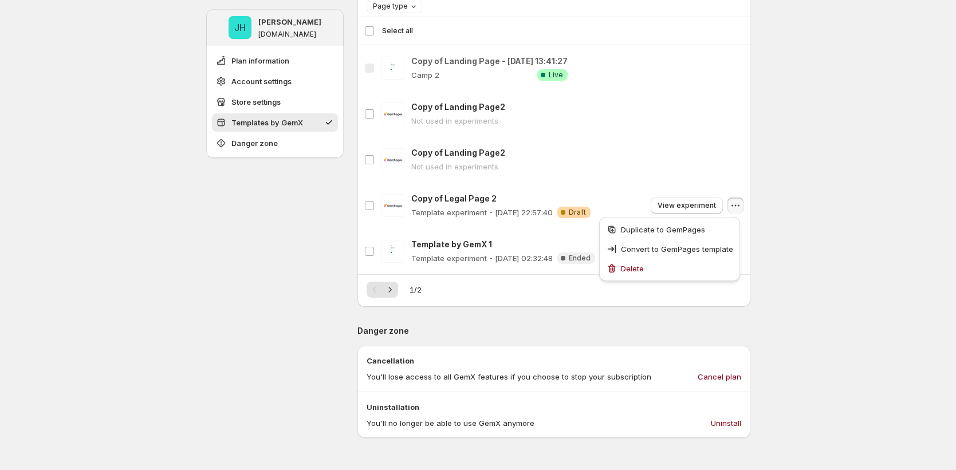
click at [771, 216] on div "**********" at bounding box center [478, 107] width 956 height 1376
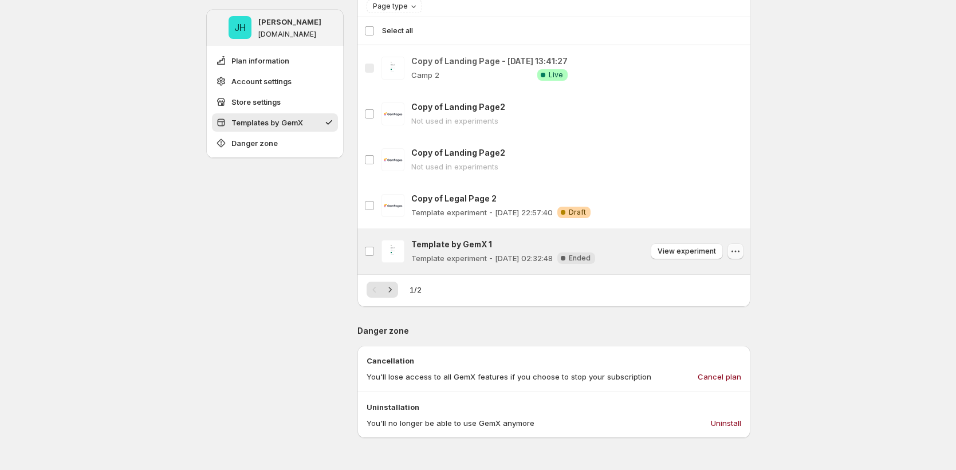
click at [735, 252] on icon "button" at bounding box center [734, 251] width 11 height 11
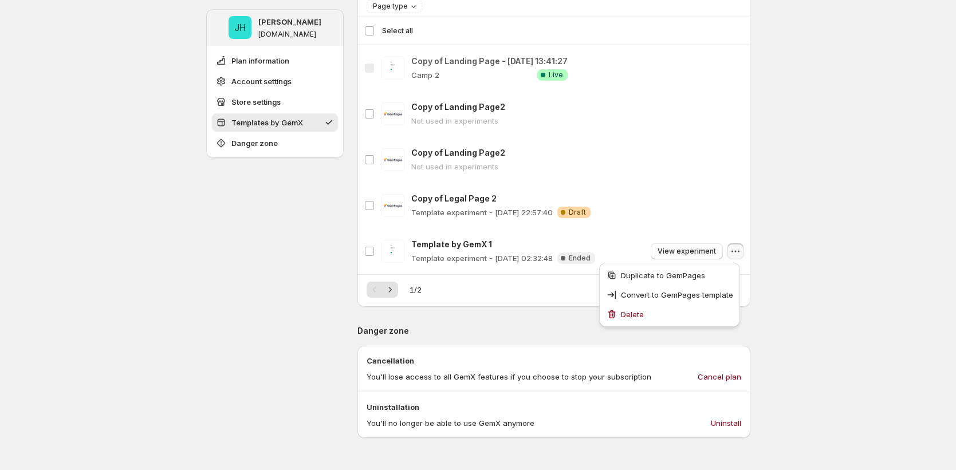
click at [783, 311] on div "**********" at bounding box center [478, 107] width 956 height 1376
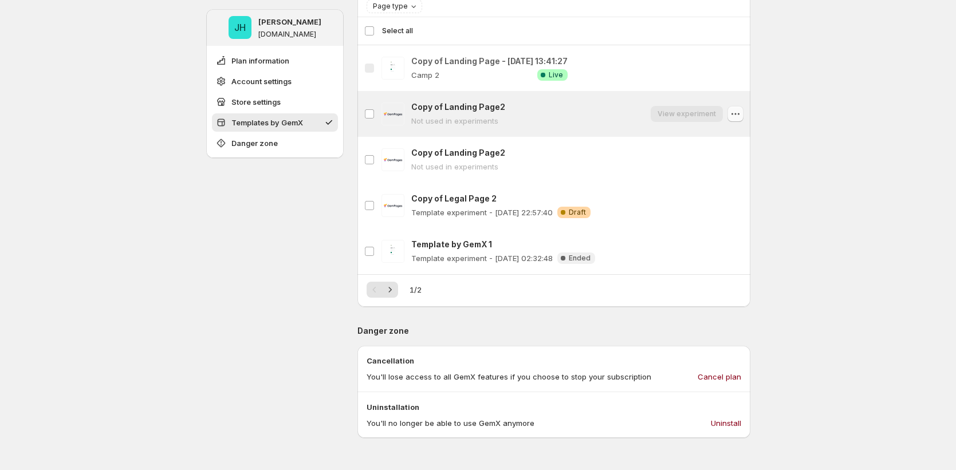
click at [740, 113] on icon "button" at bounding box center [734, 113] width 11 height 11
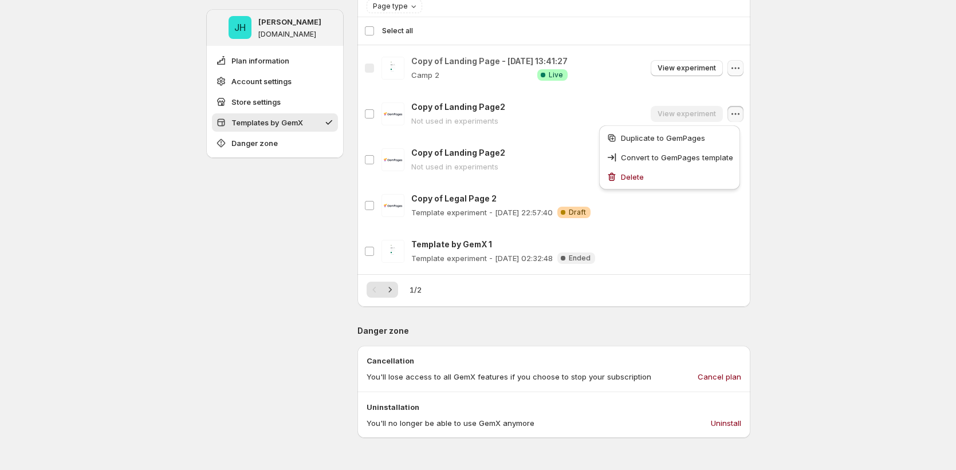
click at [736, 68] on icon "button" at bounding box center [734, 67] width 11 height 11
click at [807, 188] on div "**********" at bounding box center [478, 107] width 956 height 1376
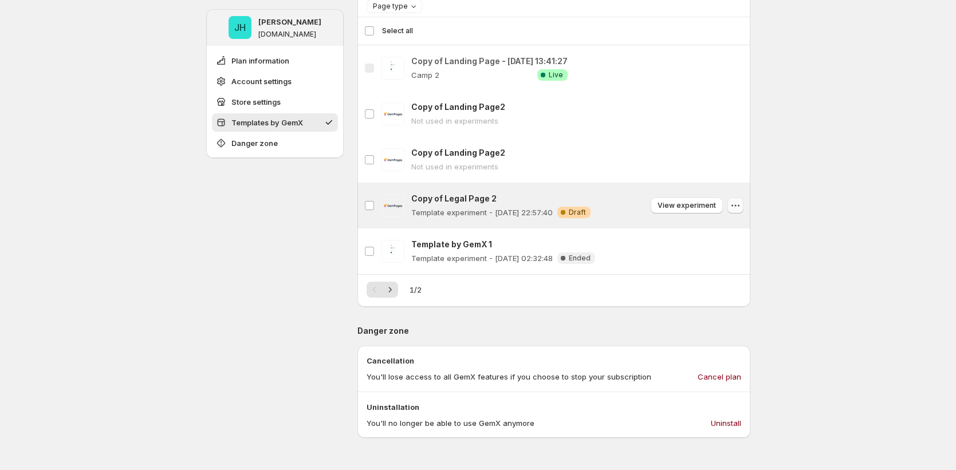
click at [733, 206] on icon "button" at bounding box center [734, 205] width 11 height 11
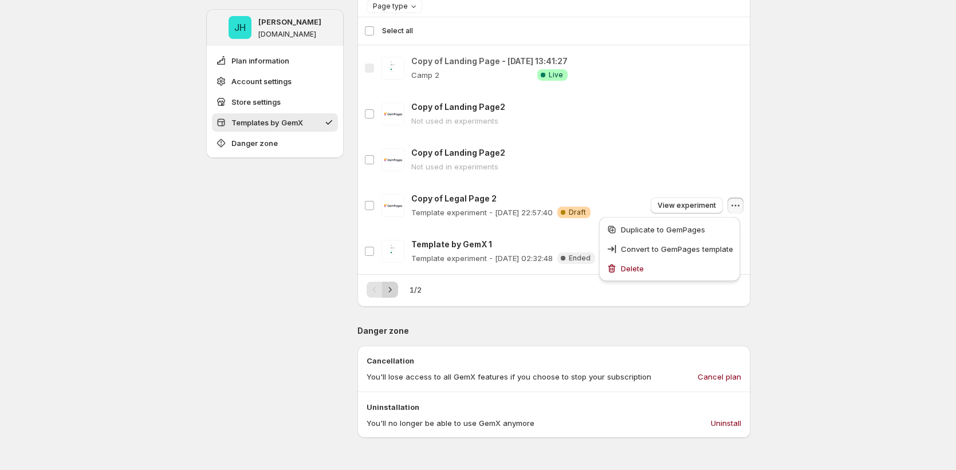
click at [391, 292] on icon "Next" at bounding box center [389, 289] width 3 height 5
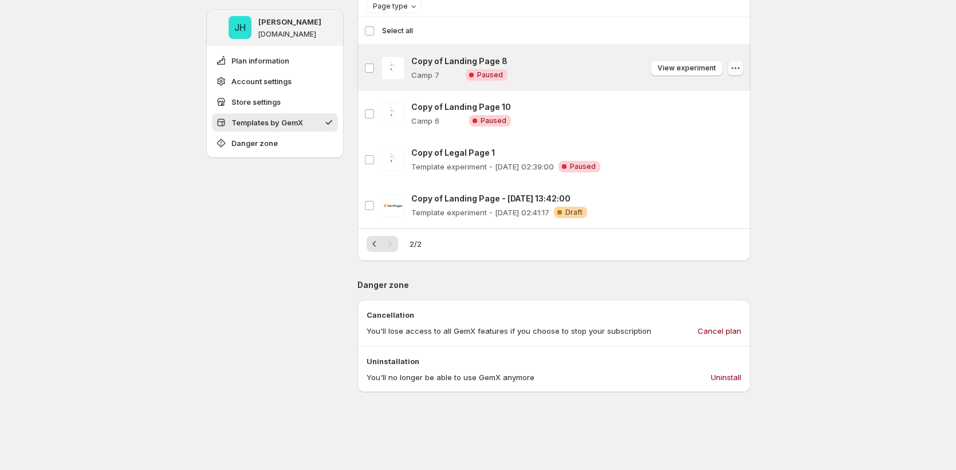
click at [739, 68] on icon "button" at bounding box center [738, 68] width 2 height 2
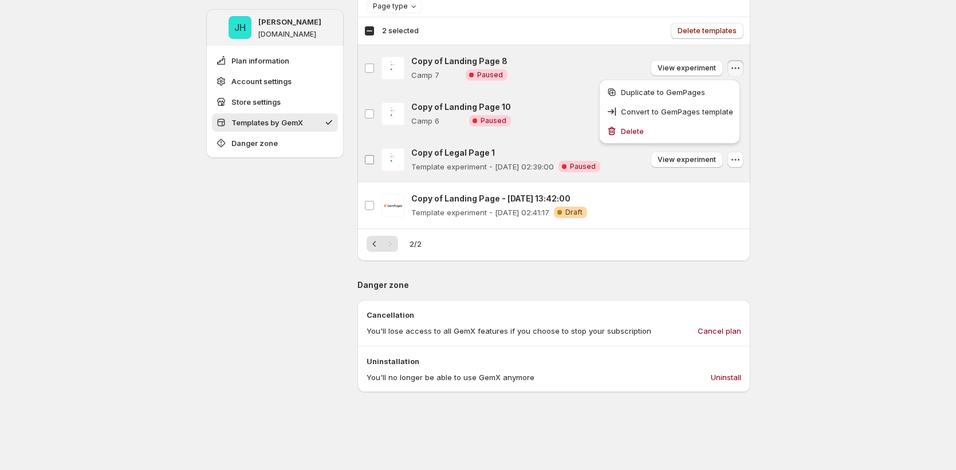
click at [377, 162] on label "Copy of Legal Page 1" at bounding box center [369, 160] width 24 height 46
click at [365, 144] on label "Copy of Legal Page 1" at bounding box center [369, 160] width 24 height 46
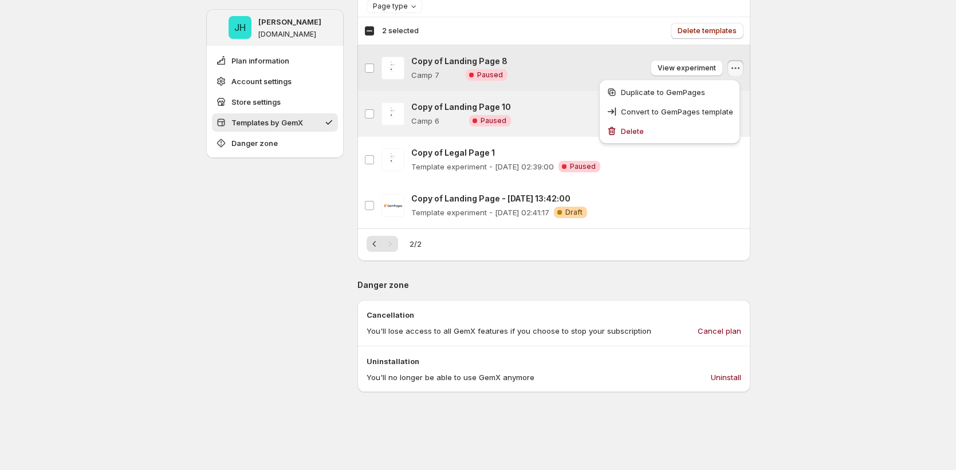
click at [578, 57] on div "Copy of Landing Page 8 Camp 7 Critical Complete Paused View experiment" at bounding box center [577, 68] width 332 height 25
click at [528, 87] on div "Copy of Landing Page 8 Copy of Landing Page 8 Camp 7 Critical Complete Paused V…" at bounding box center [553, 68] width 393 height 46
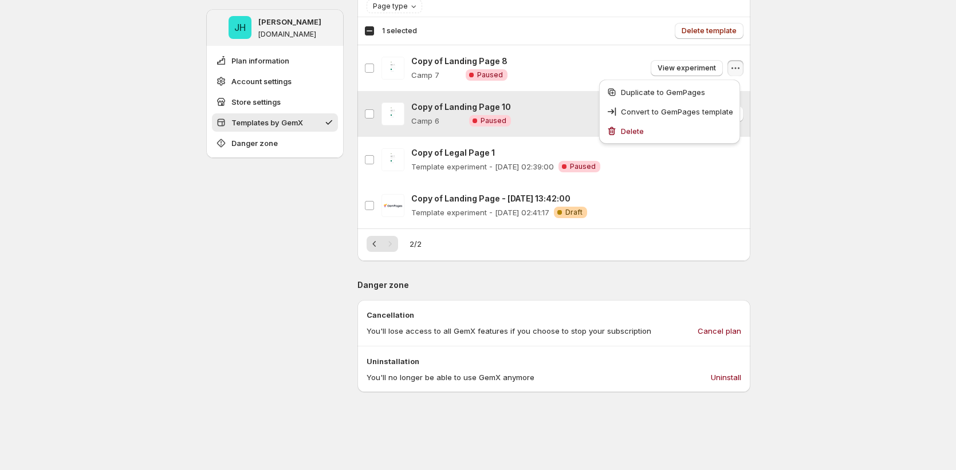
click at [542, 100] on div "Copy of Landing Page 10 Camp 6 Critical Complete Paused View experiment" at bounding box center [577, 114] width 332 height 32
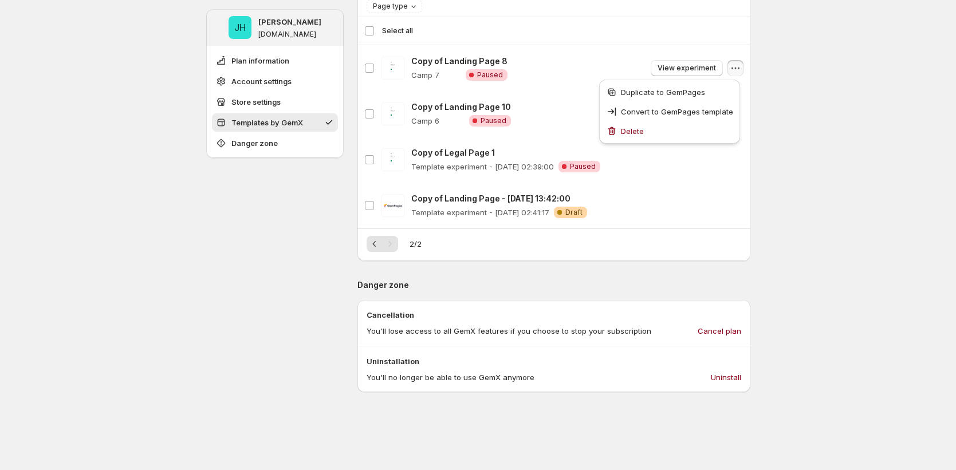
click at [528, 35] on span "Select all" at bounding box center [562, 31] width 361 height 10
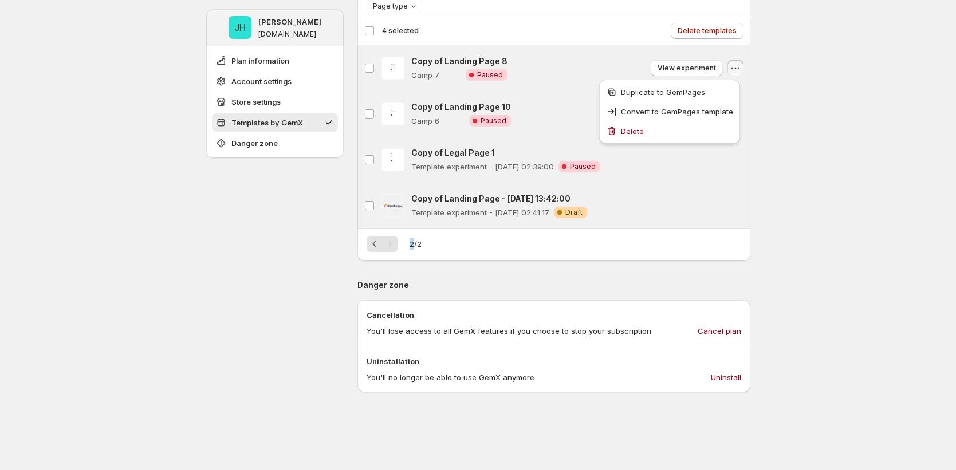
click at [528, 35] on div "Delete templates" at bounding box center [585, 31] width 315 height 16
click at [373, 31] on div "Deselect all 4 templates 4 selected" at bounding box center [391, 31] width 54 height 10
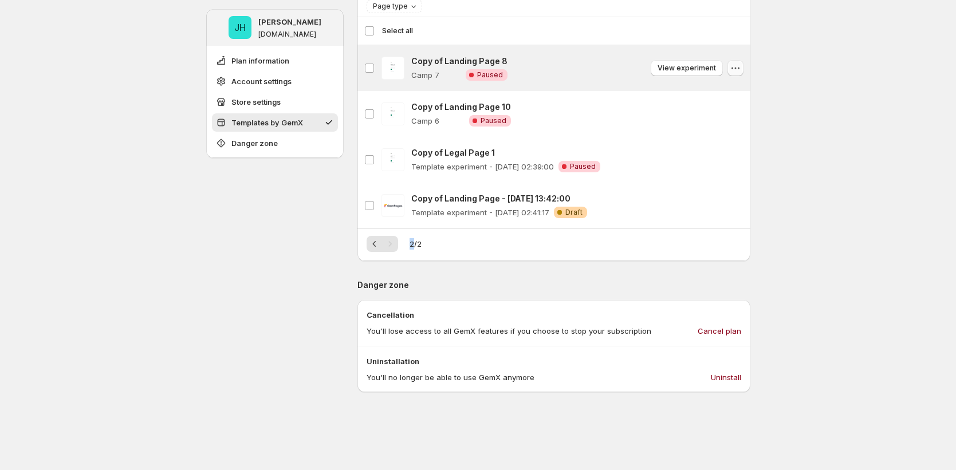
click at [743, 69] on button "button" at bounding box center [735, 68] width 16 height 16
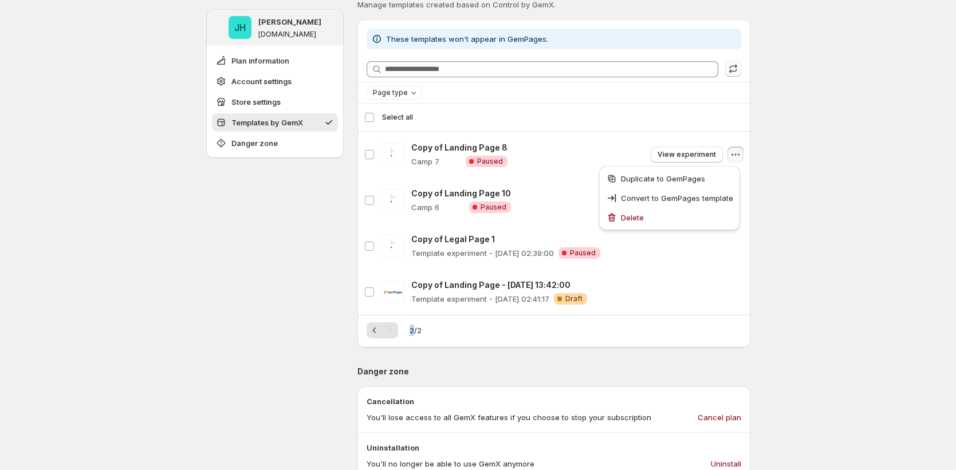
scroll to position [494, 0]
click at [623, 95] on div "Page type" at bounding box center [553, 93] width 374 height 14
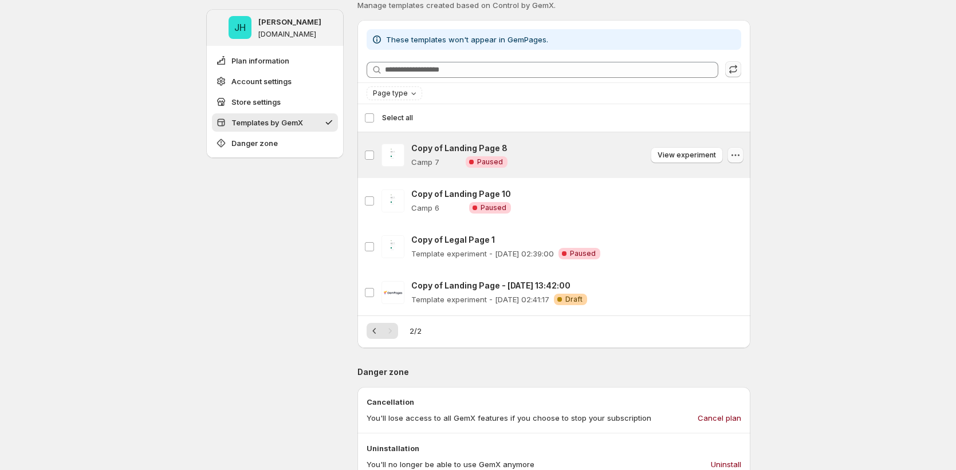
drag, startPoint x: 739, startPoint y: 153, endPoint x: 733, endPoint y: 156, distance: 6.4
click at [739, 155] on icon "button" at bounding box center [734, 154] width 11 height 11
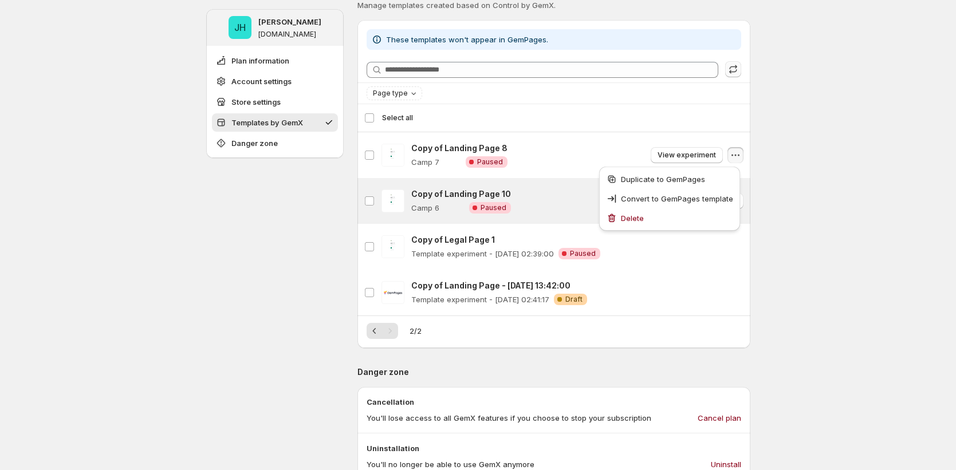
click at [553, 198] on div "Copy of Landing Page 10 Camp 6 Critical Complete Paused View experiment" at bounding box center [577, 200] width 332 height 25
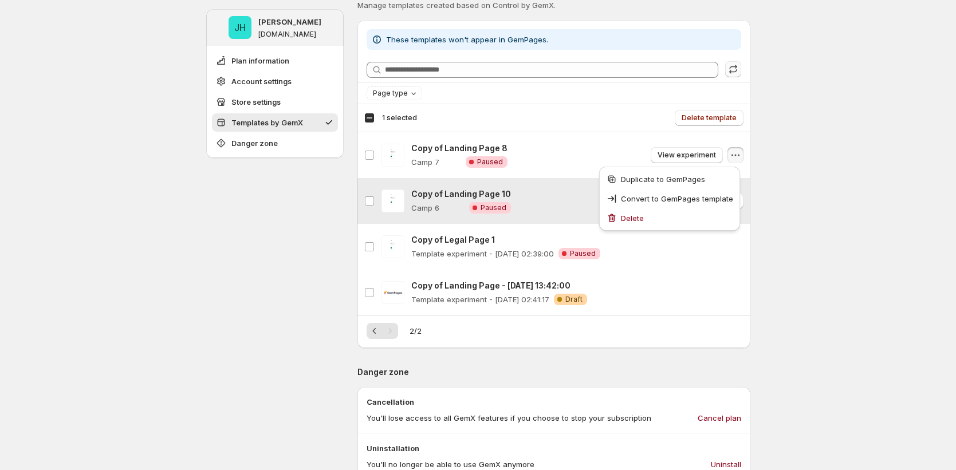
click at [553, 198] on div "Copy of Landing Page 10 Camp 6 Critical Complete Paused View experiment" at bounding box center [577, 200] width 332 height 25
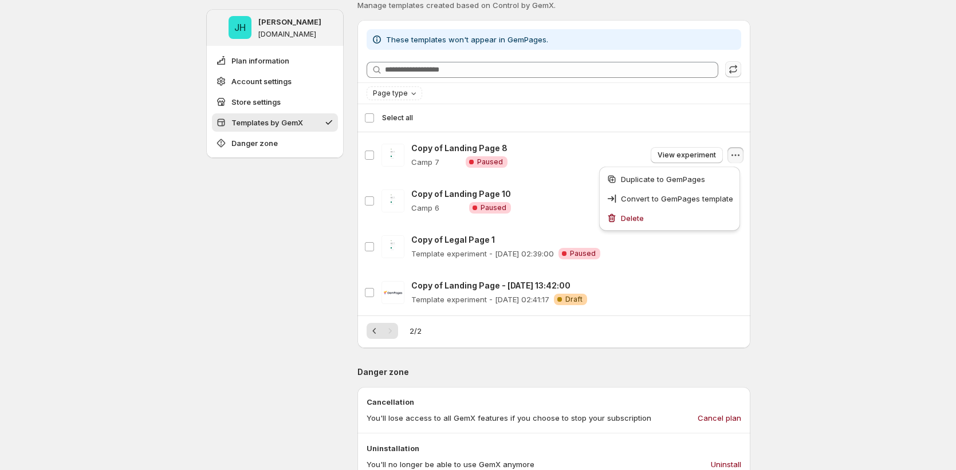
click at [731, 333] on div "2 / 2" at bounding box center [553, 331] width 374 height 16
click at [731, 332] on div "2 / 2" at bounding box center [553, 331] width 374 height 16
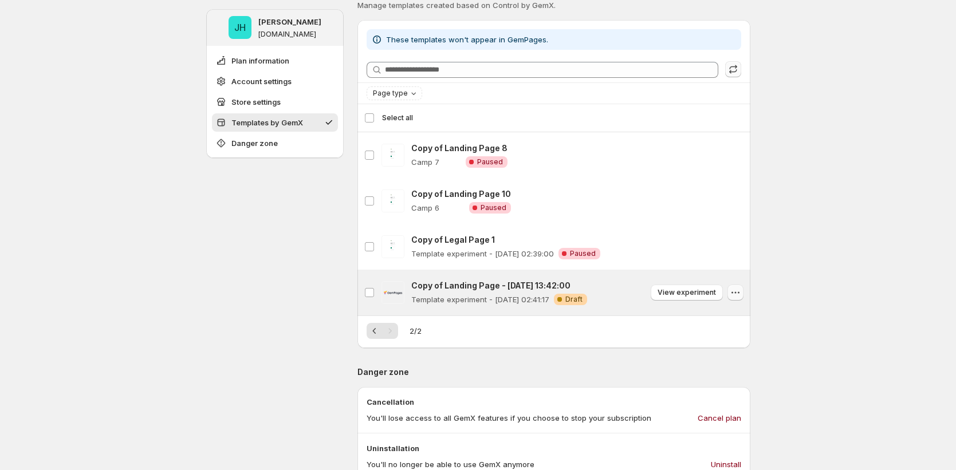
click at [732, 293] on icon "button" at bounding box center [734, 292] width 11 height 11
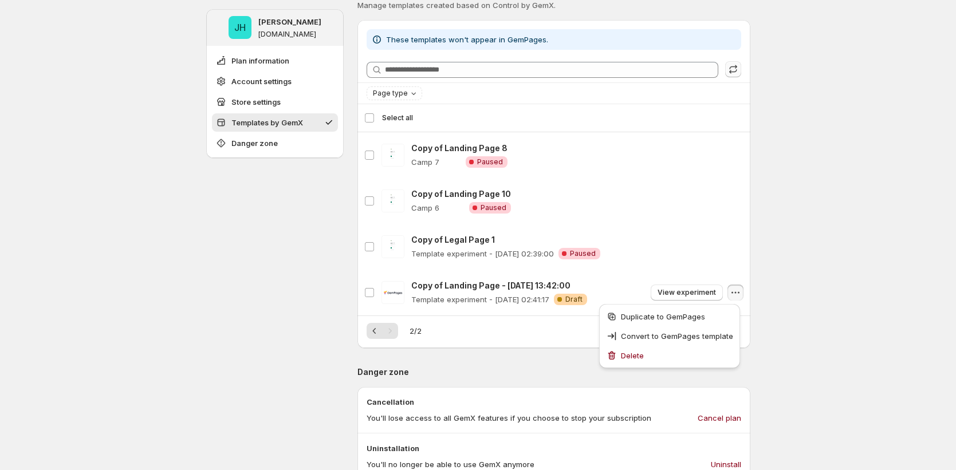
click at [775, 305] on div "**********" at bounding box center [478, 171] width 956 height 1330
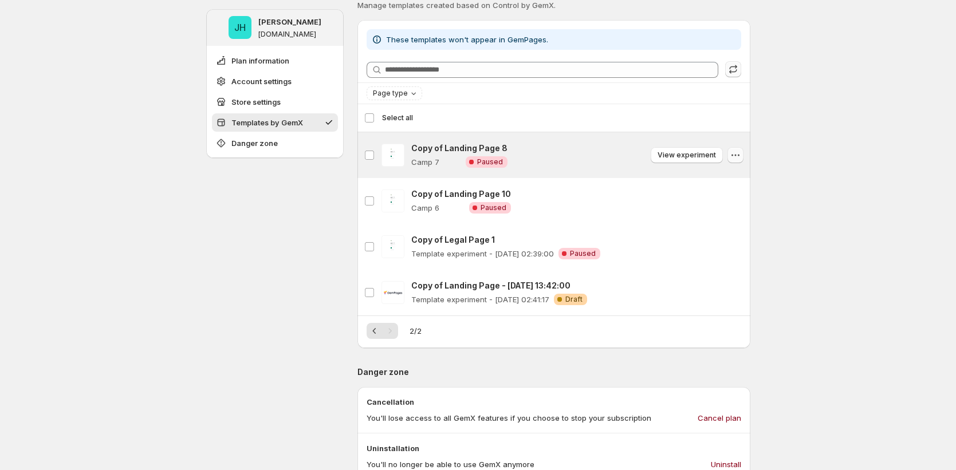
click at [740, 160] on icon "button" at bounding box center [734, 154] width 11 height 11
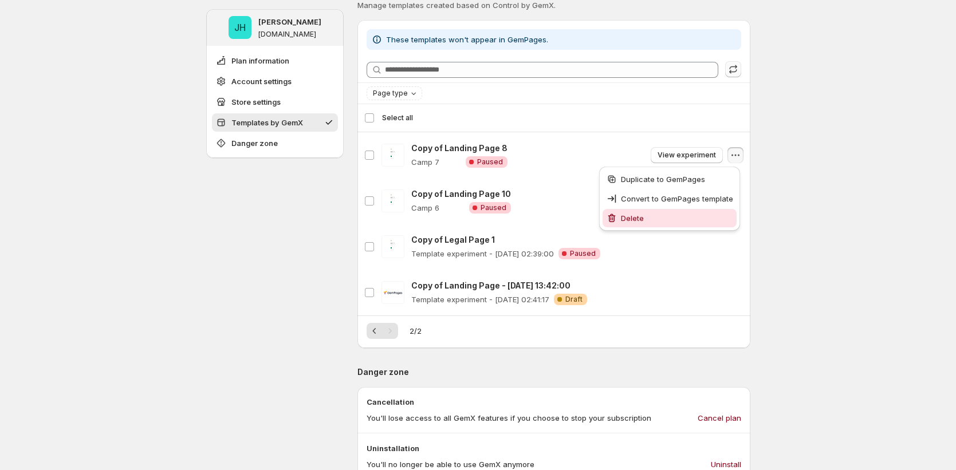
click at [711, 219] on span "Delete" at bounding box center [677, 217] width 112 height 11
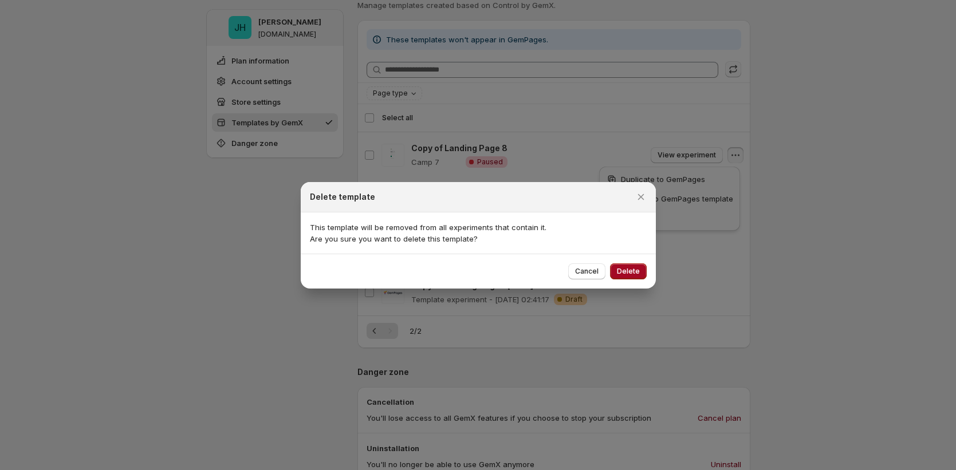
click at [639, 271] on button "Delete" at bounding box center [628, 271] width 37 height 16
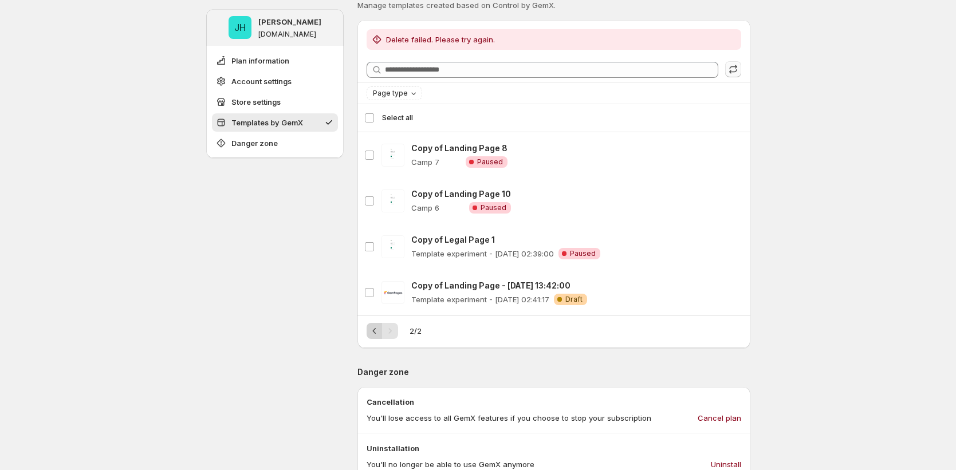
click at [380, 334] on icon "Previous" at bounding box center [374, 330] width 11 height 11
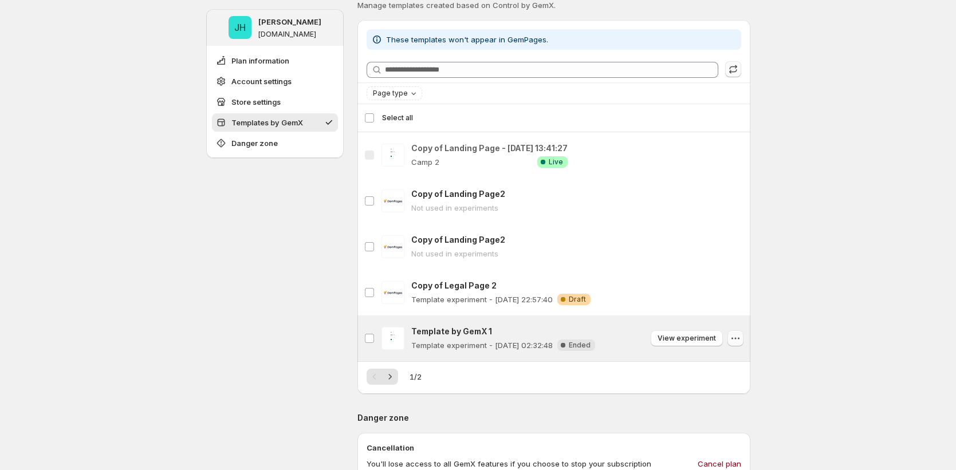
click at [738, 342] on icon "button" at bounding box center [734, 338] width 11 height 11
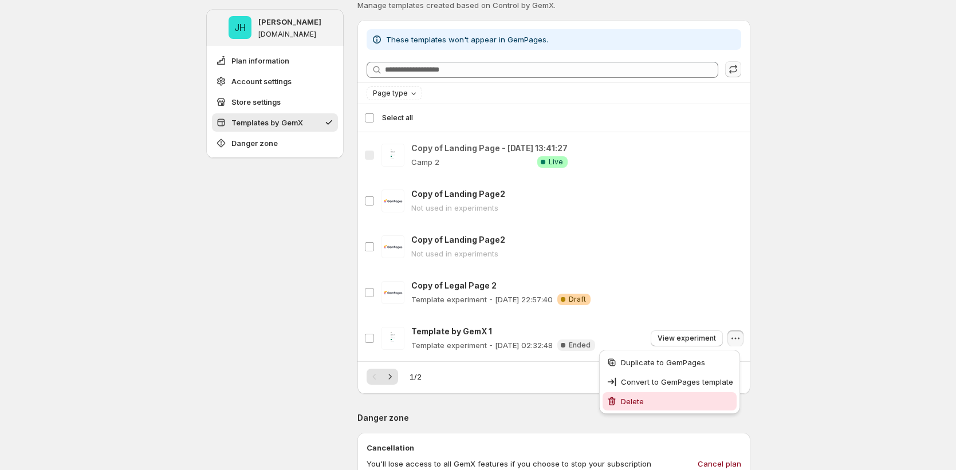
click at [722, 400] on span "Delete" at bounding box center [677, 401] width 112 height 11
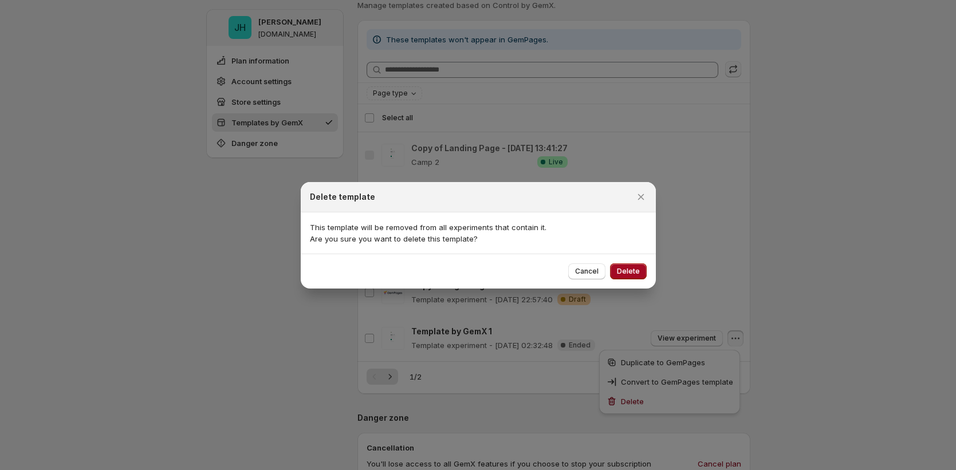
click at [632, 277] on button "Delete" at bounding box center [628, 271] width 37 height 16
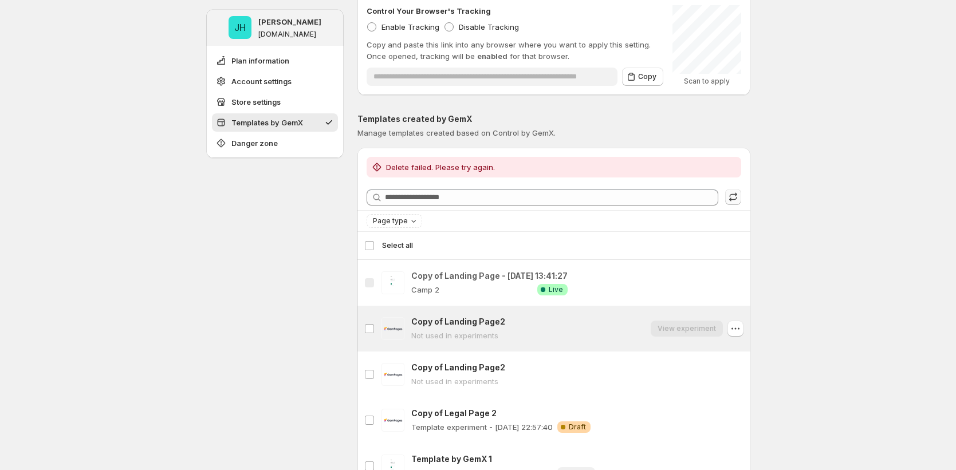
scroll to position [272, 0]
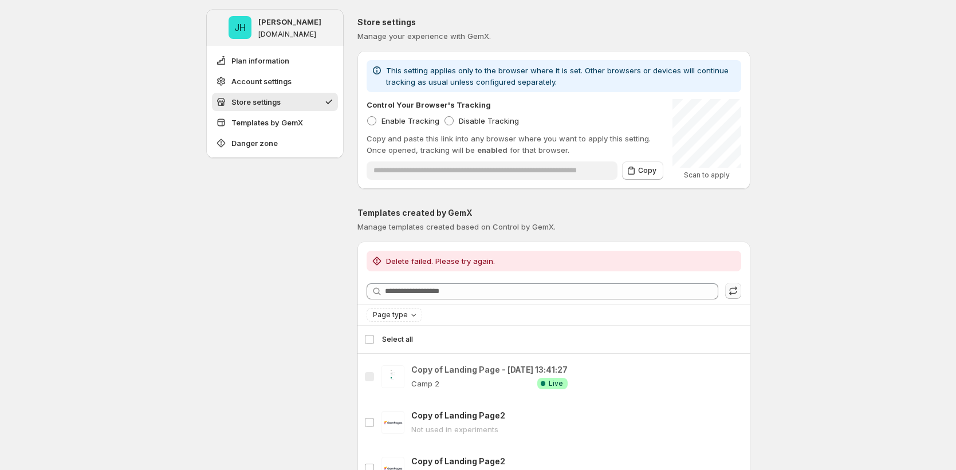
click at [414, 211] on p "Templates created by GemX" at bounding box center [553, 212] width 393 height 11
copy p "Templates created by GemX"
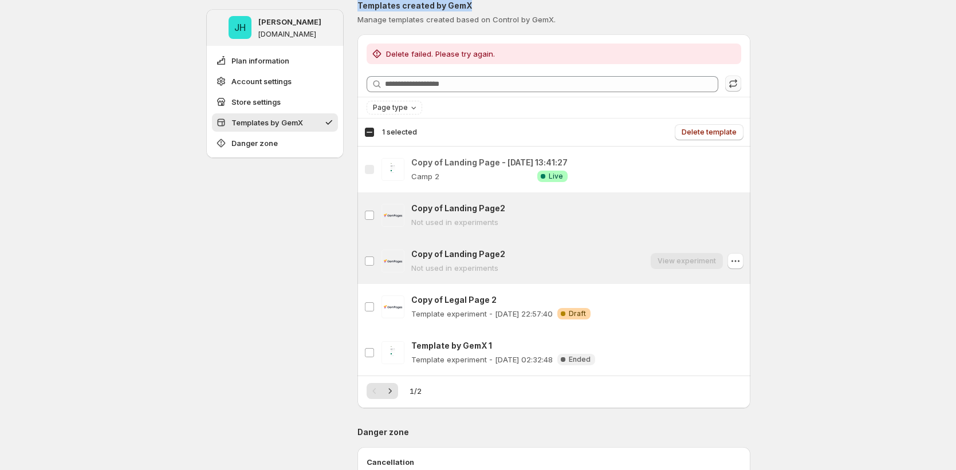
scroll to position [486, 0]
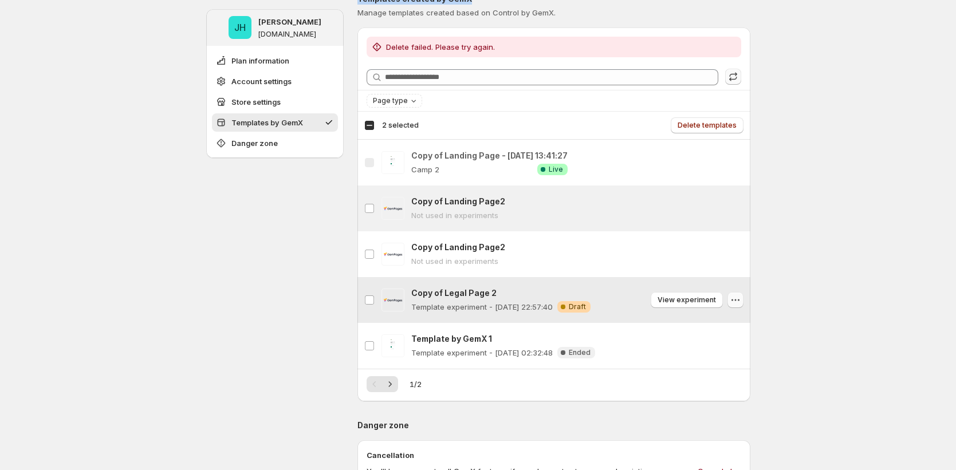
click at [737, 301] on icon "button" at bounding box center [734, 299] width 11 height 11
click at [735, 298] on icon "button" at bounding box center [734, 299] width 11 height 11
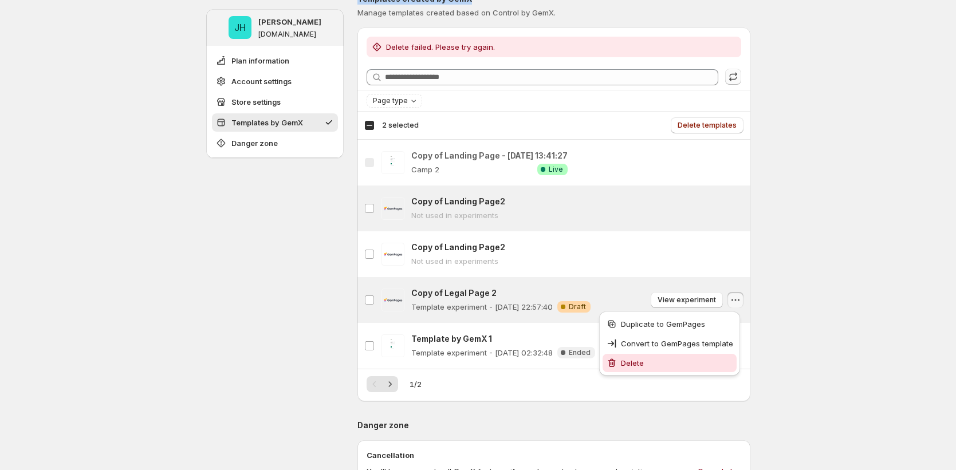
click at [688, 364] on span "Delete" at bounding box center [677, 362] width 112 height 11
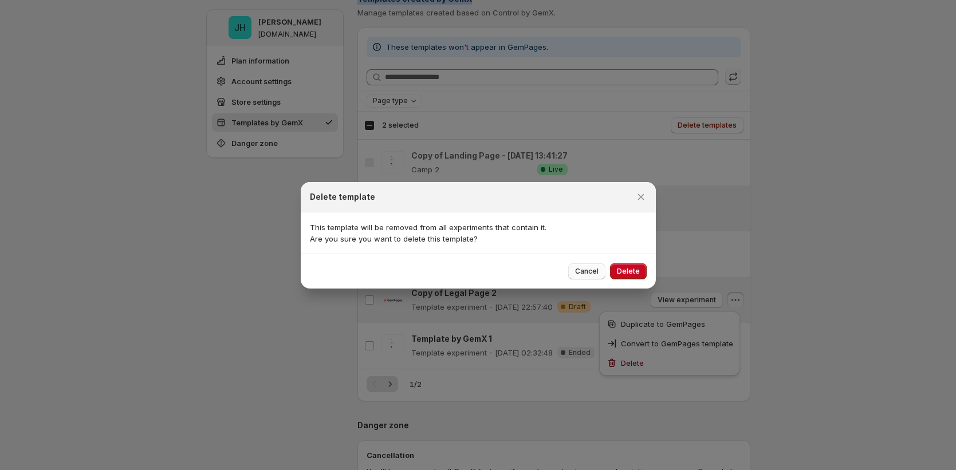
click at [593, 271] on span "Cancel" at bounding box center [586, 271] width 23 height 9
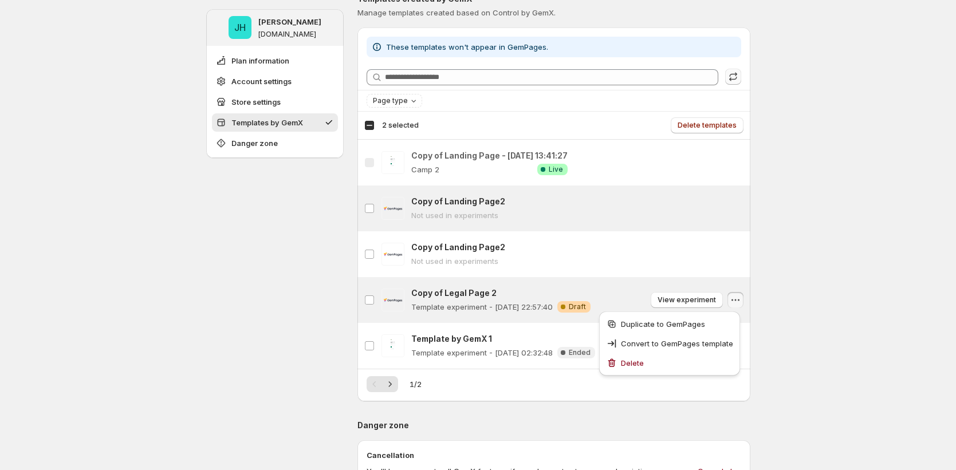
click at [778, 144] on div "**********" at bounding box center [478, 202] width 956 height 1376
click at [740, 161] on icon "button" at bounding box center [734, 162] width 11 height 11
click at [740, 165] on icon "button" at bounding box center [734, 162] width 11 height 11
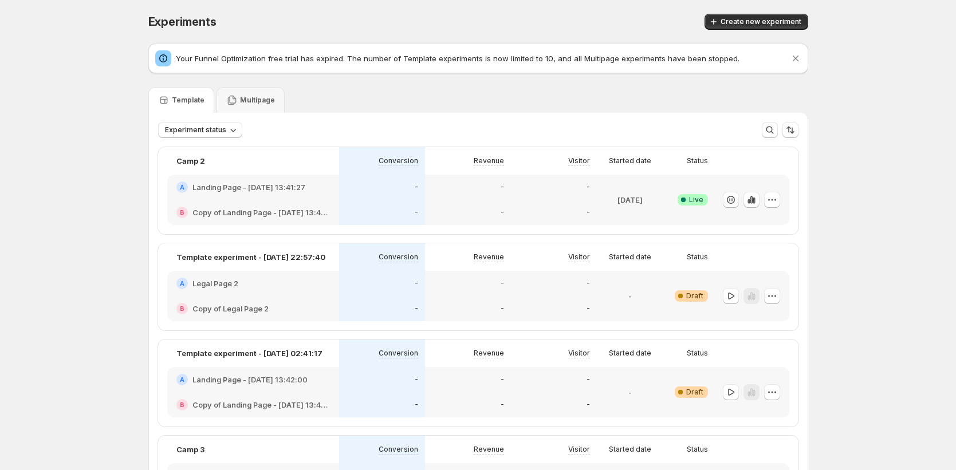
click at [261, 102] on p "Multipage" at bounding box center [257, 100] width 35 height 9
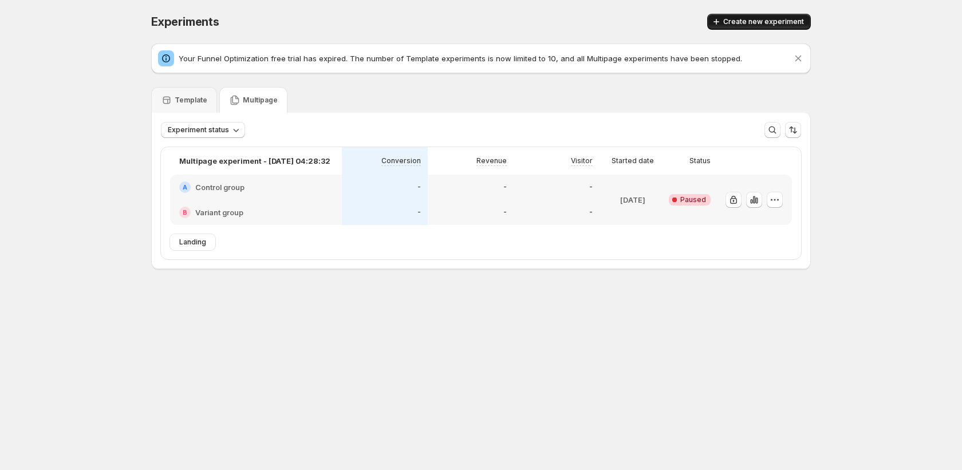
click at [790, 21] on span "Create new experiment" at bounding box center [763, 21] width 81 height 9
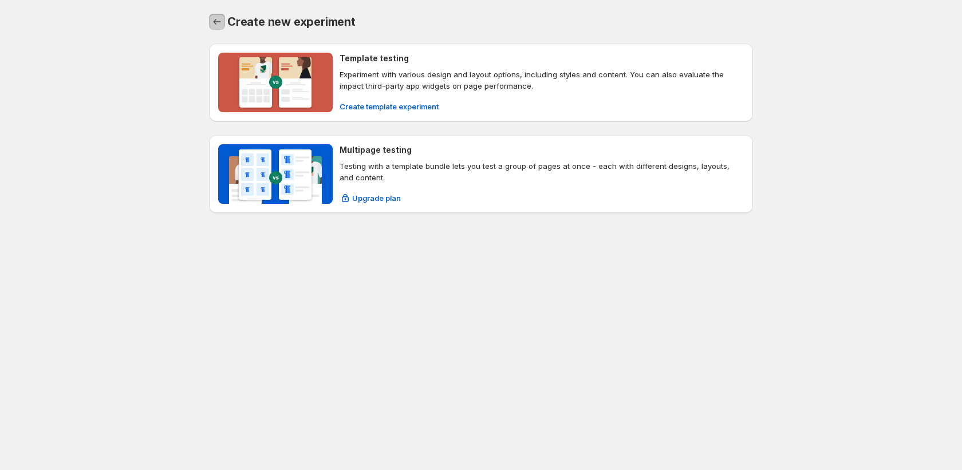
click at [213, 24] on icon "Back" at bounding box center [216, 21] width 11 height 11
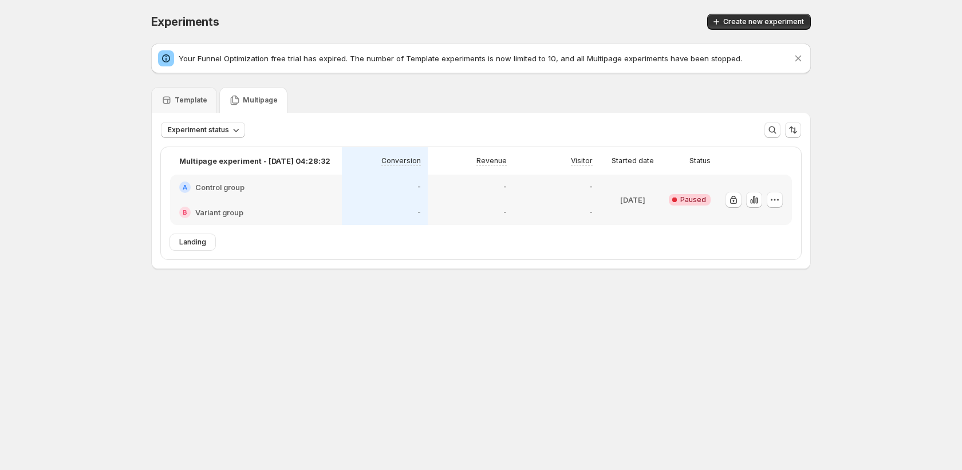
click at [771, 25] on span "Create new experiment" at bounding box center [763, 21] width 81 height 9
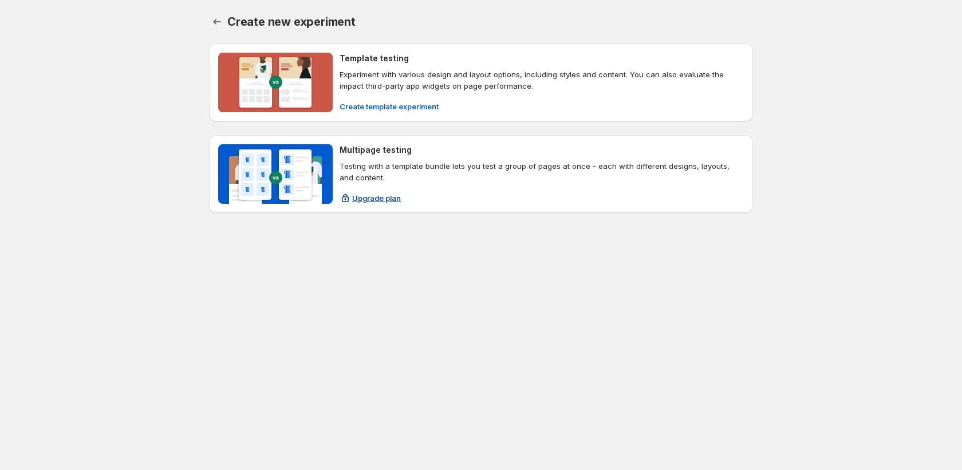
click at [384, 195] on span "Upgrade plan" at bounding box center [376, 197] width 49 height 11
